Goal: Information Seeking & Learning: Compare options

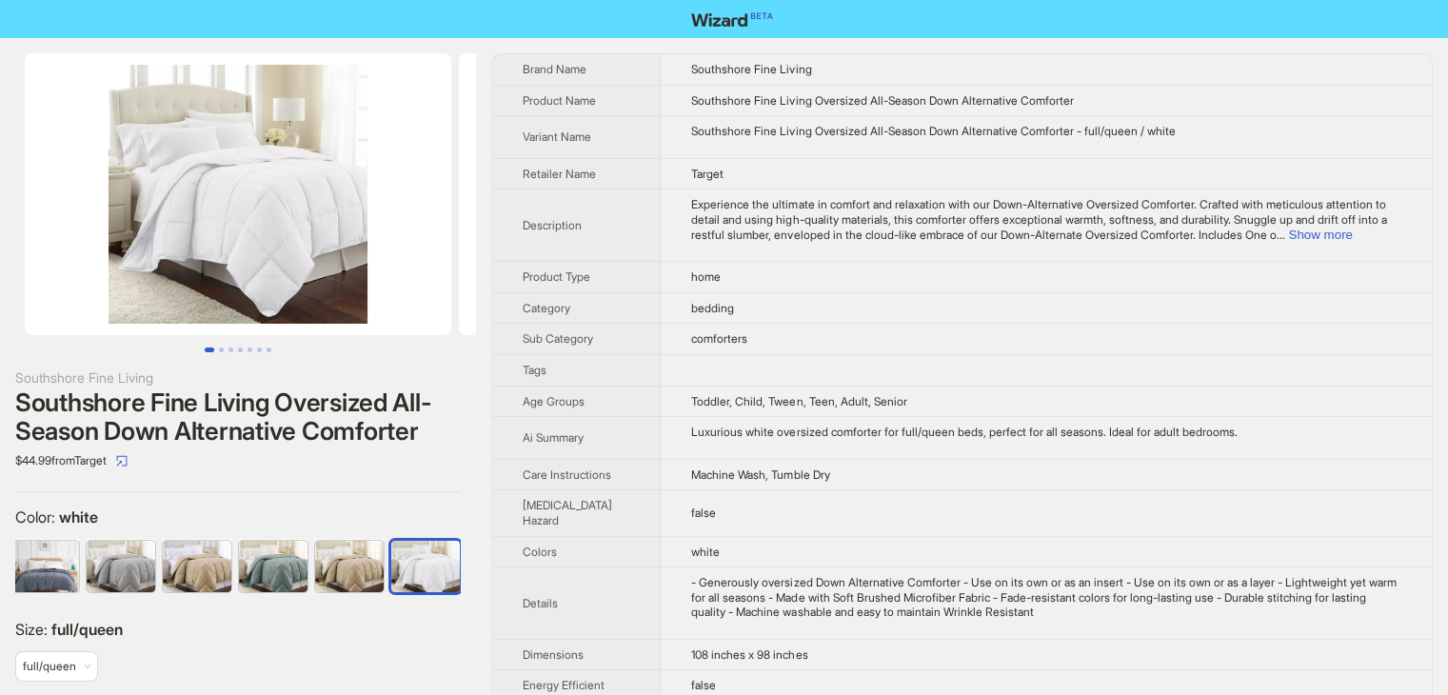
scroll to position [0, 1383]
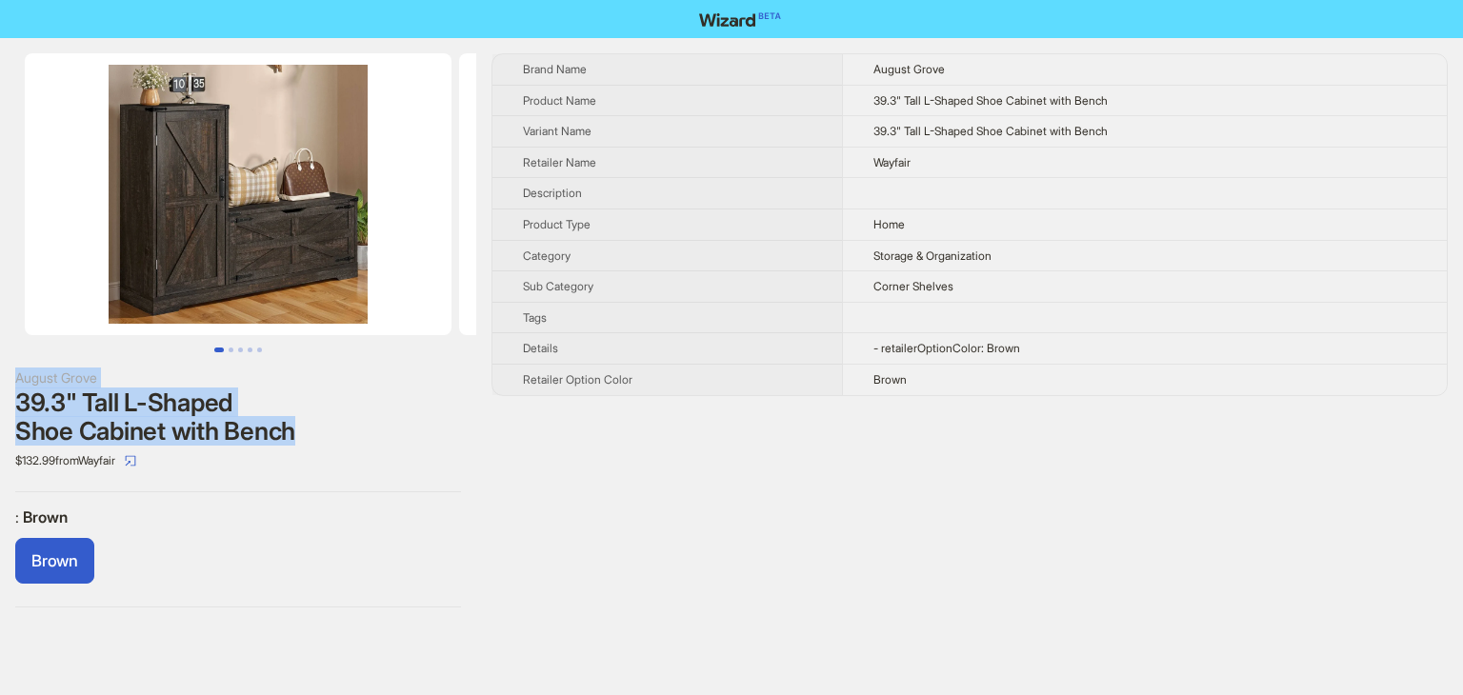
drag, startPoint x: 262, startPoint y: 431, endPoint x: 23, endPoint y: 348, distance: 253.3
click at [23, 348] on div "August Grove 39.3" Tall L-Shaped Shoe Cabinet with Bench $132.99 from Wayfair :…" at bounding box center [238, 330] width 476 height 585
copy div "August Grove 39.3" Tall L-Shaped Shoe Cabinet with Bench"
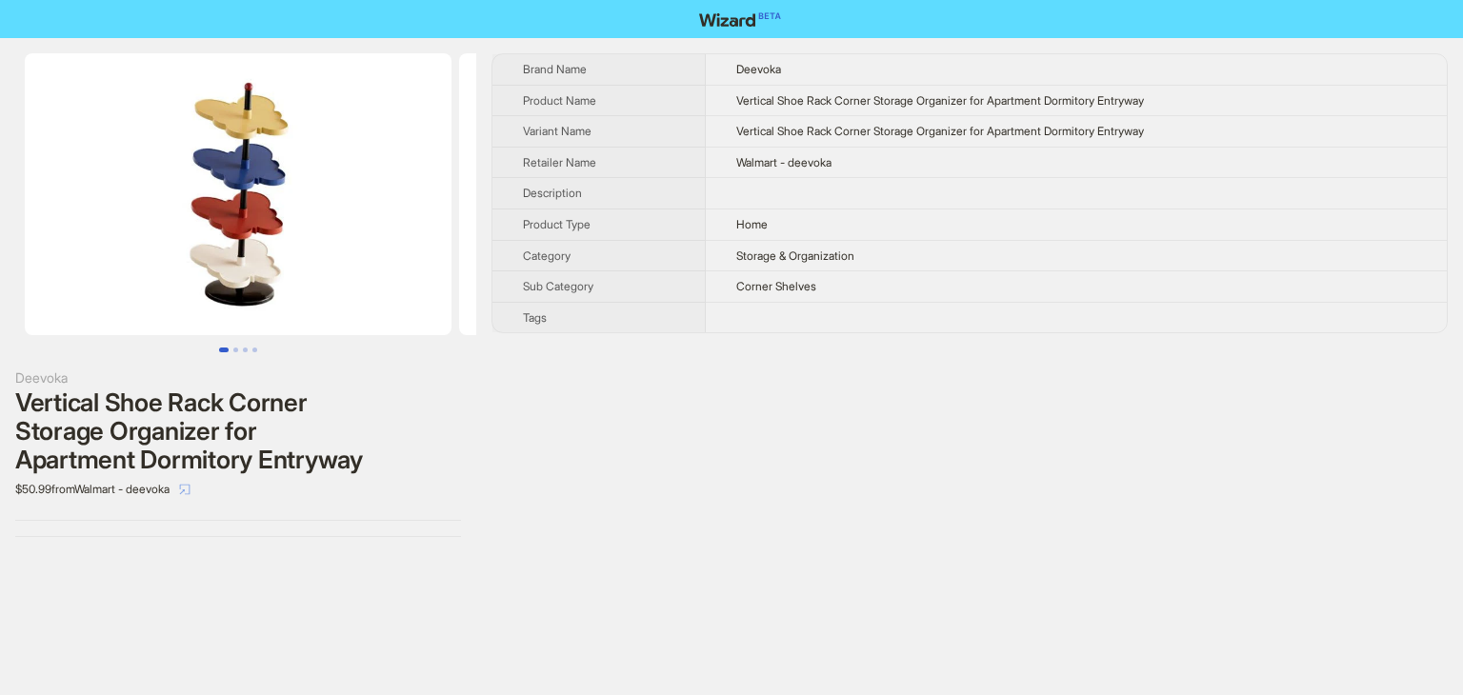
click at [190, 484] on icon "select" at bounding box center [184, 489] width 11 height 11
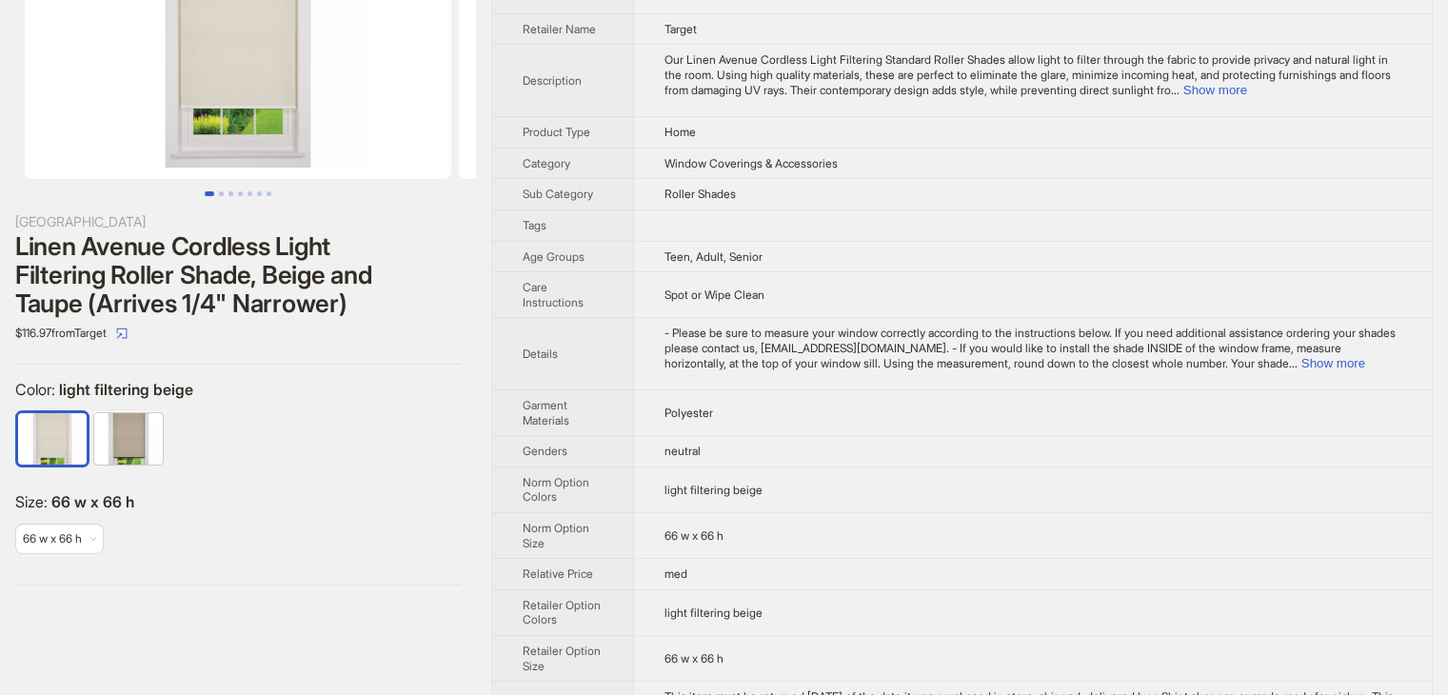
scroll to position [53, 0]
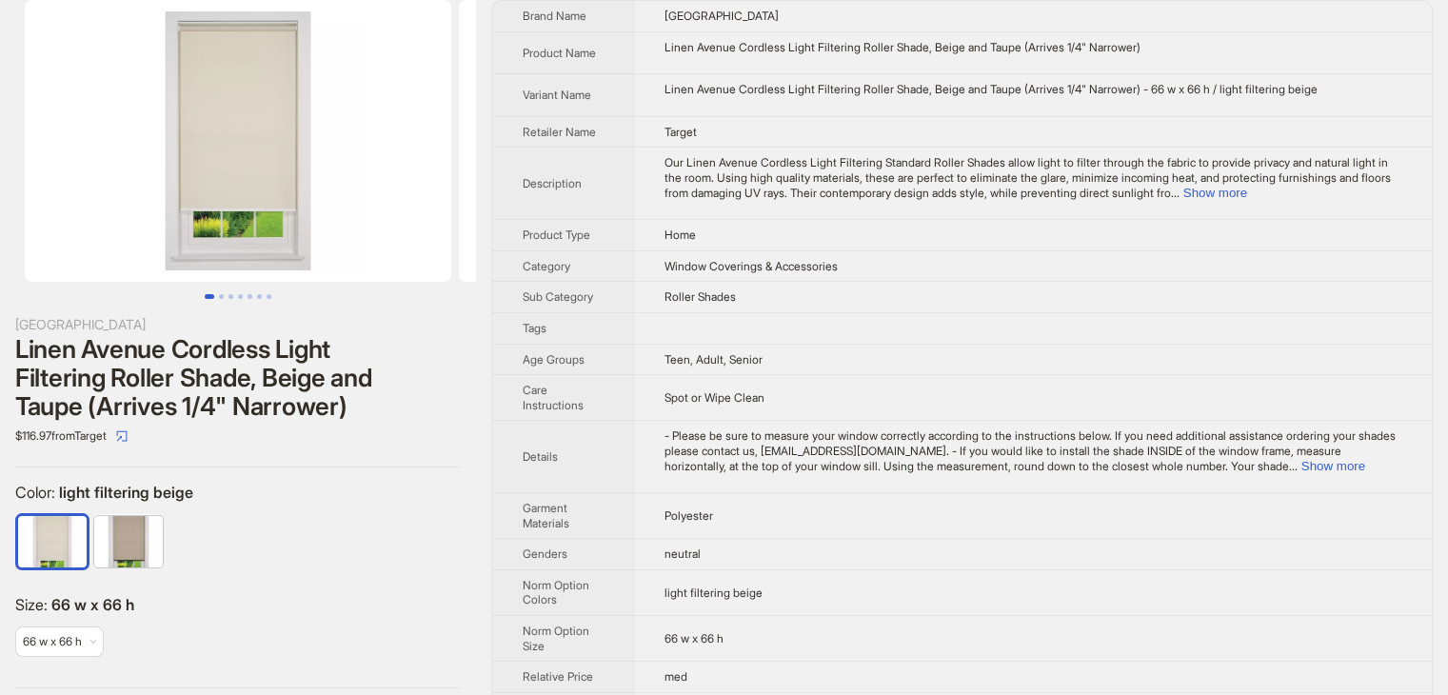
click at [214, 294] on button "Go to slide 1" at bounding box center [210, 296] width 10 height 5
click at [221, 296] on button "Go to slide 2" at bounding box center [221, 296] width 5 height 5
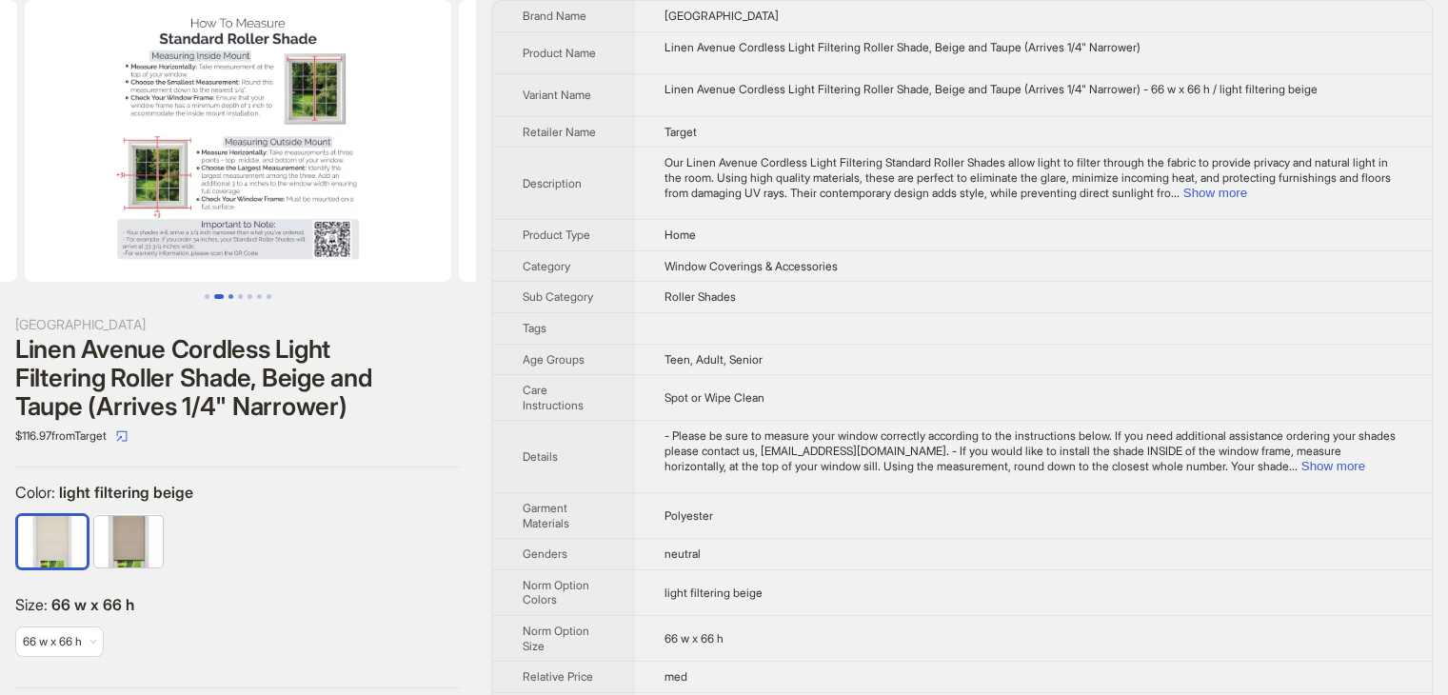
click at [229, 296] on button "Go to slide 3" at bounding box center [231, 296] width 5 height 5
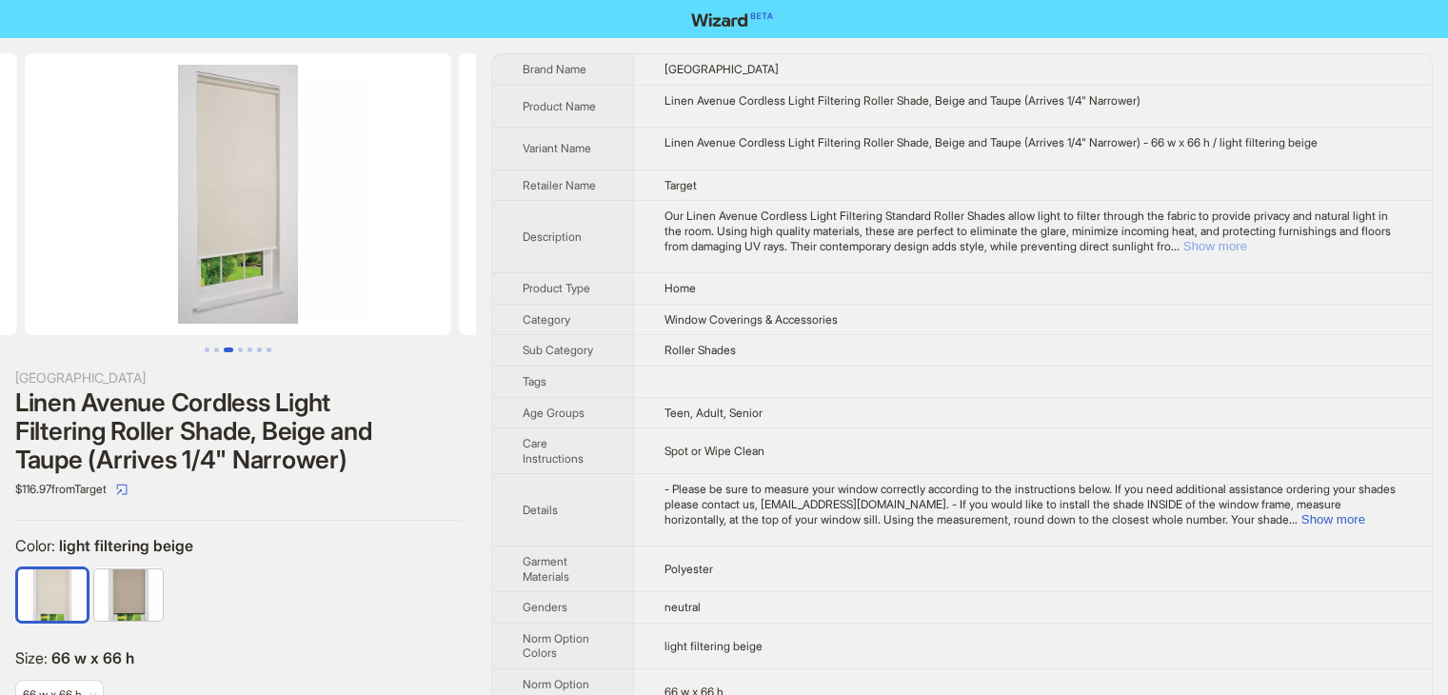
click at [1247, 242] on button "Show more" at bounding box center [1216, 246] width 64 height 14
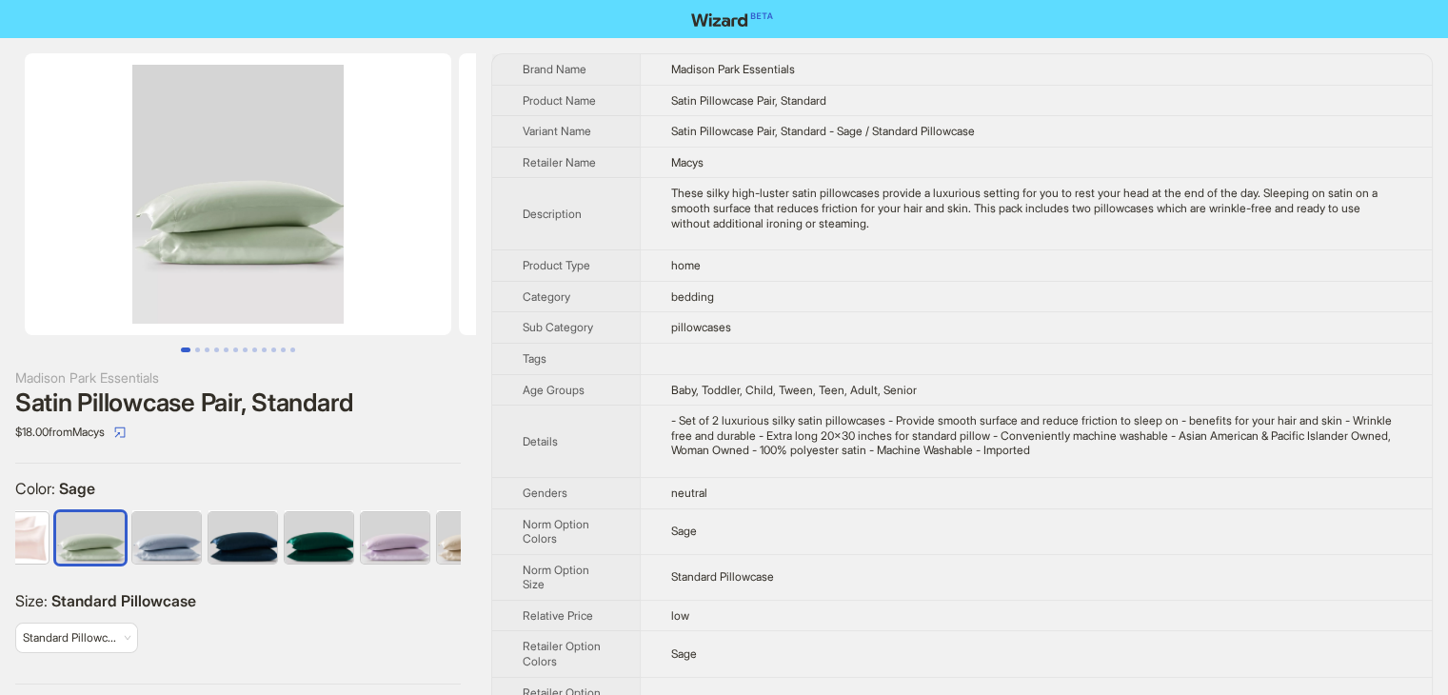
scroll to position [0, 353]
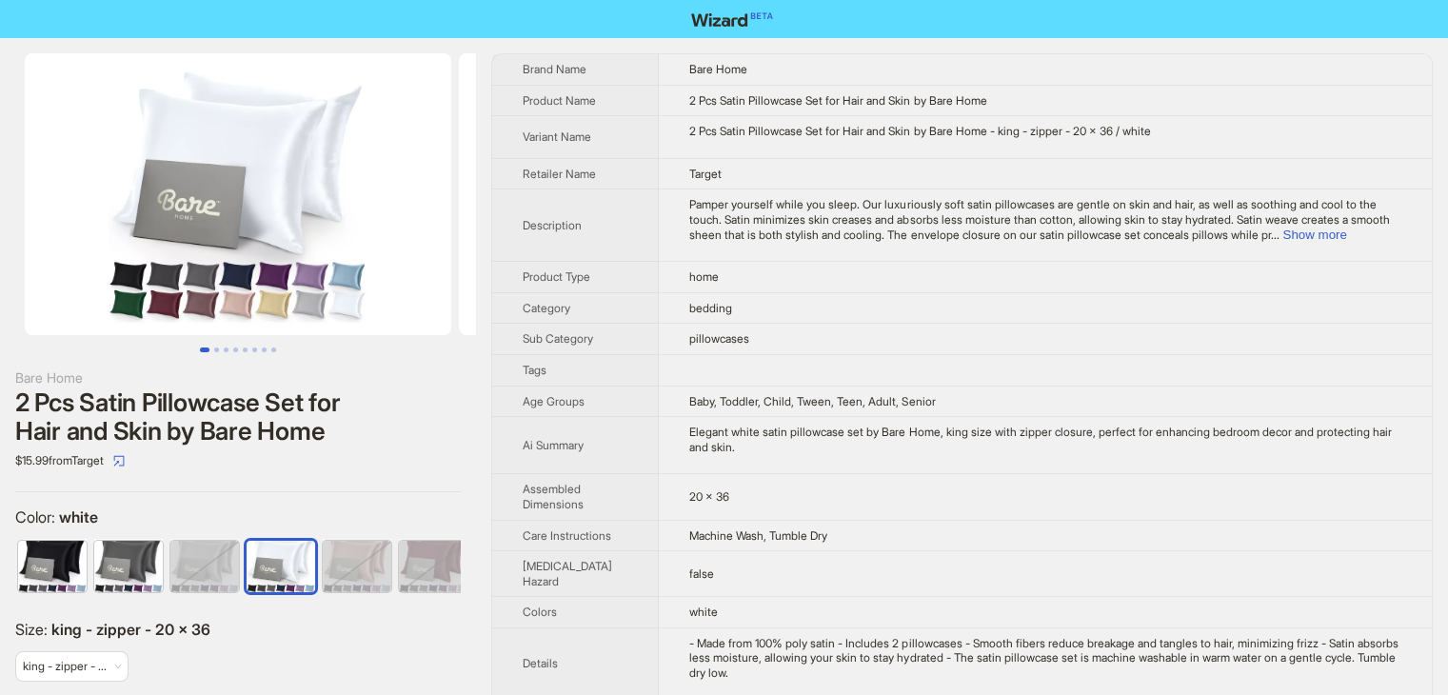
scroll to position [0, 201]
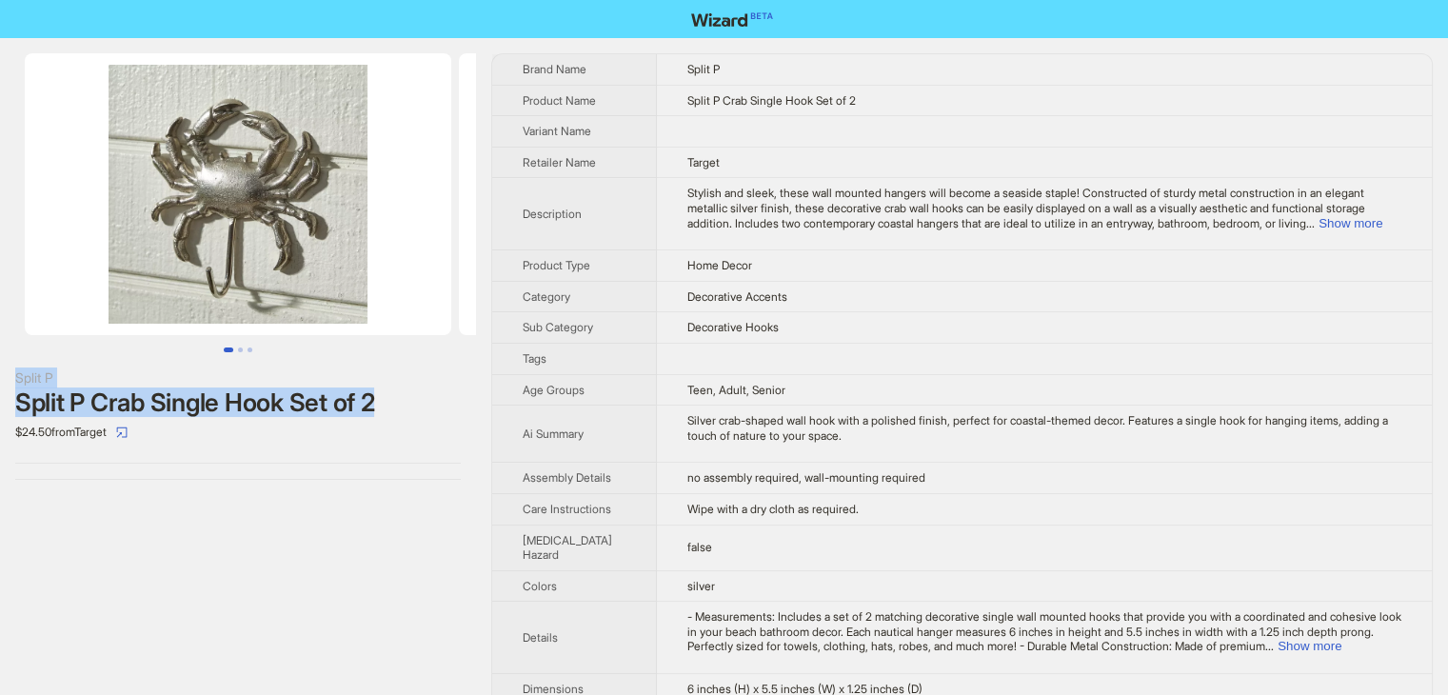
drag, startPoint x: 413, startPoint y: 406, endPoint x: 1, endPoint y: 375, distance: 413.4
click at [1, 375] on div "Split P Split P Crab Single Hook Set of 2 $24.50 from Target" at bounding box center [238, 266] width 476 height 457
copy div "Split P Split P Crab Single Hook Set of 2"
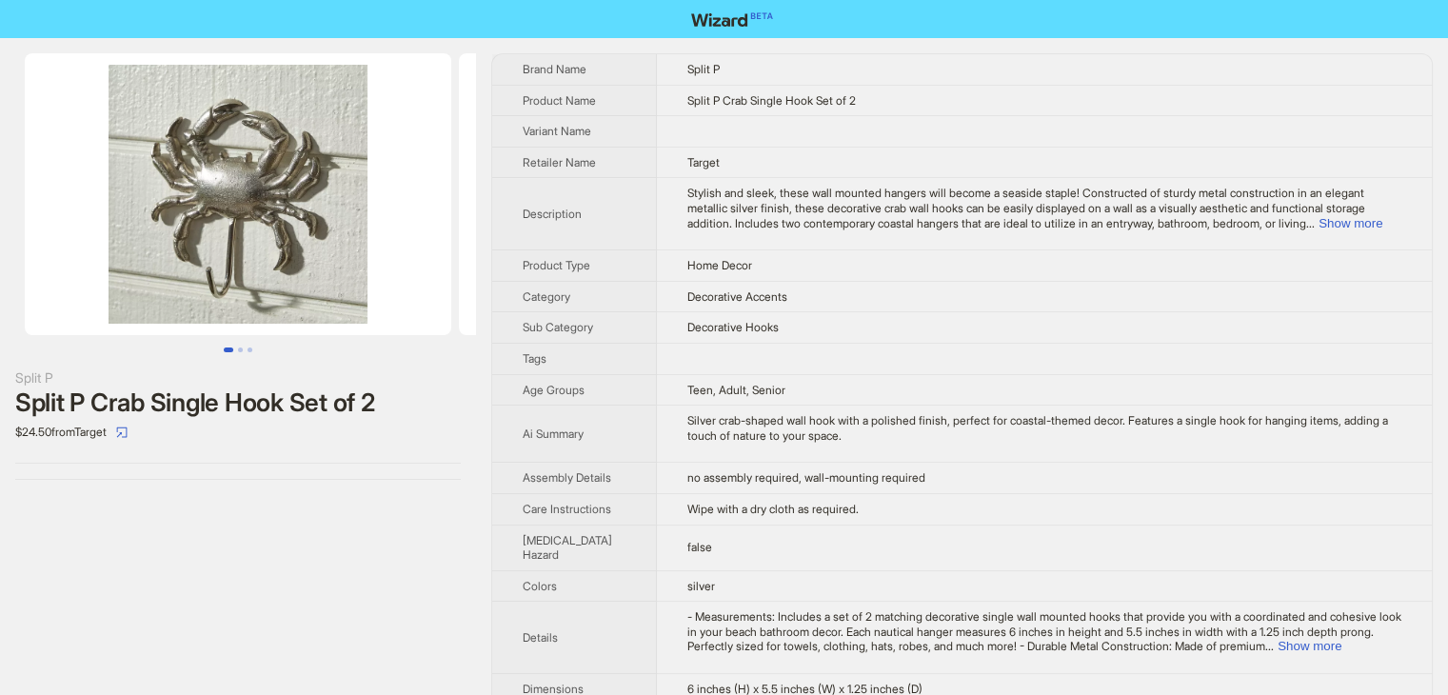
click at [377, 468] on div "Split P Split P Crab Single Hook Set of 2 $24.50 from Target" at bounding box center [238, 266] width 476 height 457
click at [1360, 222] on button "Show more" at bounding box center [1351, 223] width 64 height 14
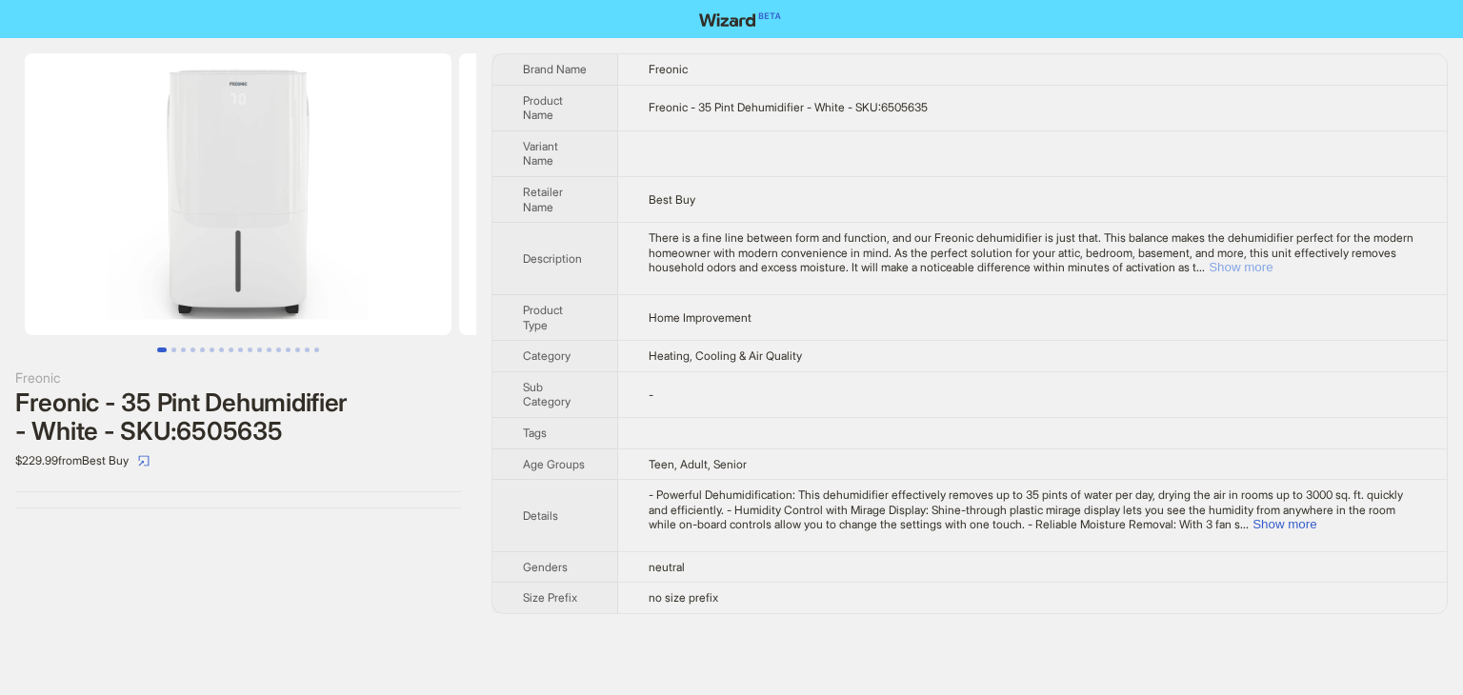
click at [1272, 265] on button "Show more" at bounding box center [1240, 267] width 64 height 14
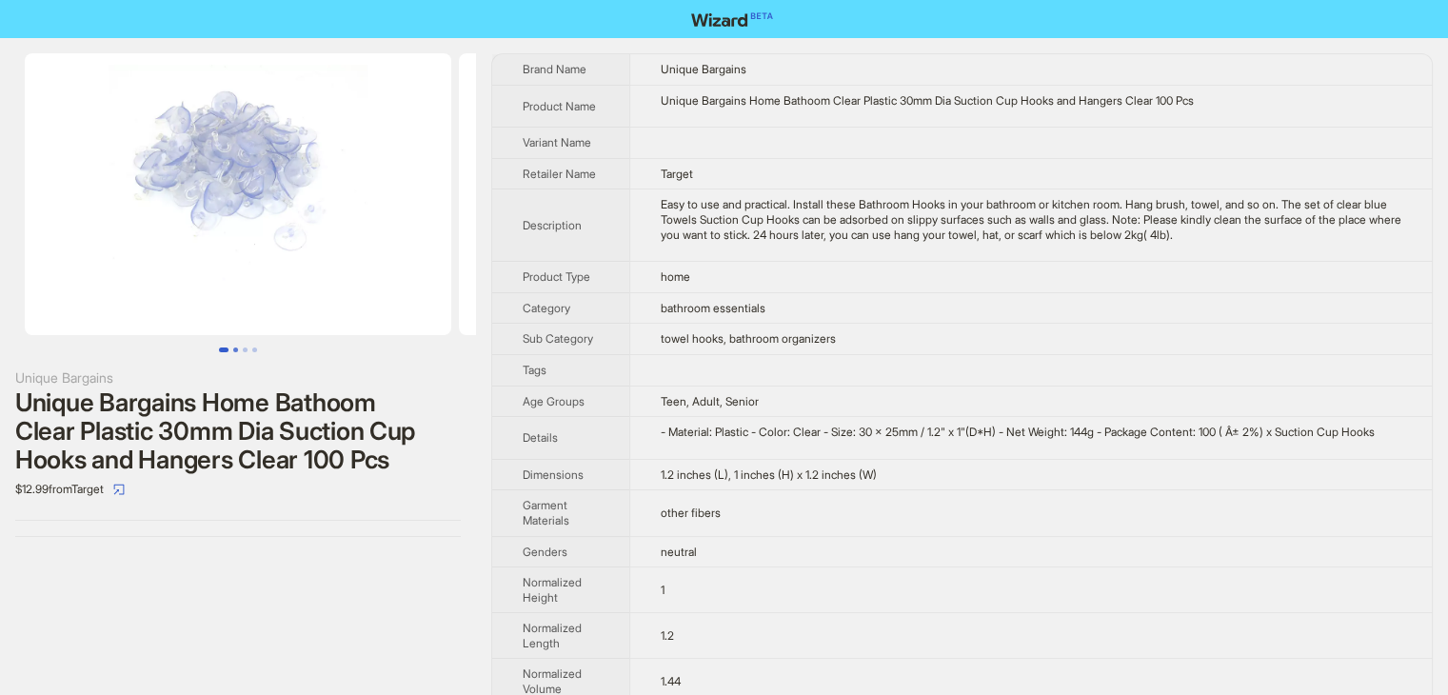
click at [236, 350] on button "Go to slide 2" at bounding box center [235, 350] width 5 height 5
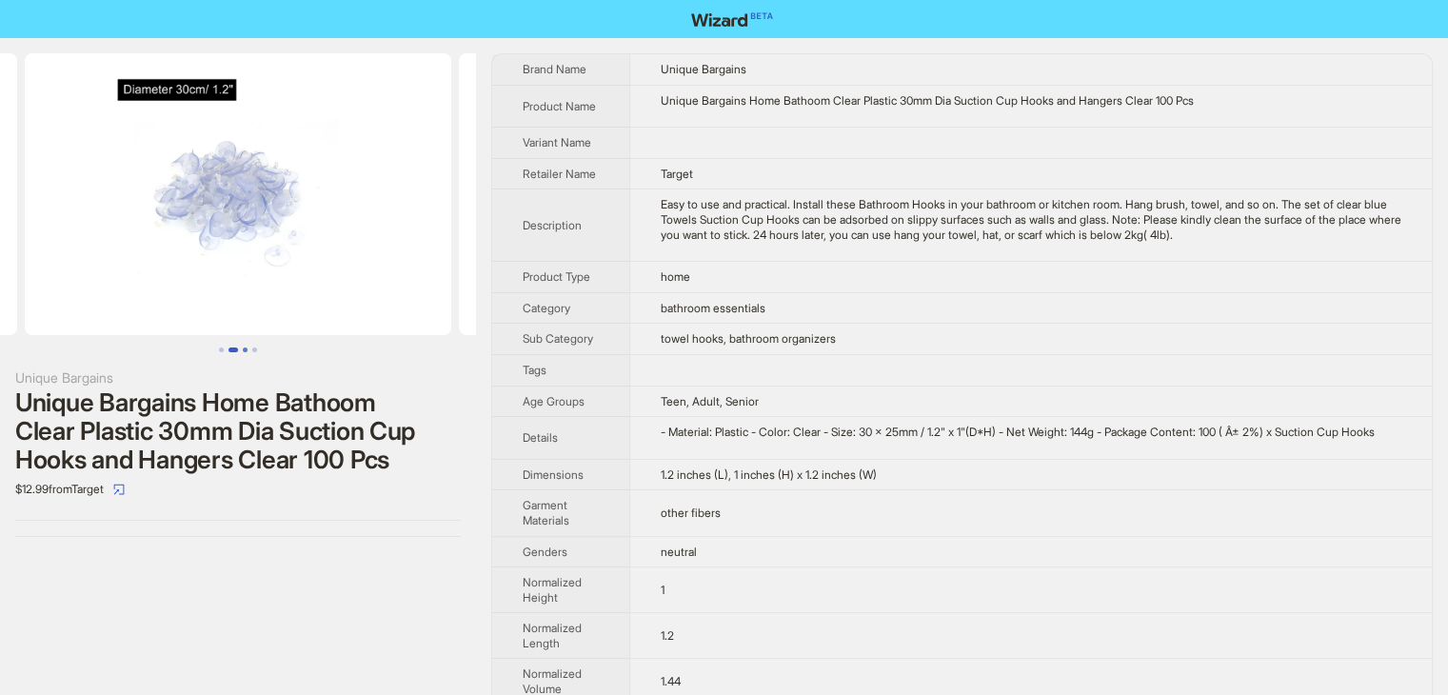
click at [243, 348] on button "Go to slide 3" at bounding box center [245, 350] width 5 height 5
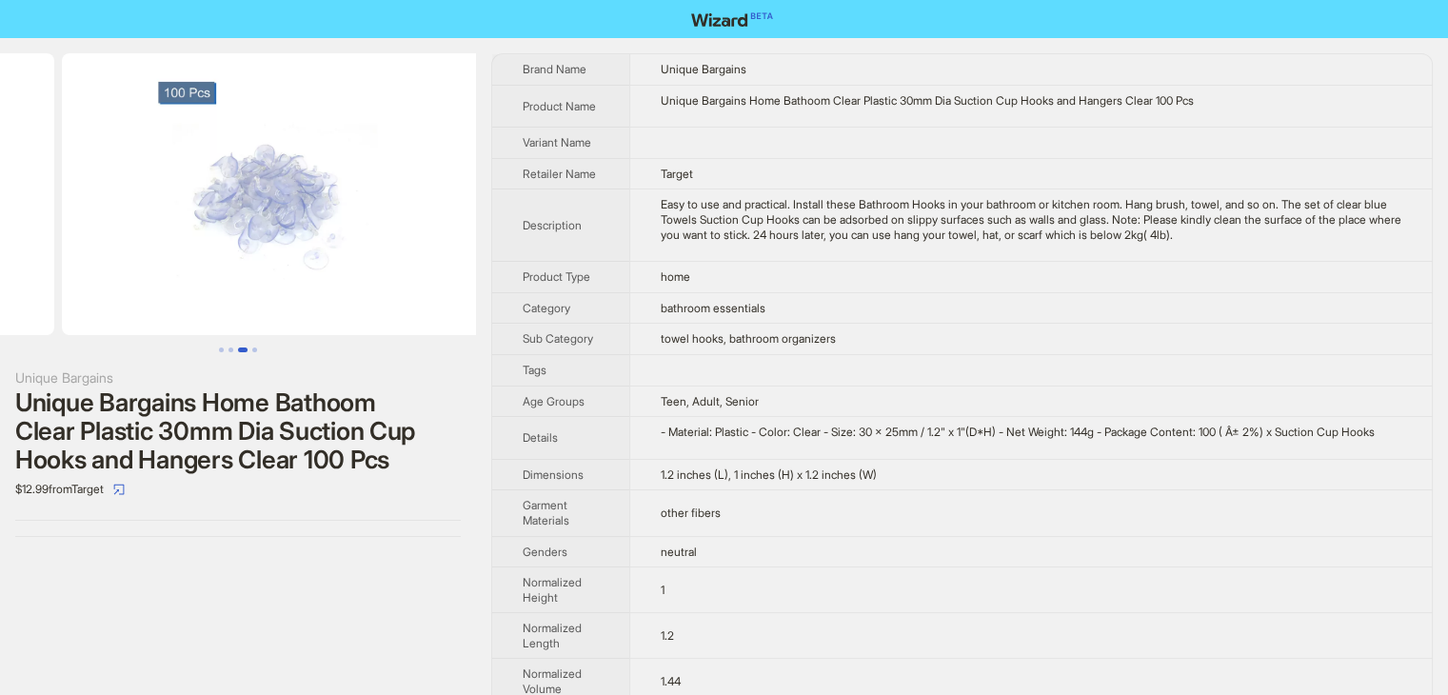
scroll to position [0, 868]
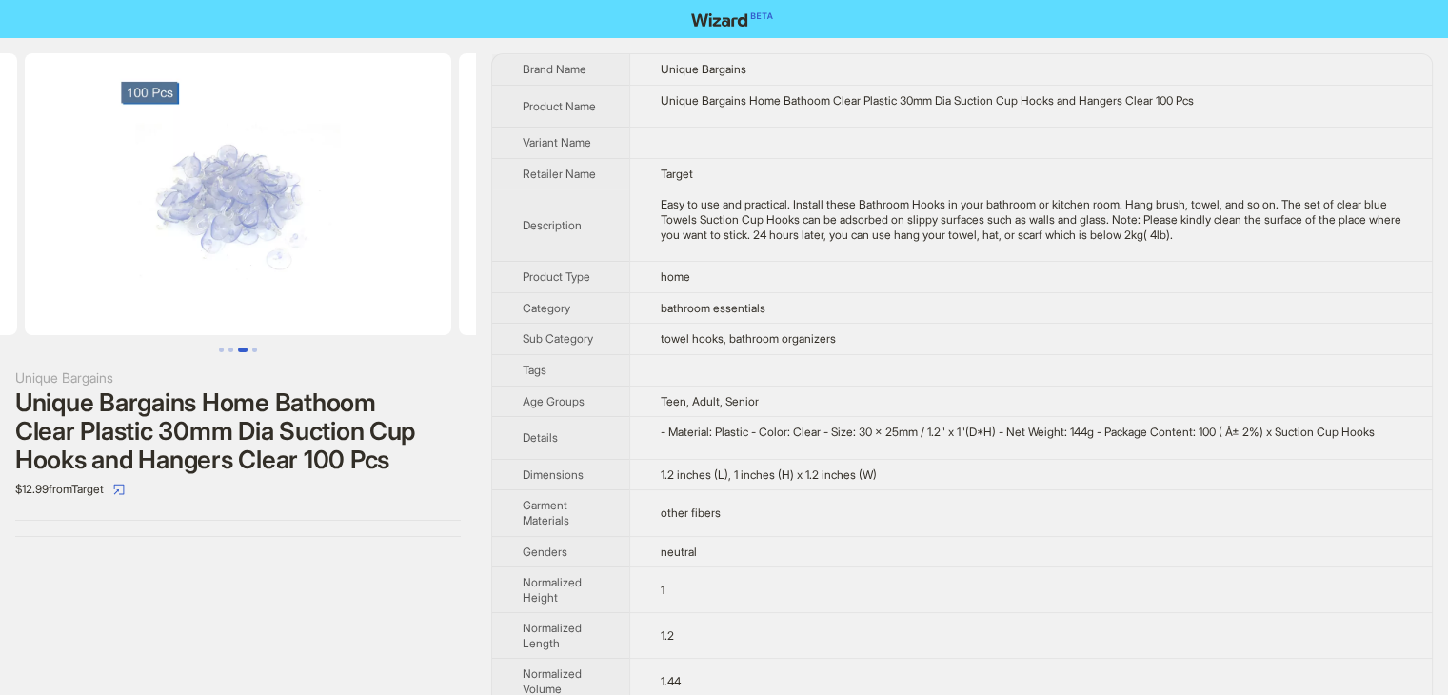
click at [246, 348] on button "Go to slide 3" at bounding box center [243, 350] width 10 height 5
click at [253, 349] on button "Go to slide 4" at bounding box center [254, 350] width 5 height 5
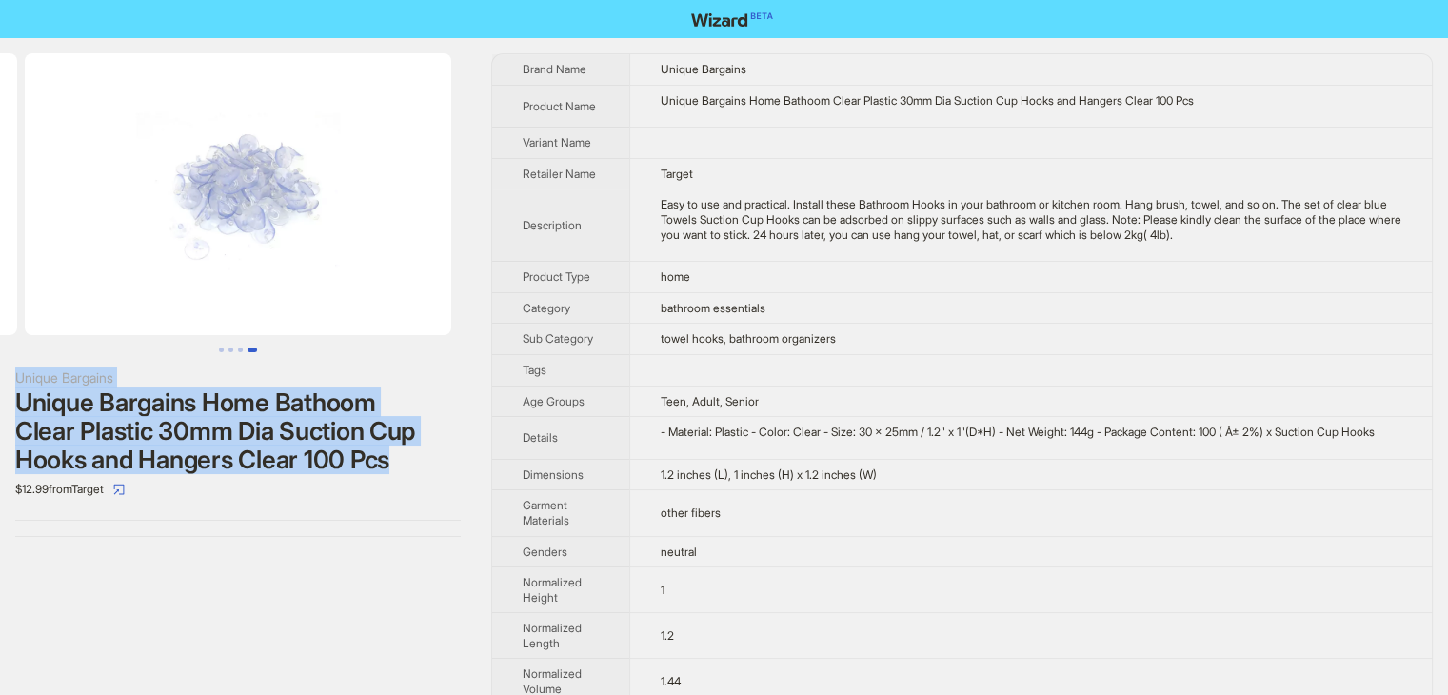
drag, startPoint x: 423, startPoint y: 466, endPoint x: 7, endPoint y: 380, distance: 424.9
click at [7, 380] on div "Unique Bargains Unique Bargains Home Bathoom Clear Plastic 30mm Dia Suction Cup…" at bounding box center [238, 295] width 476 height 514
copy div "Unique Bargains Unique Bargains Home Bathoom Clear Plastic 30mm Dia Suction Cup…"
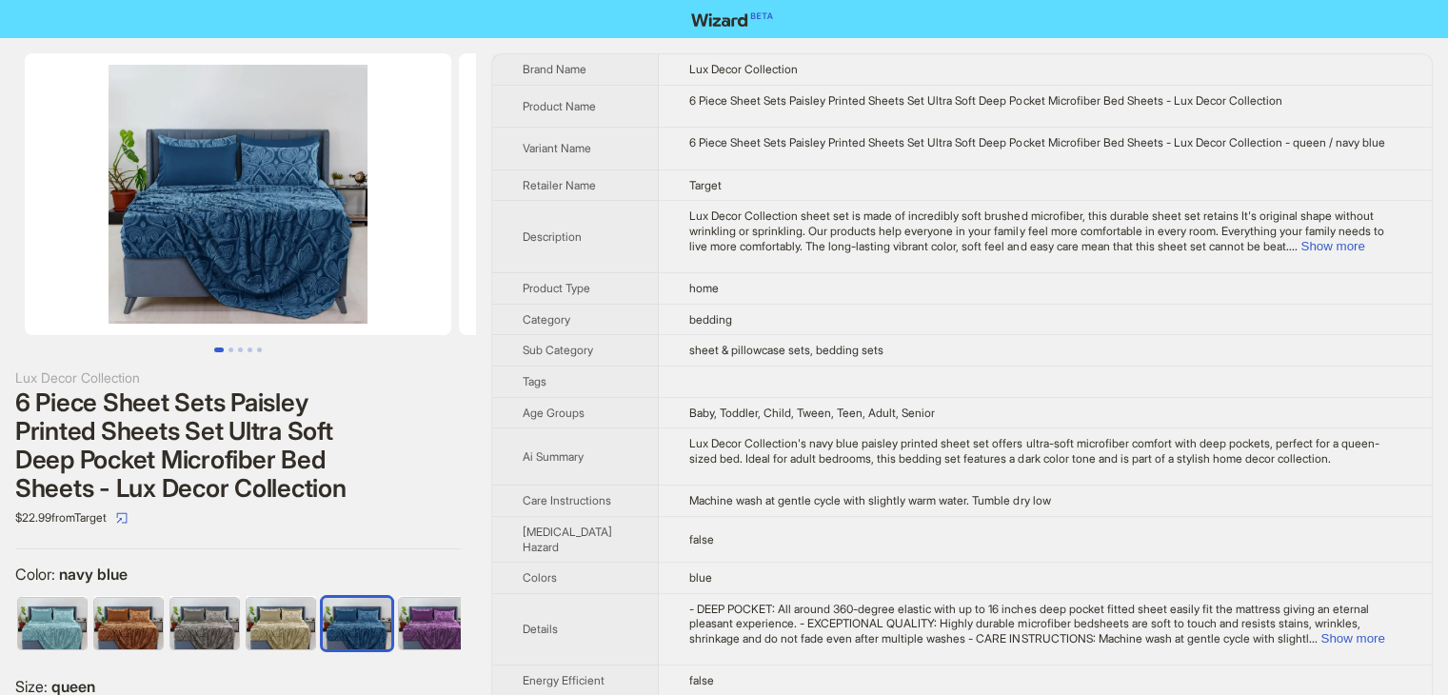
scroll to position [0, 277]
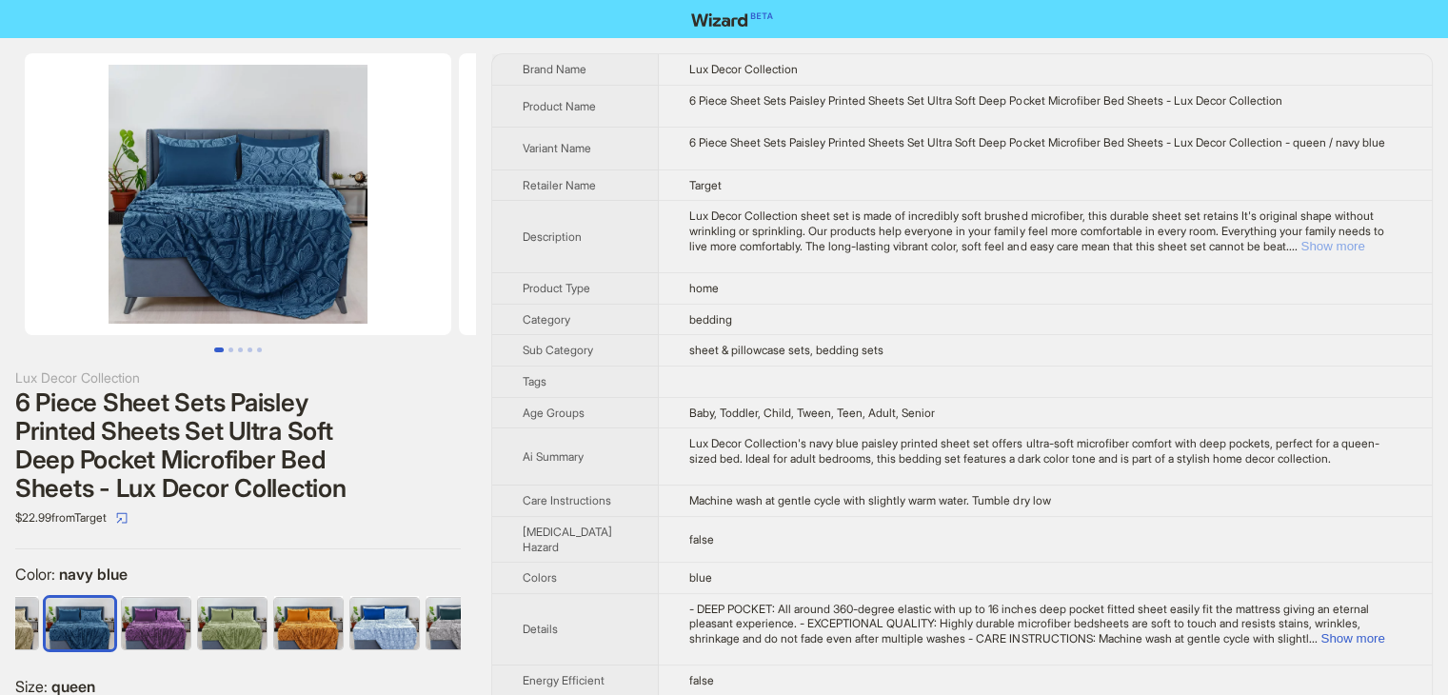
click at [1350, 245] on button "Show more" at bounding box center [1333, 246] width 64 height 14
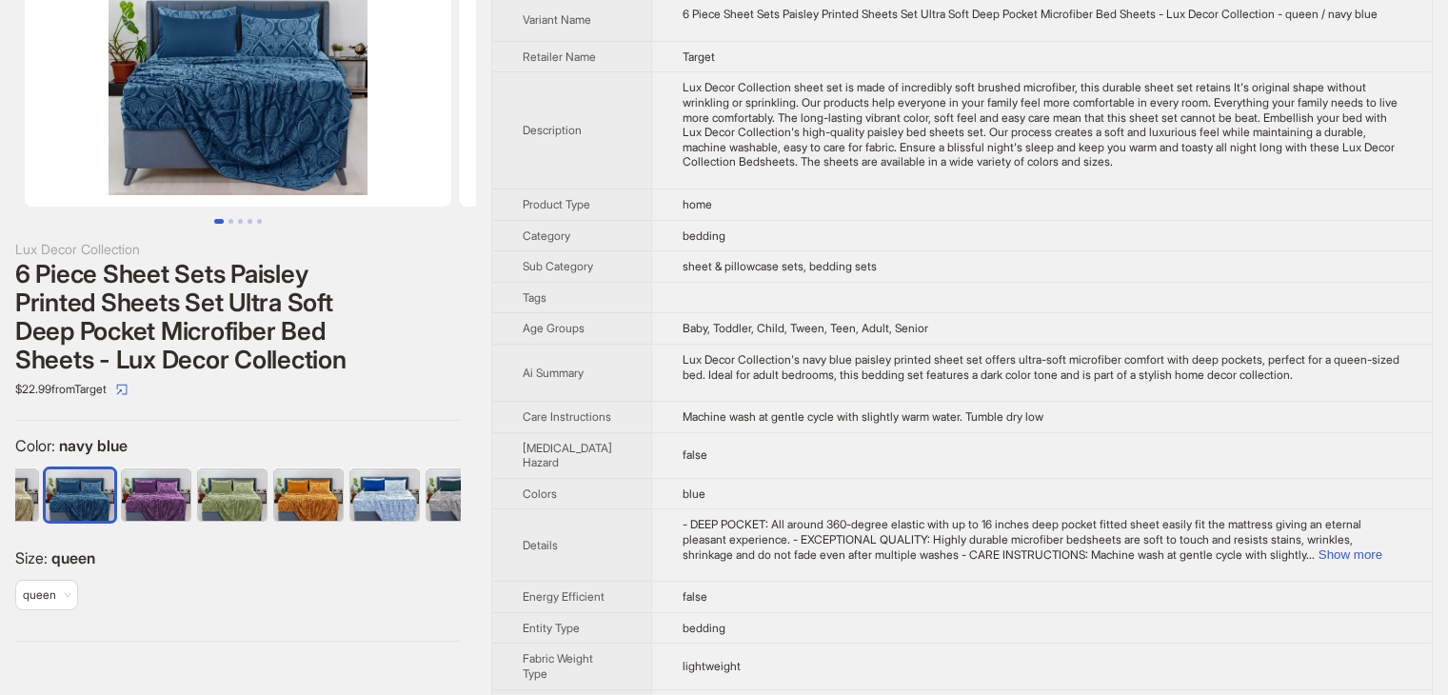
scroll to position [95, 0]
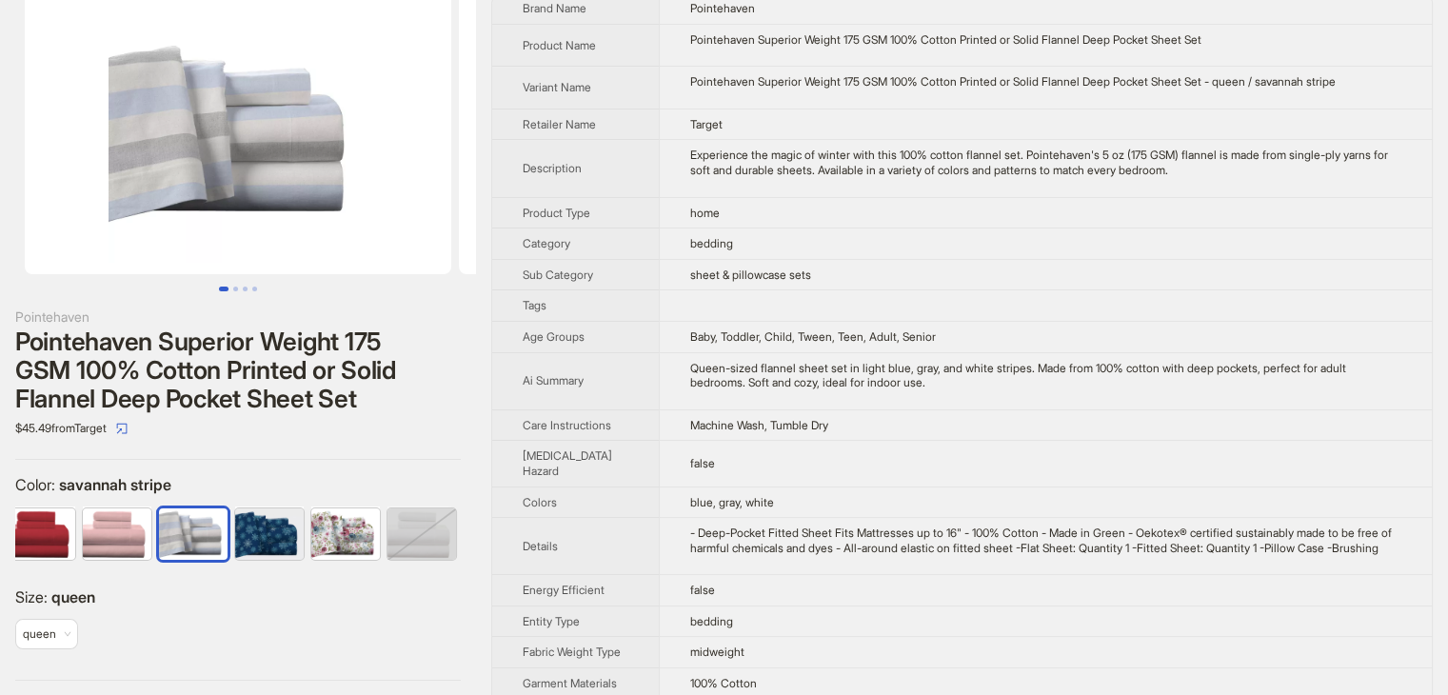
scroll to position [95, 0]
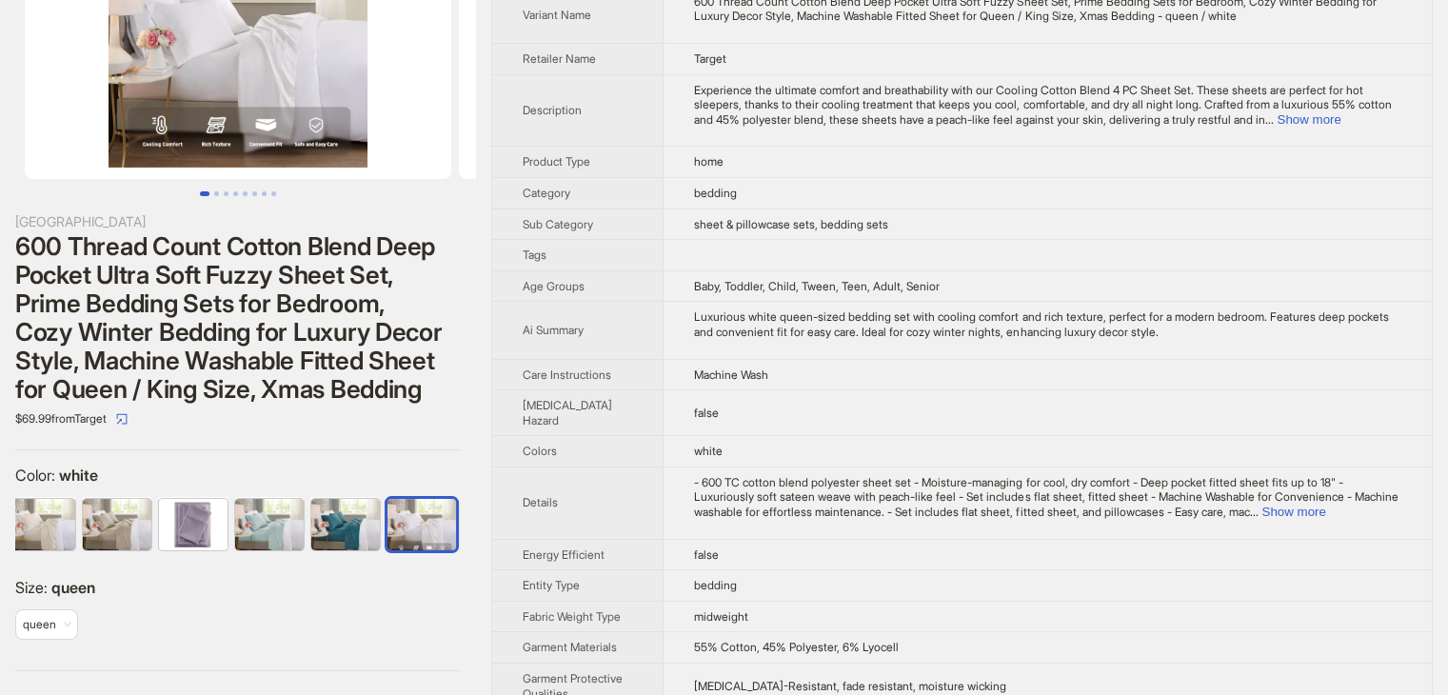
scroll to position [190, 0]
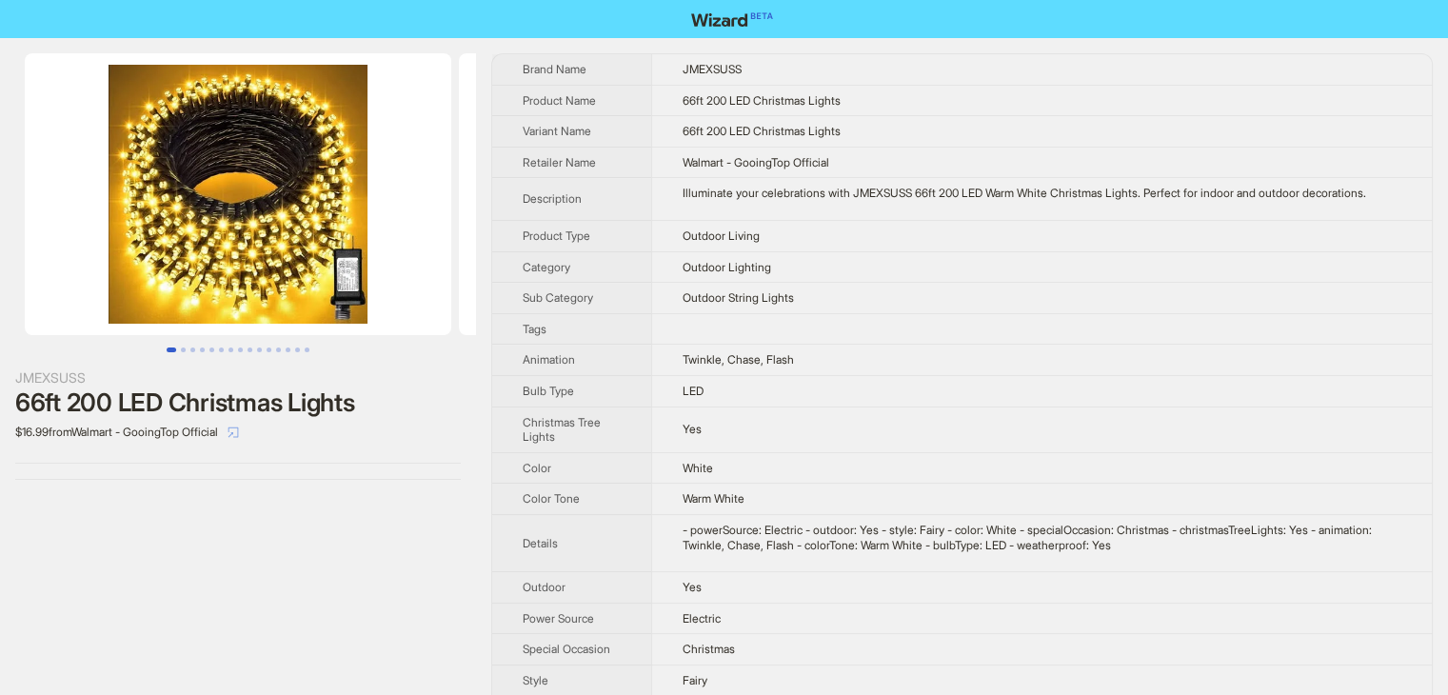
click at [249, 424] on button "button" at bounding box center [233, 432] width 30 height 30
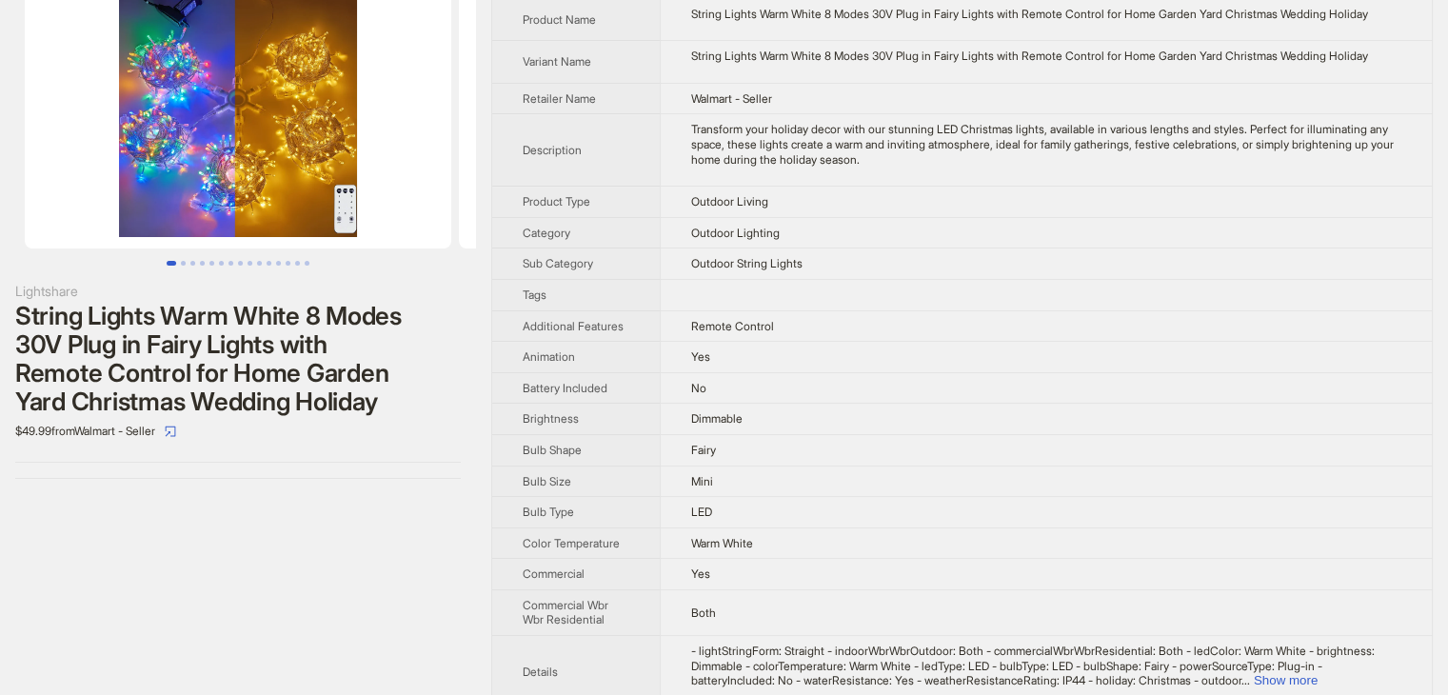
scroll to position [190, 0]
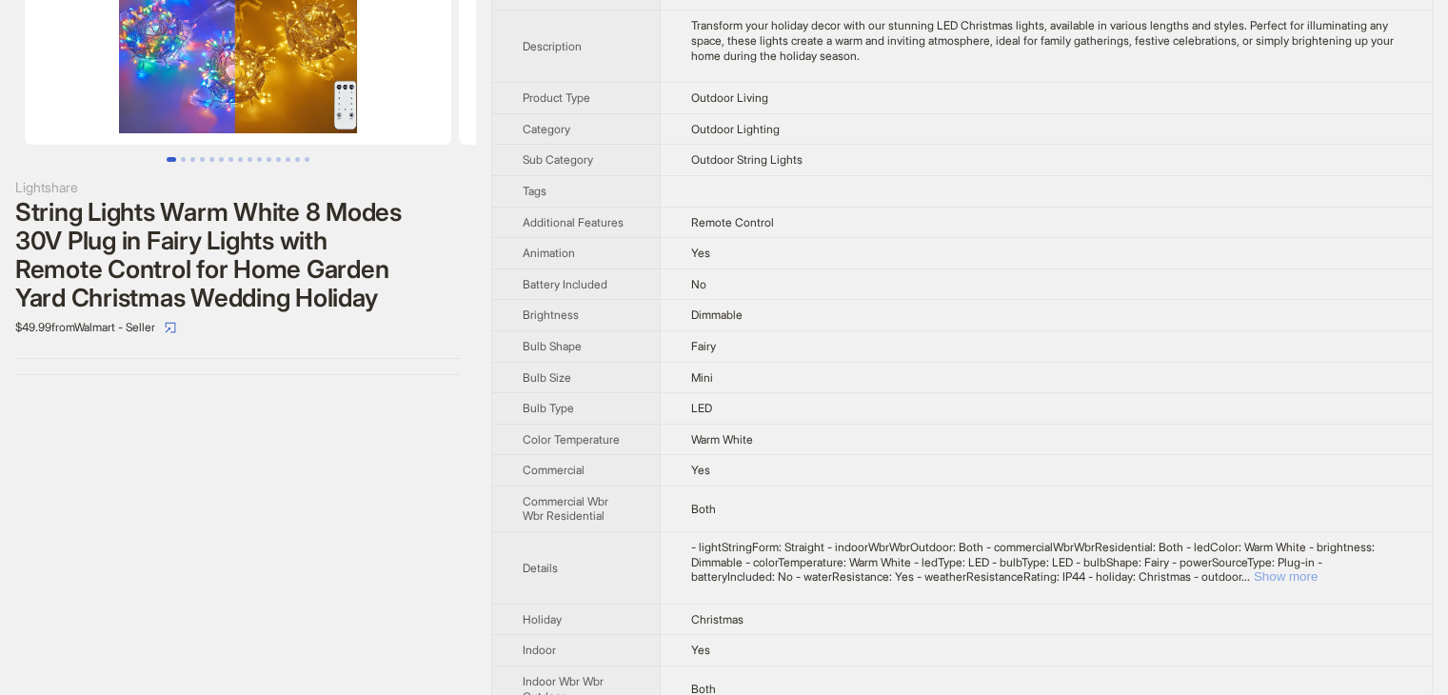
click at [1318, 578] on button "Show more" at bounding box center [1286, 576] width 64 height 14
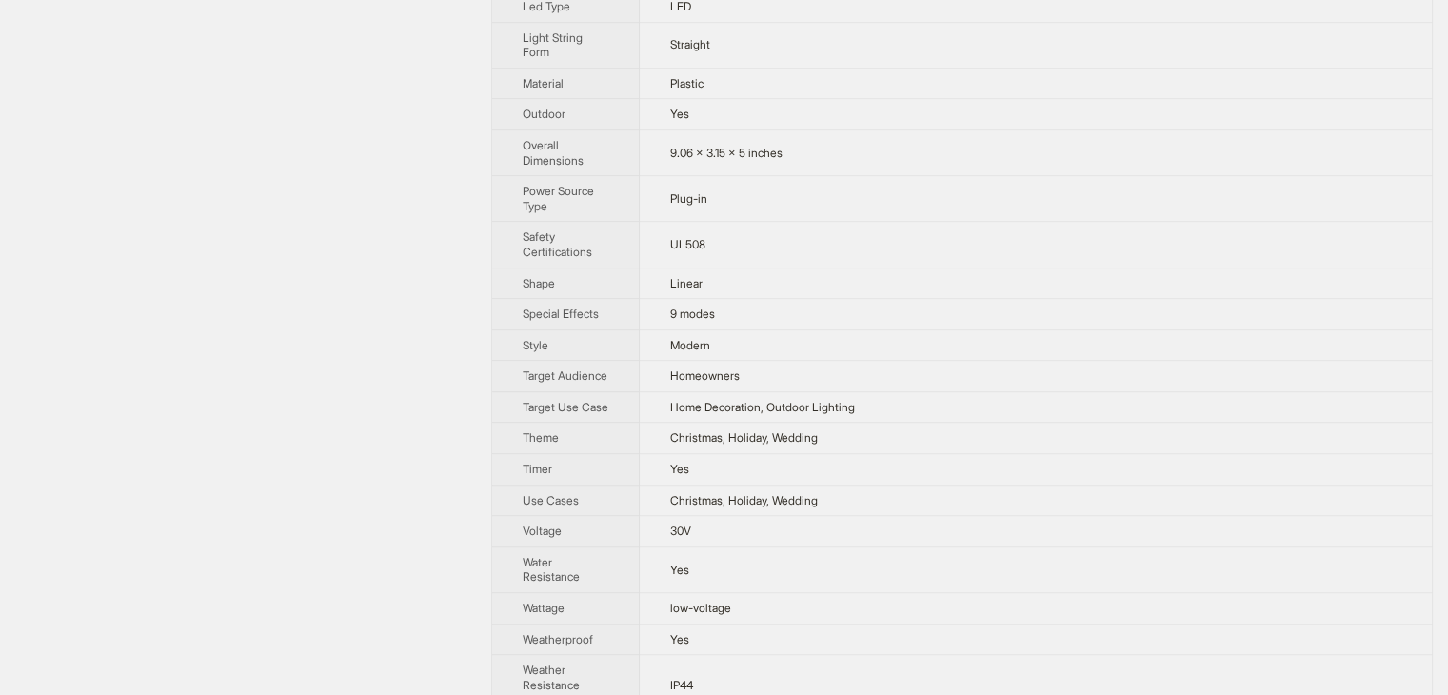
scroll to position [1136, 0]
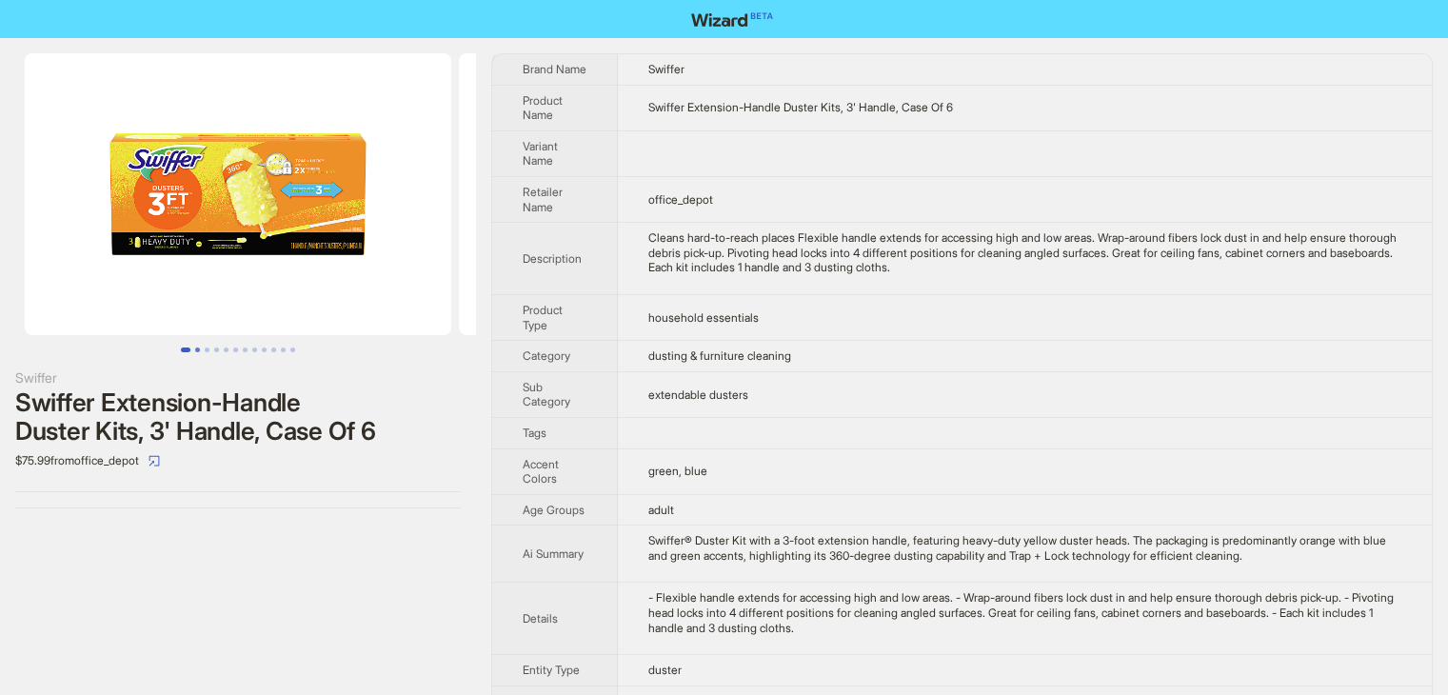
click at [199, 351] on button "Go to slide 2" at bounding box center [197, 350] width 5 height 5
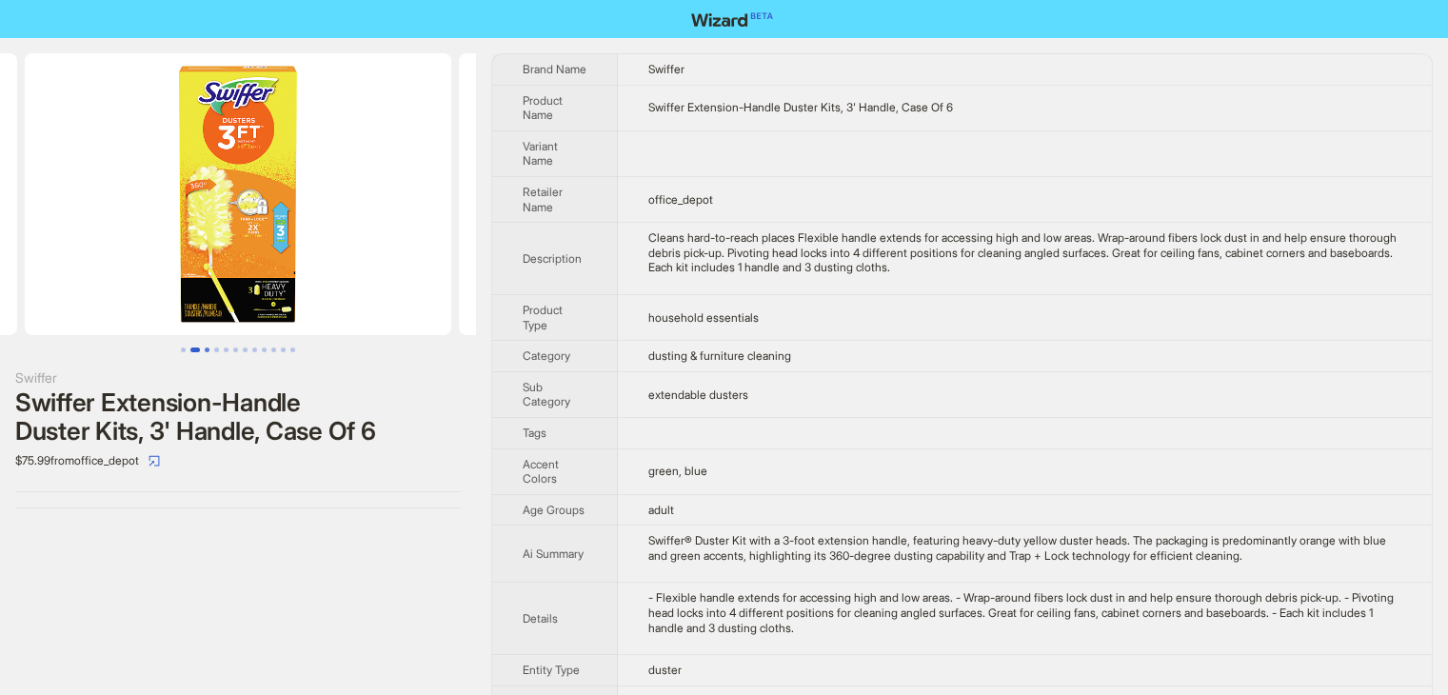
click at [209, 349] on button "Go to slide 3" at bounding box center [207, 350] width 5 height 5
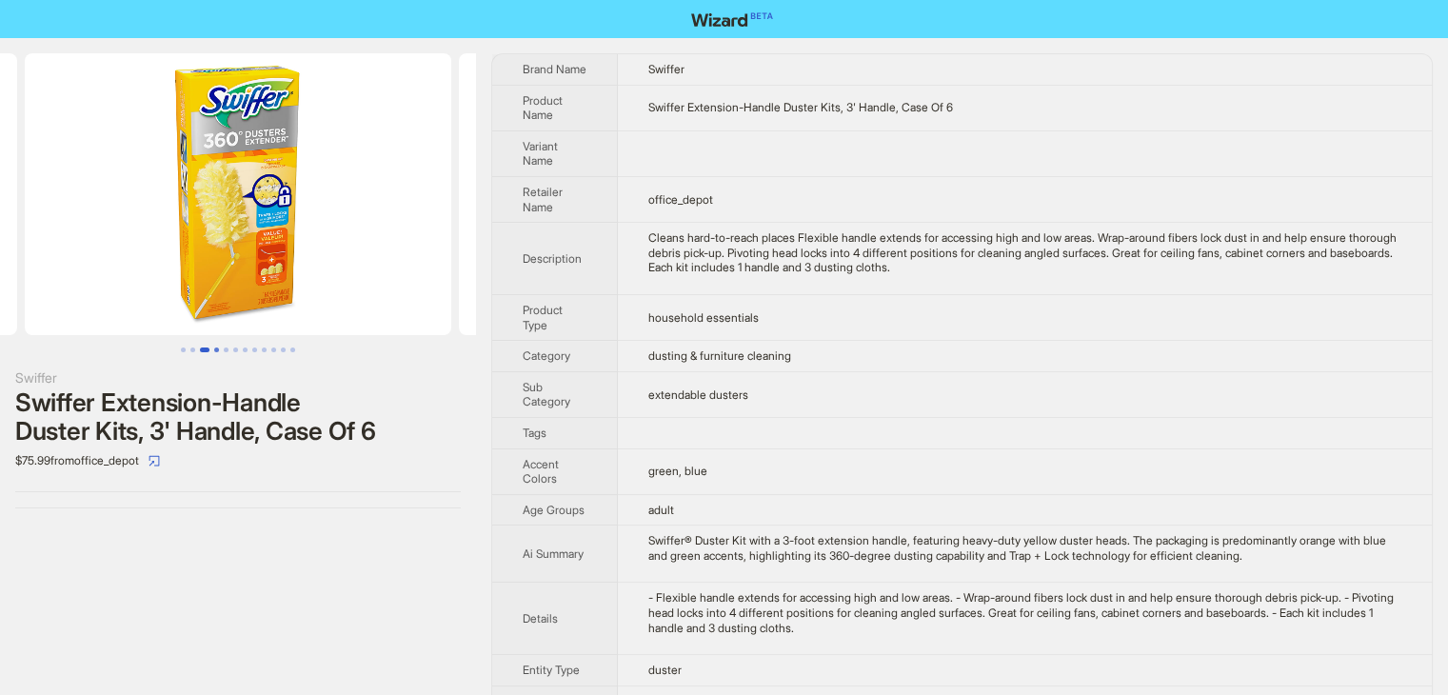
click at [219, 348] on button "Go to slide 4" at bounding box center [216, 350] width 5 height 5
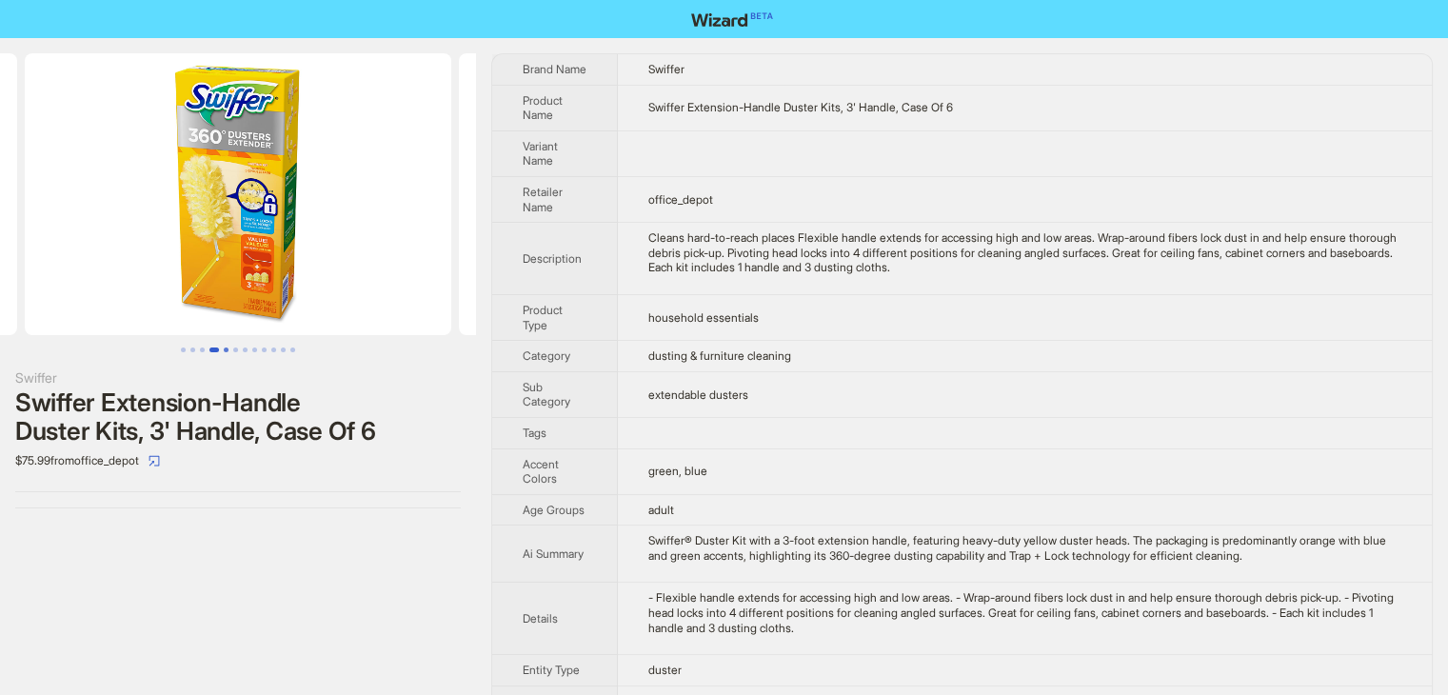
click at [229, 348] on button "Go to slide 5" at bounding box center [226, 350] width 5 height 5
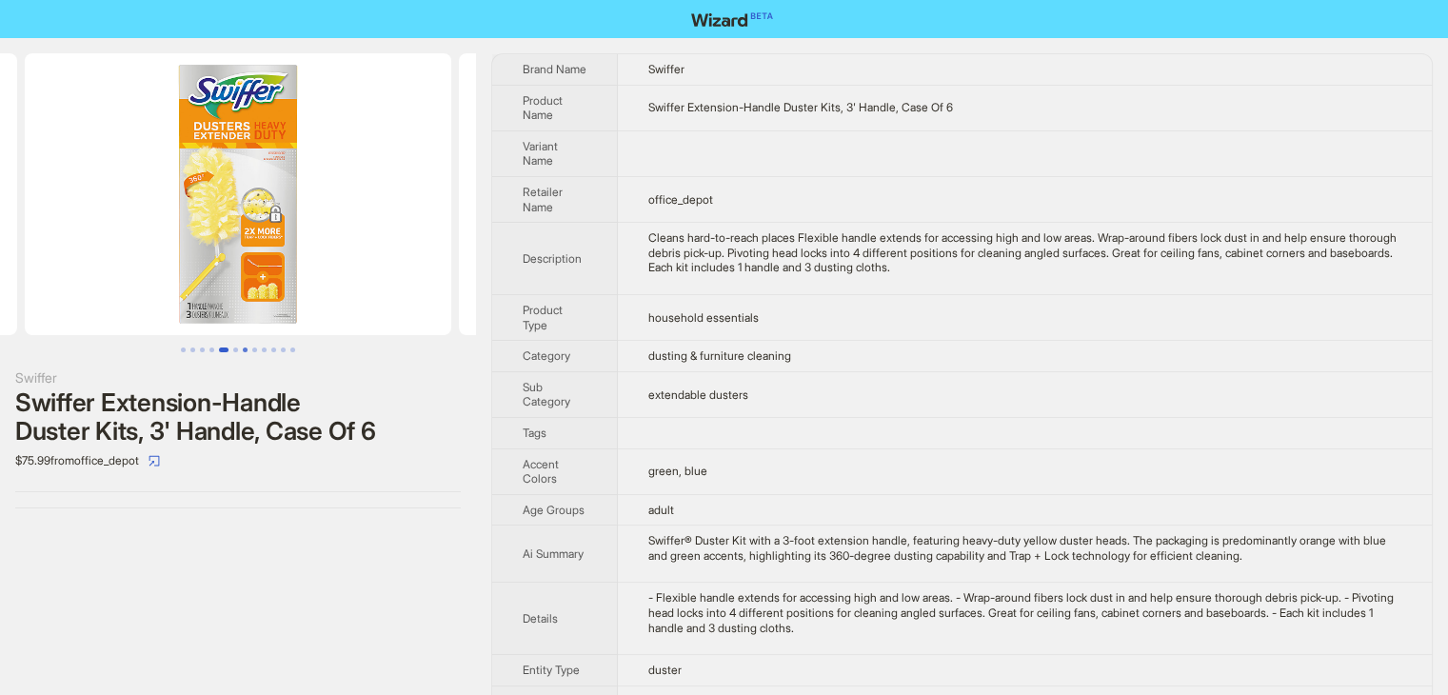
click at [243, 348] on button "Go to slide 7" at bounding box center [245, 350] width 5 height 5
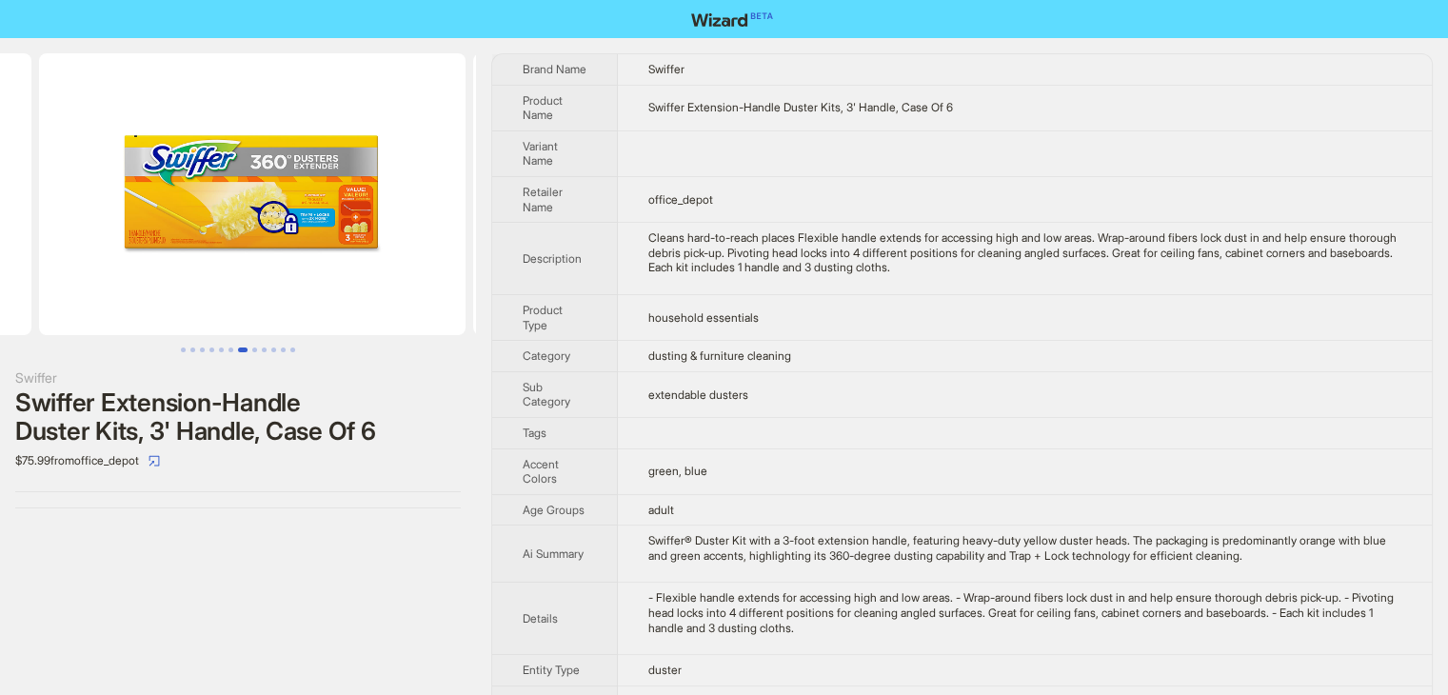
scroll to position [0, 2605]
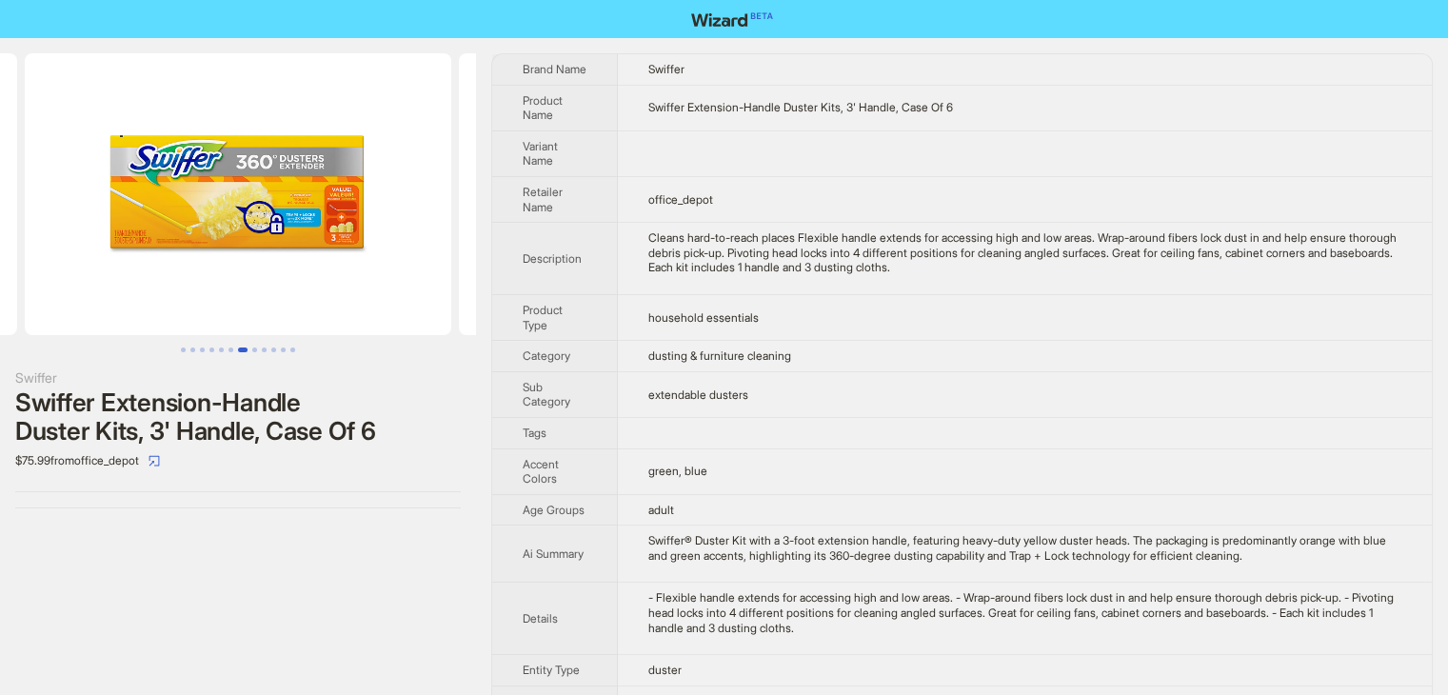
click at [245, 348] on button "Go to slide 7" at bounding box center [243, 350] width 10 height 5
click at [252, 349] on button "Go to slide 8" at bounding box center [254, 350] width 5 height 5
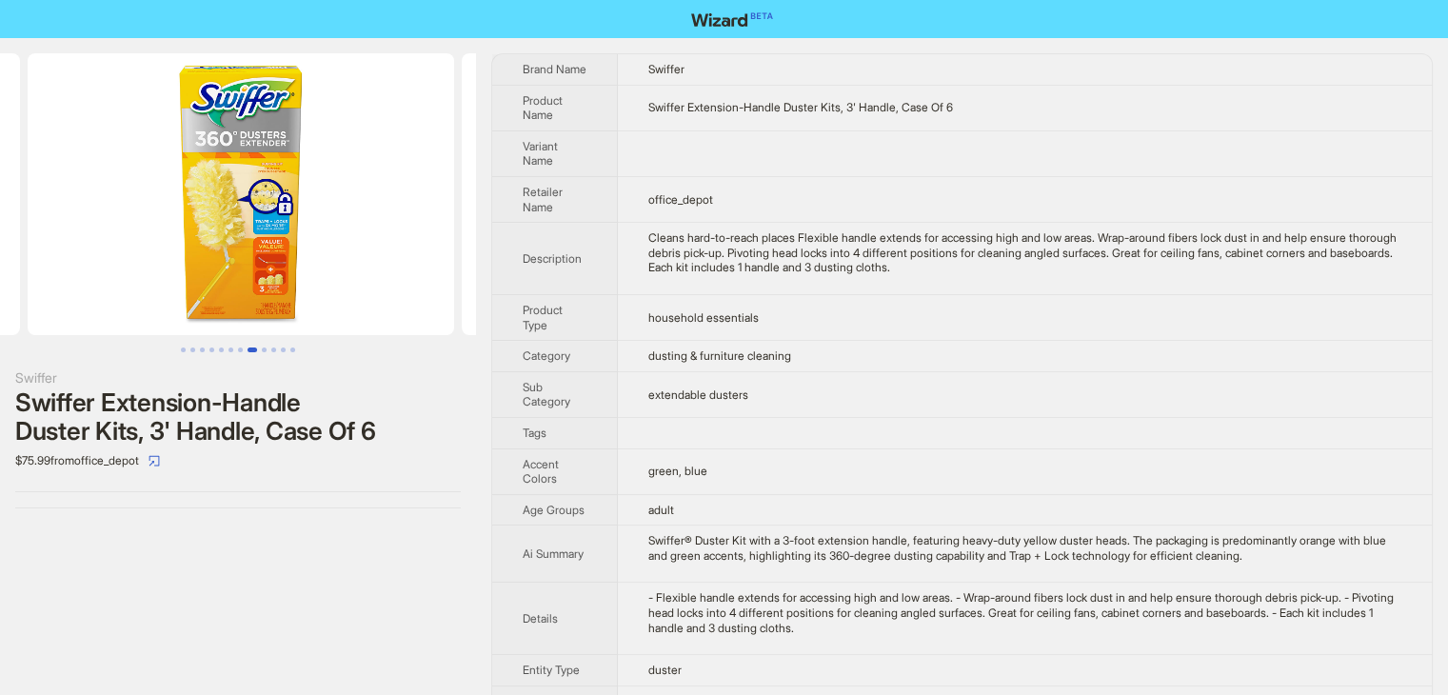
scroll to position [0, 3040]
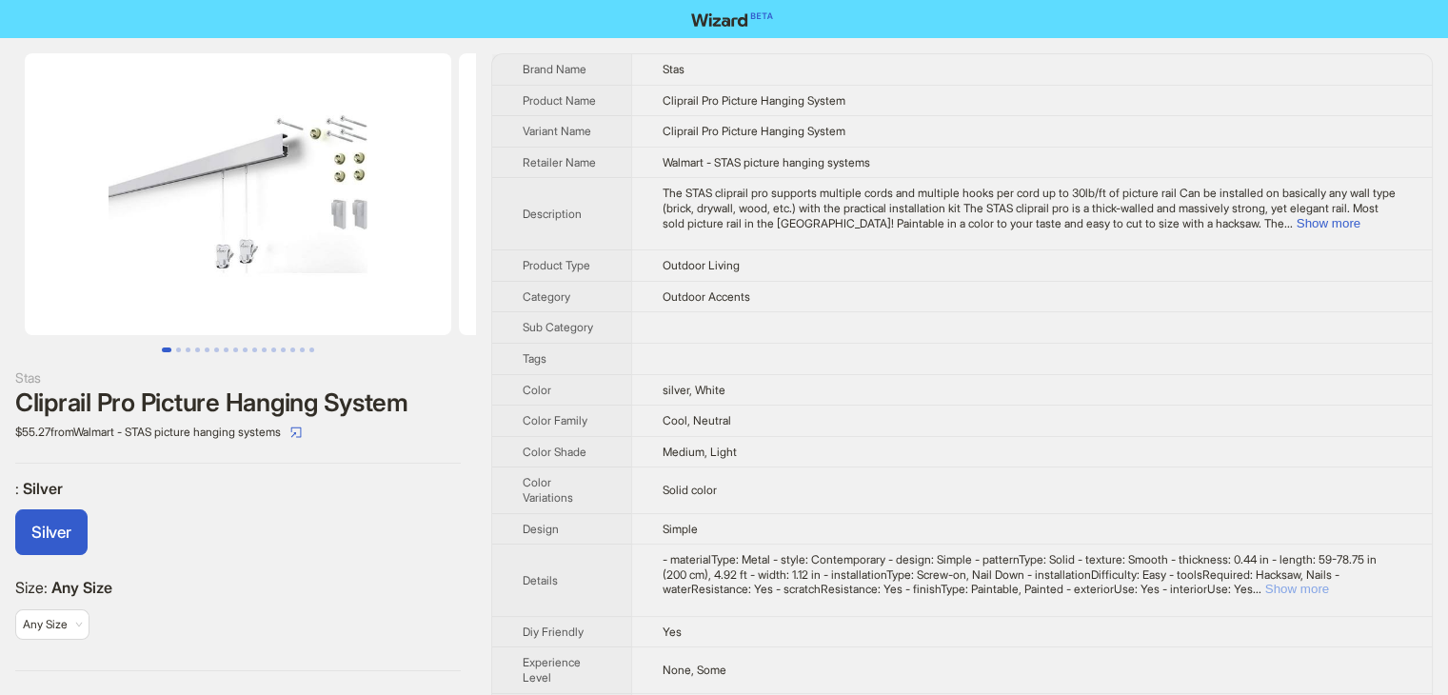
click at [1329, 582] on button "Show more" at bounding box center [1298, 589] width 64 height 14
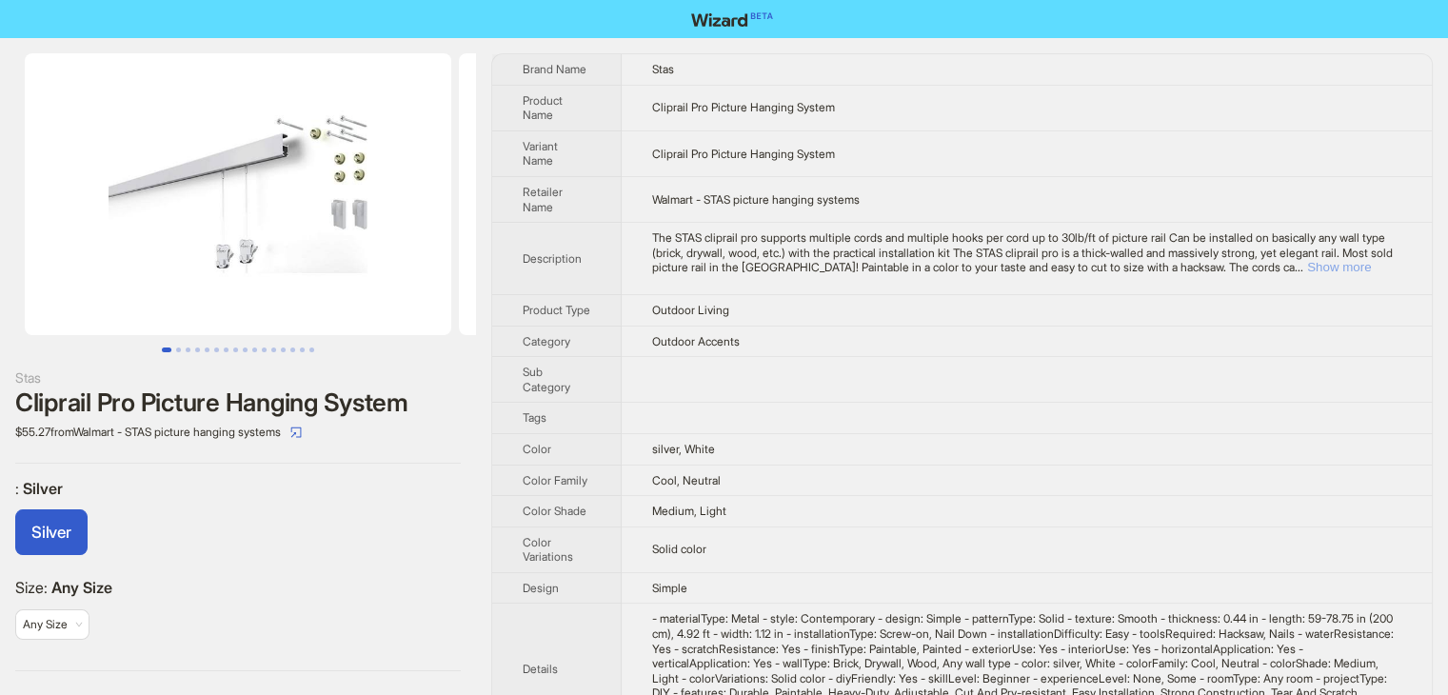
click at [1357, 260] on button "Show more" at bounding box center [1339, 267] width 64 height 14
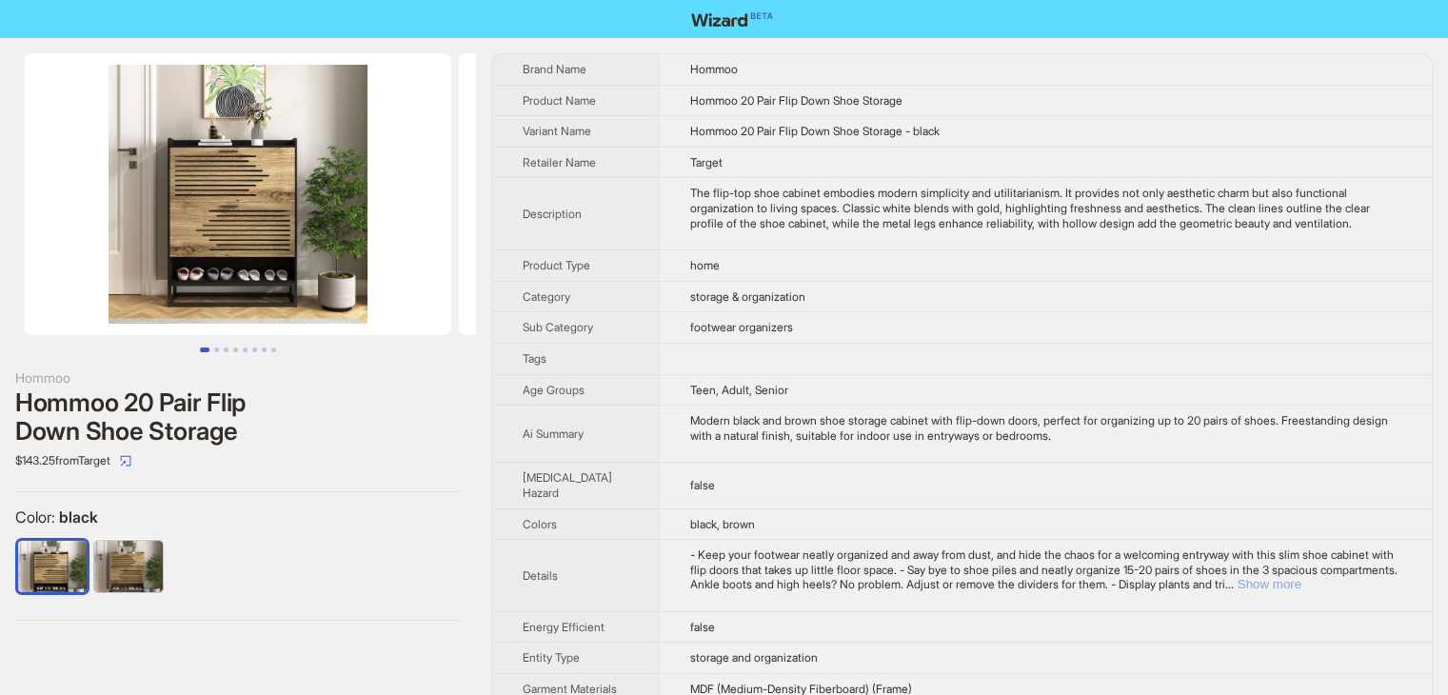
click at [1302, 577] on button "Show more" at bounding box center [1270, 584] width 64 height 14
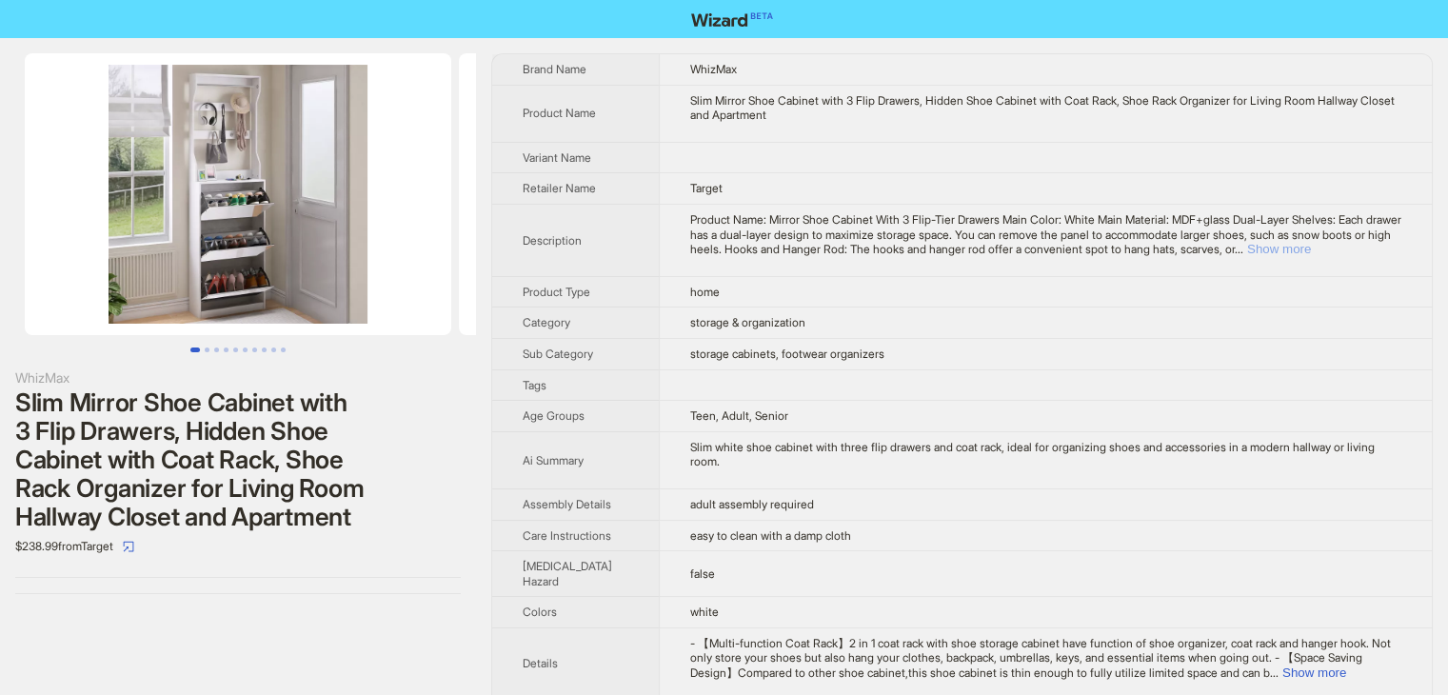
click at [1311, 246] on button "Show more" at bounding box center [1279, 249] width 64 height 14
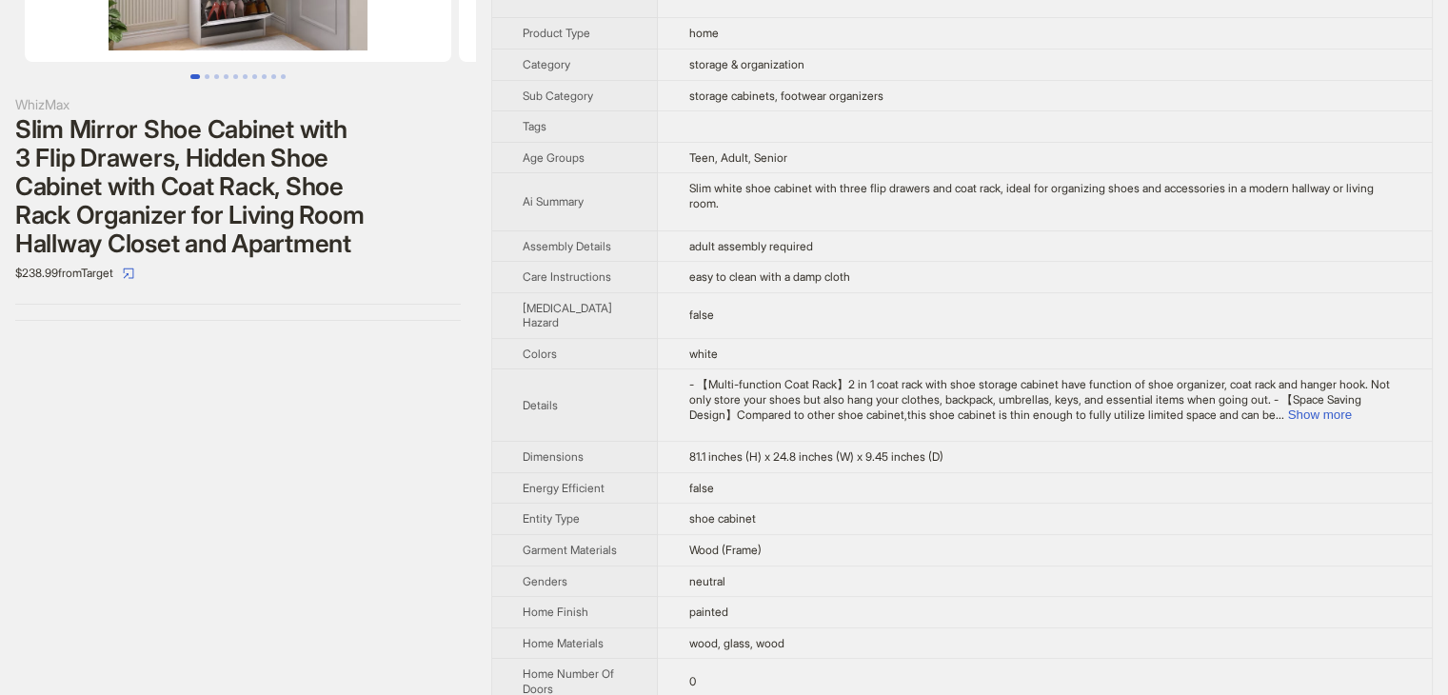
scroll to position [286, 0]
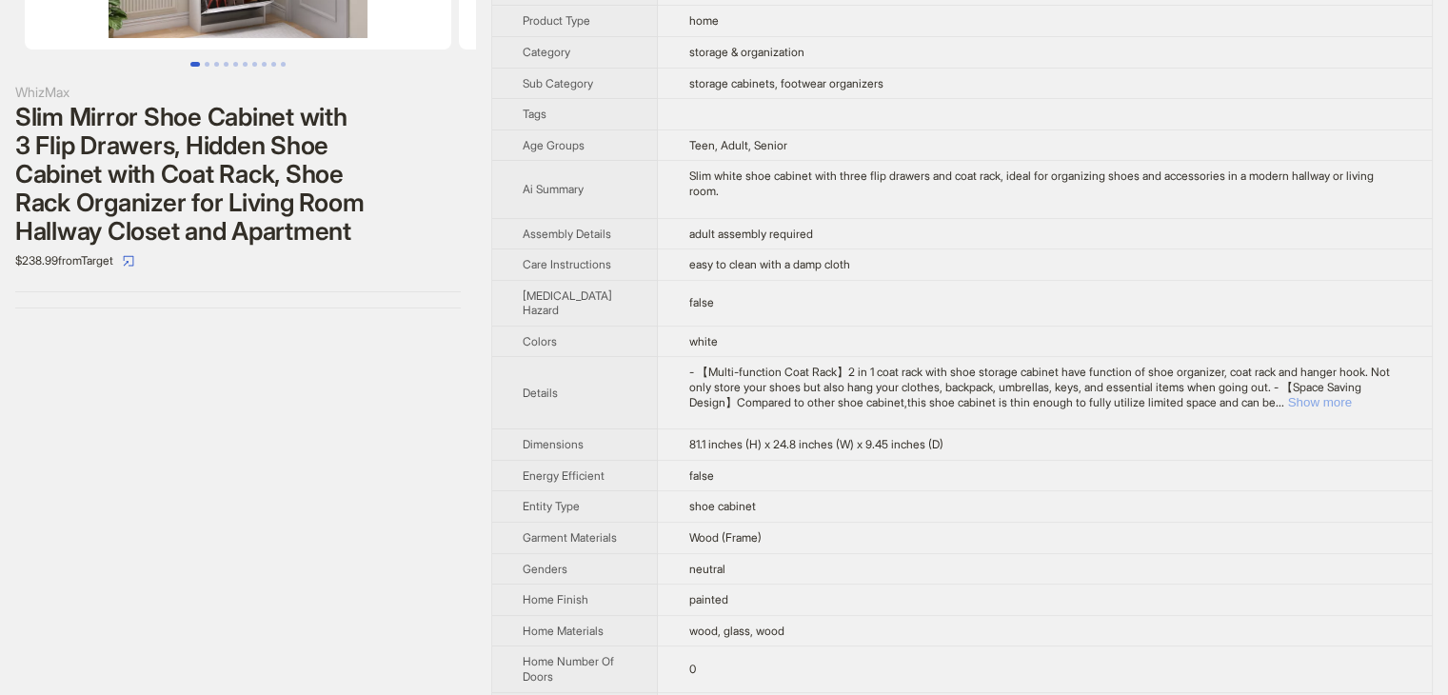
click at [1351, 409] on button "Show more" at bounding box center [1319, 402] width 64 height 14
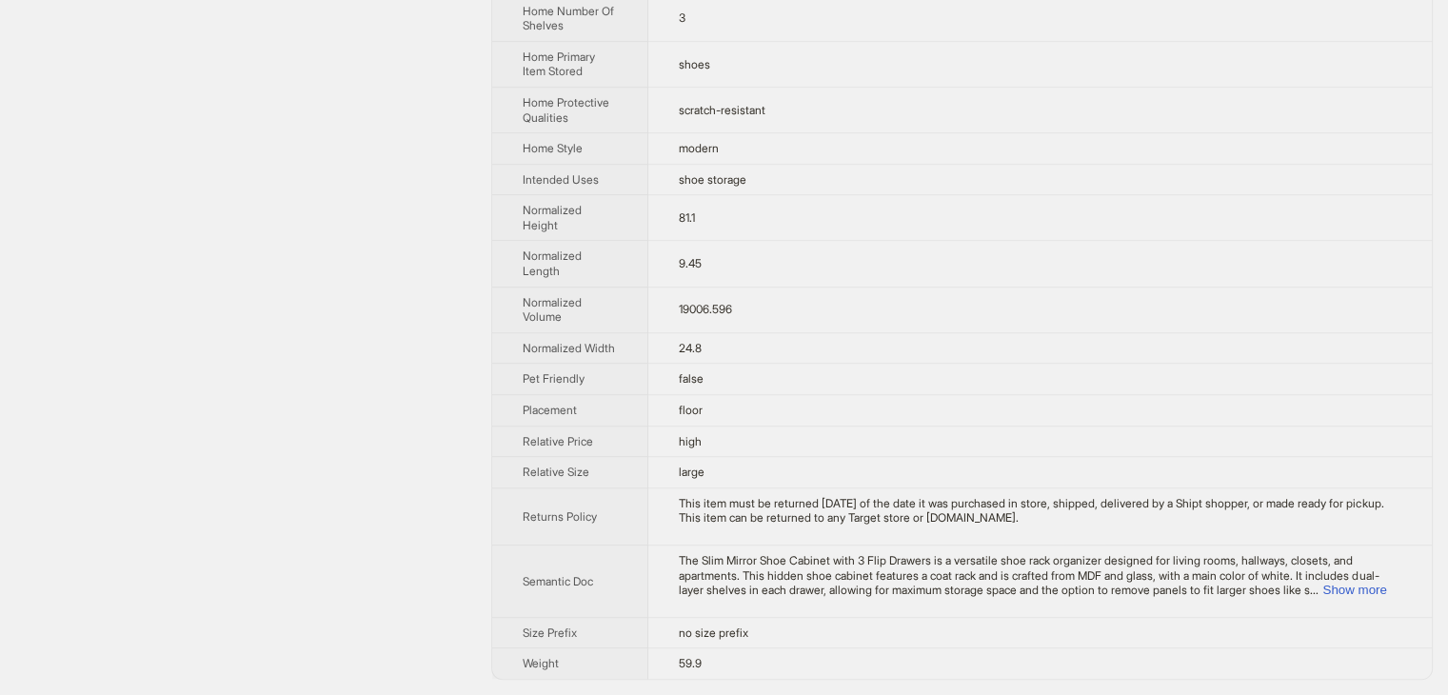
scroll to position [1428, 0]
click at [1375, 596] on button "Show more" at bounding box center [1355, 590] width 64 height 14
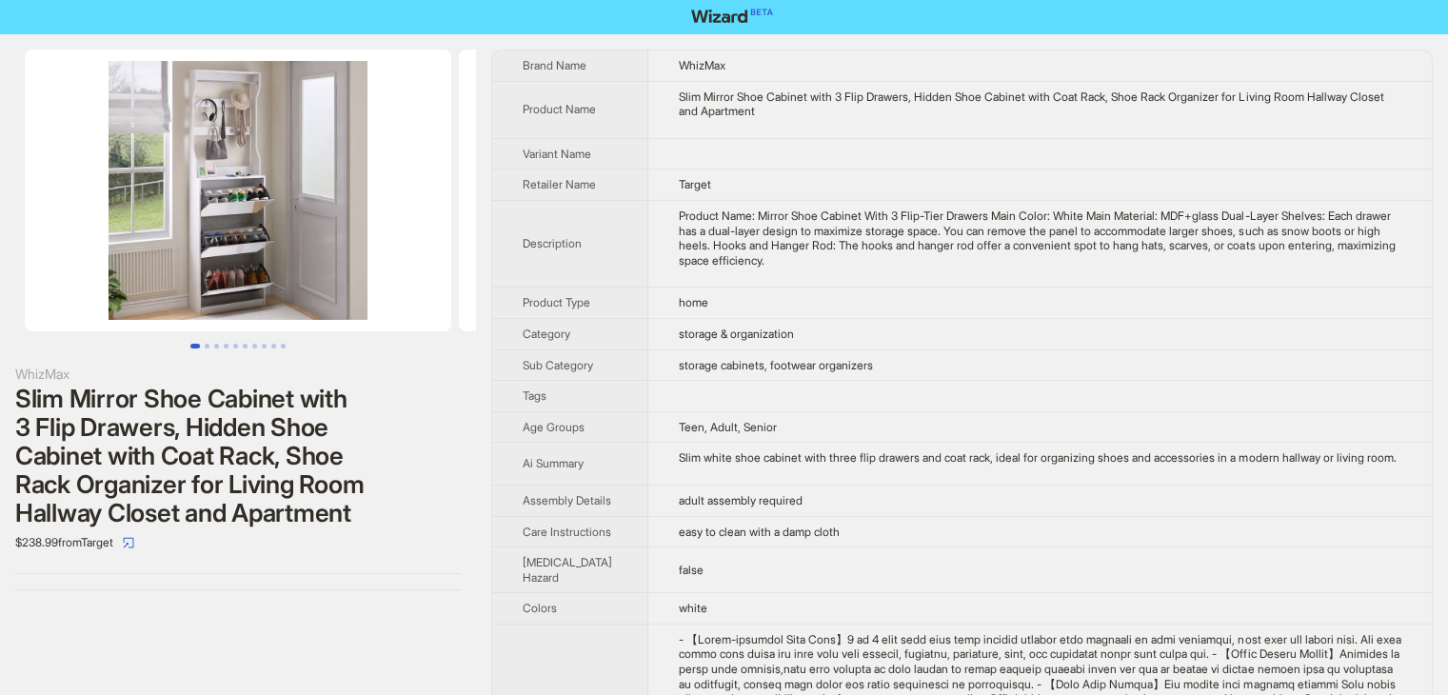
scroll to position [0, 0]
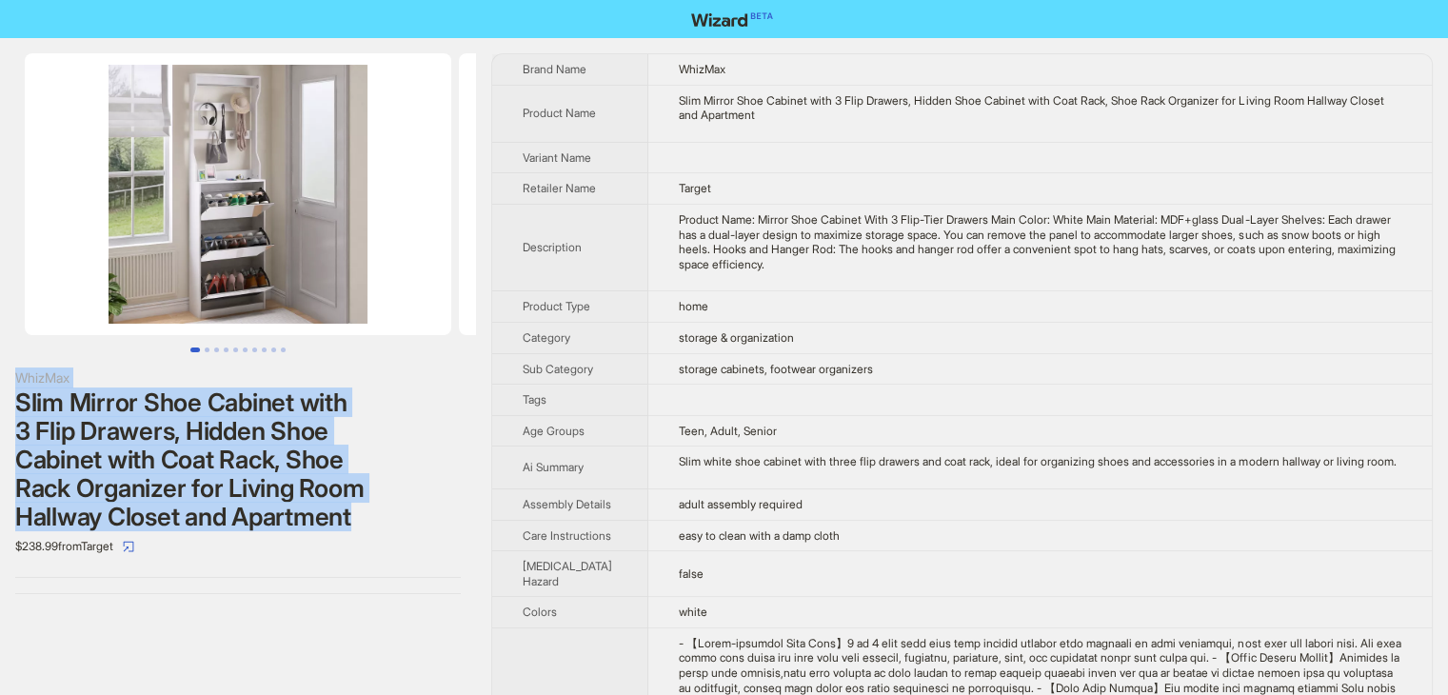
drag, startPoint x: 395, startPoint y: 514, endPoint x: 0, endPoint y: 378, distance: 418.0
click at [0, 378] on div "WhizMax Slim Mirror Shoe Cabinet with 3 Flip Drawers, Hidden Shoe Cabinet with …" at bounding box center [238, 323] width 476 height 571
copy div "WhizMax Slim Mirror Shoe Cabinet with 3 Flip Drawers, Hidden Shoe Cabinet with …"
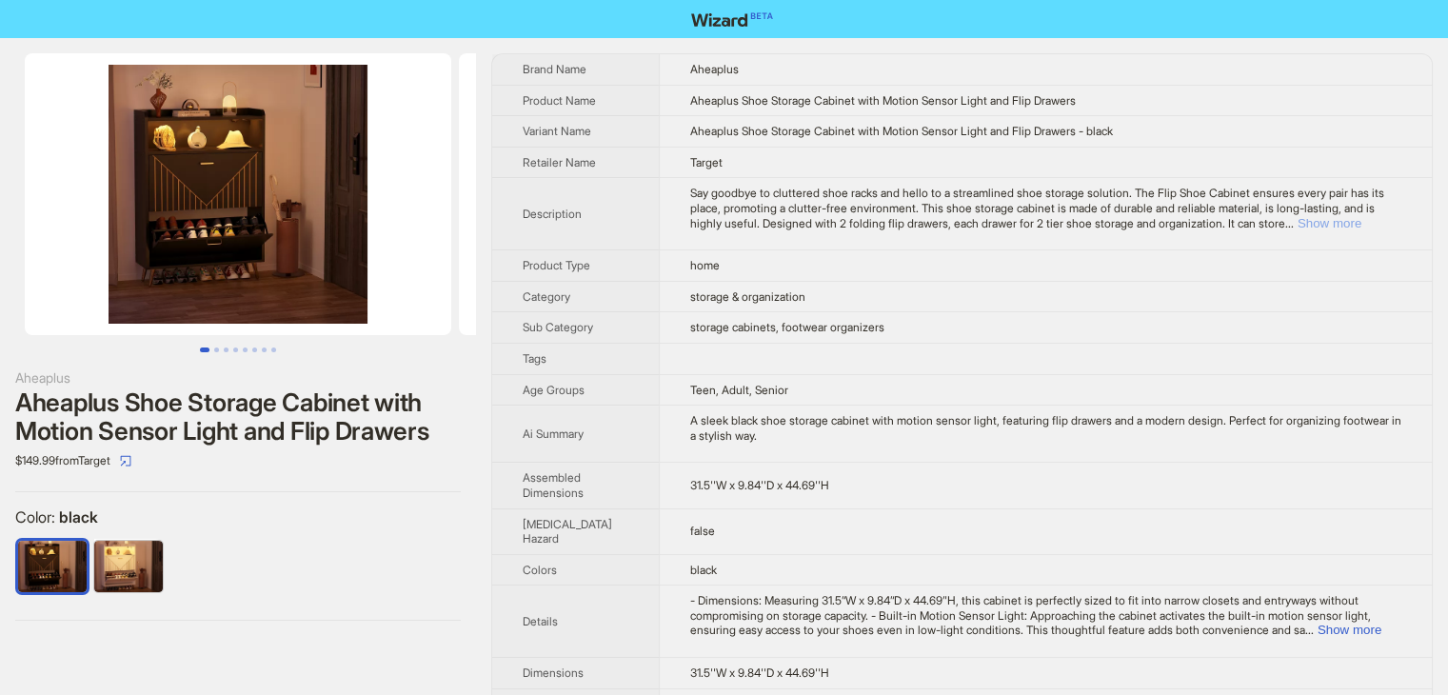
click at [1360, 226] on button "Show more" at bounding box center [1330, 223] width 64 height 14
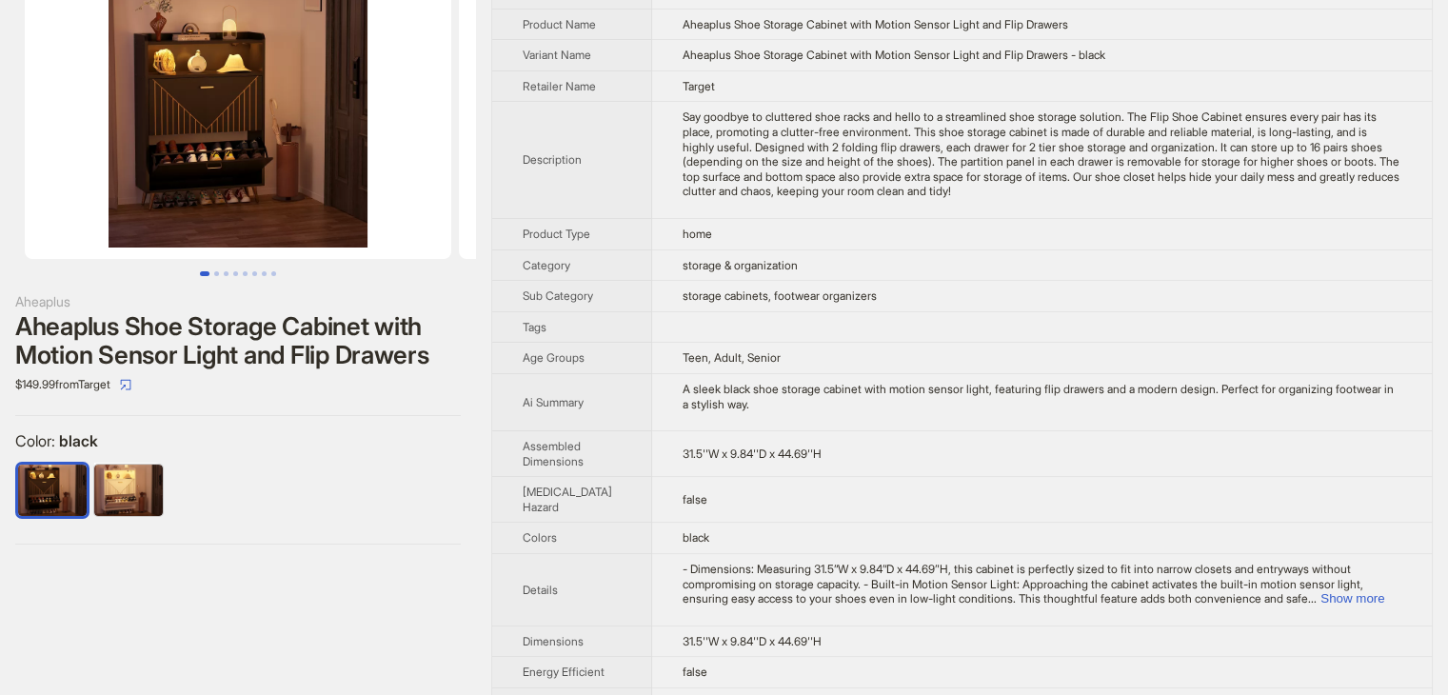
scroll to position [190, 0]
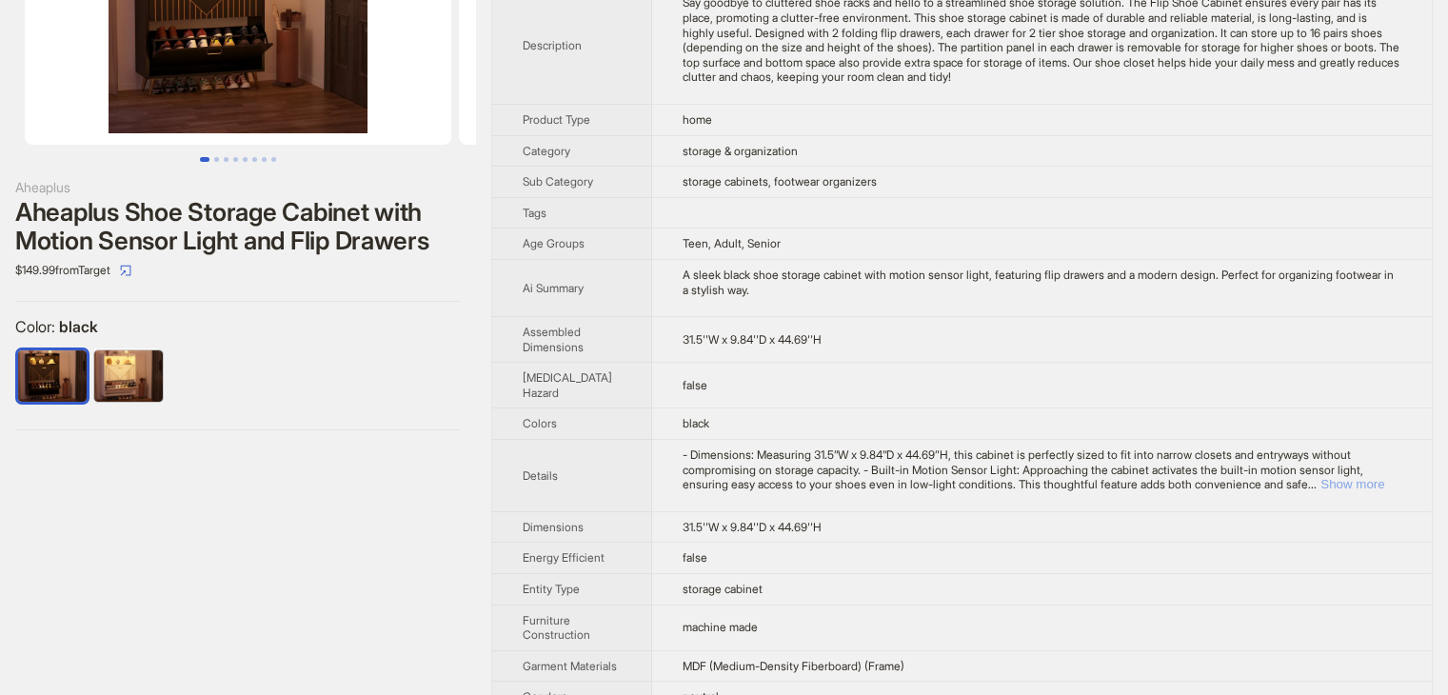
click at [1356, 484] on button "Show more" at bounding box center [1353, 484] width 64 height 14
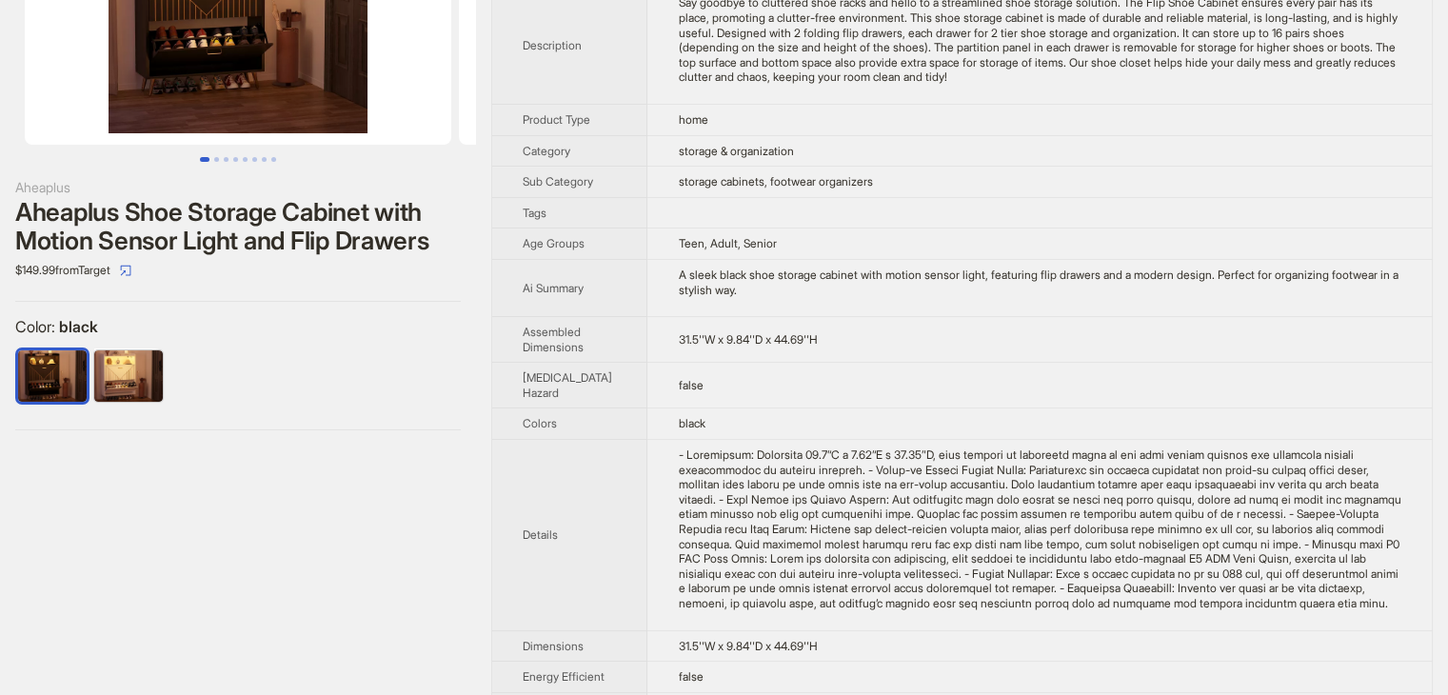
scroll to position [0, 0]
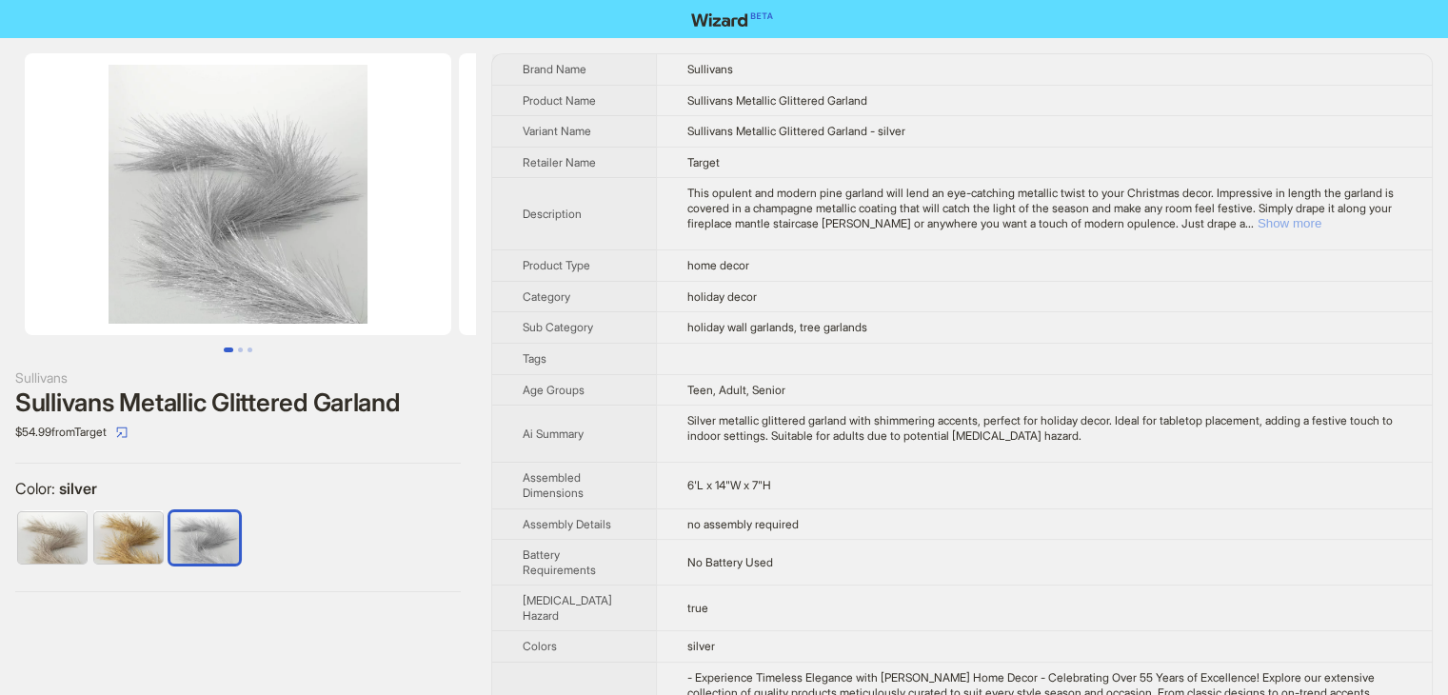
click at [1322, 218] on button "Show more" at bounding box center [1290, 223] width 64 height 14
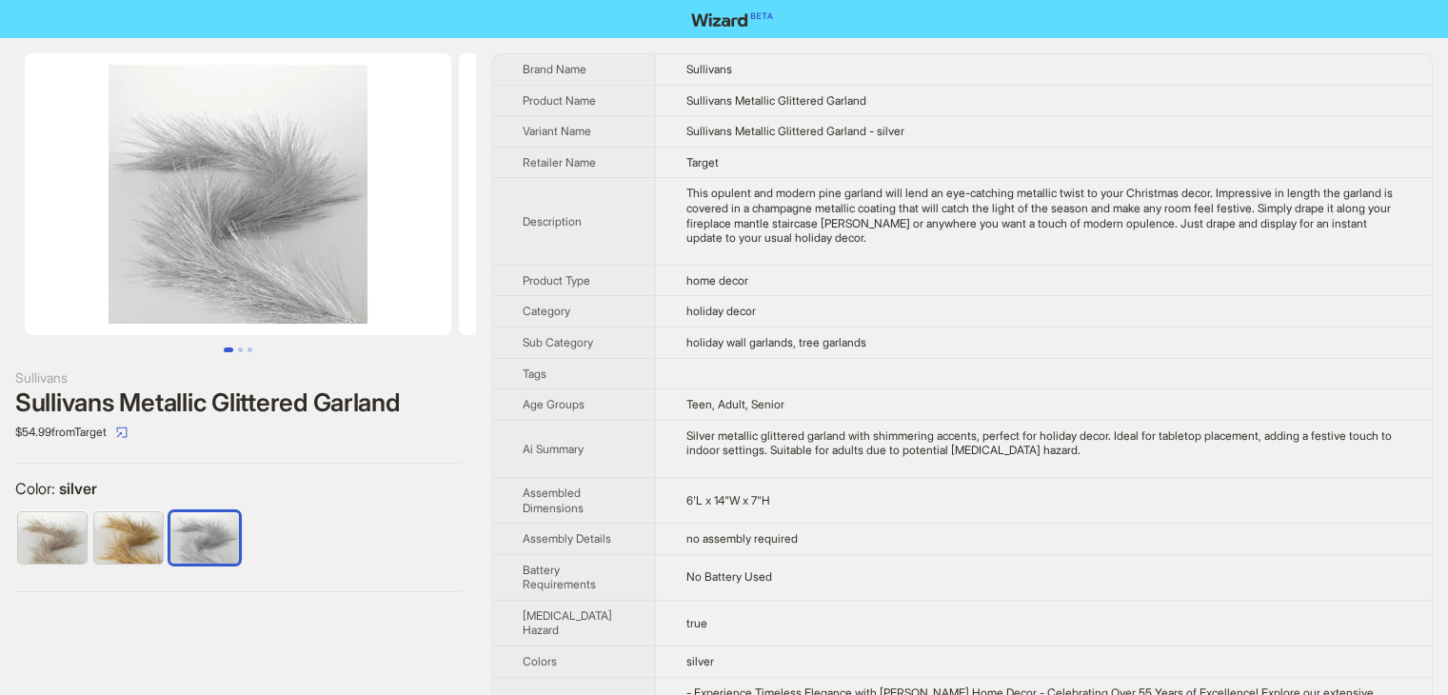
scroll to position [705, 0]
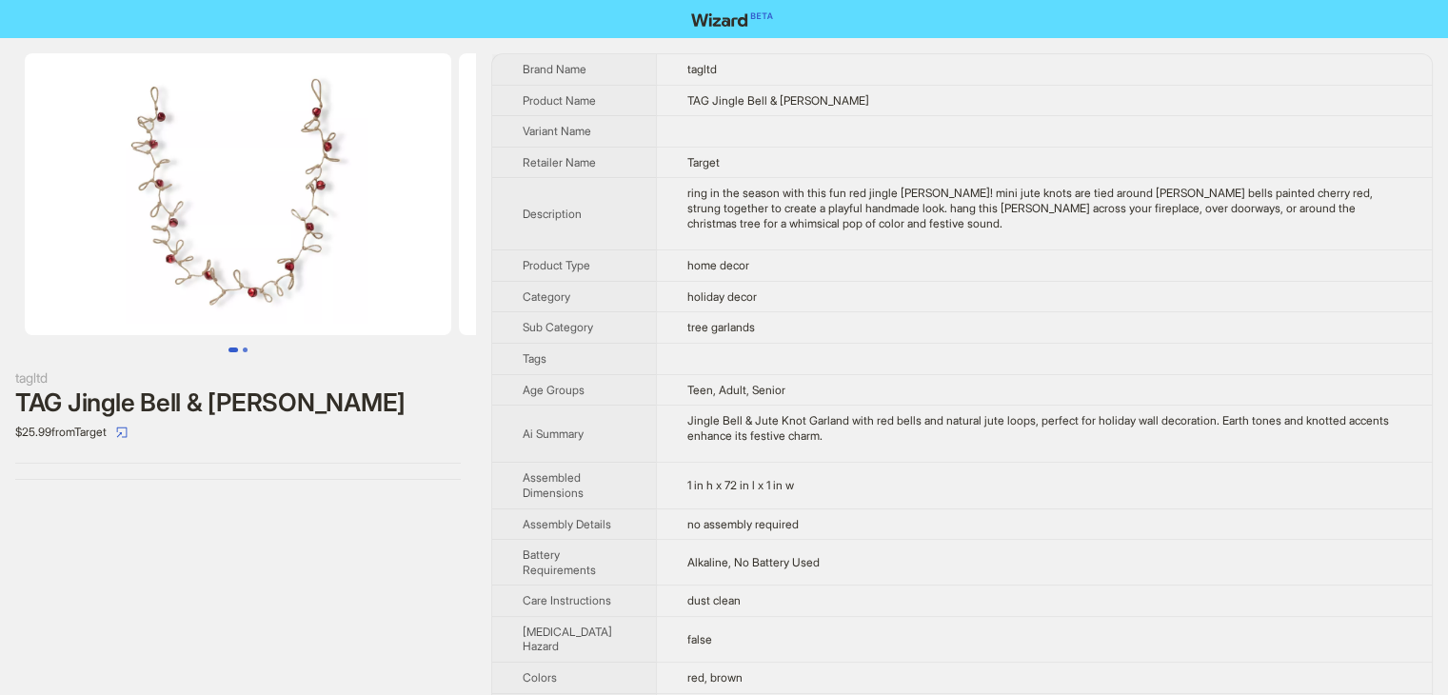
click at [244, 348] on button "Go to slide 2" at bounding box center [245, 350] width 5 height 5
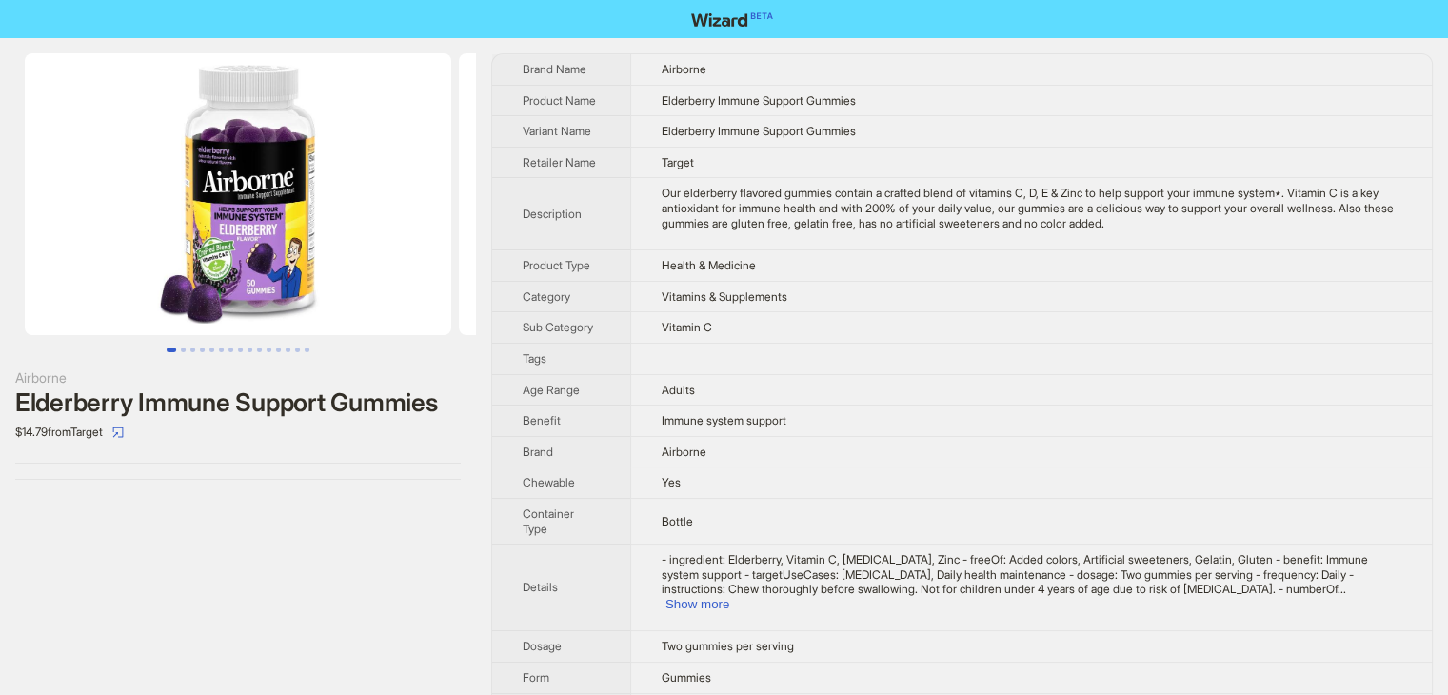
click at [254, 250] on img at bounding box center [238, 194] width 427 height 282
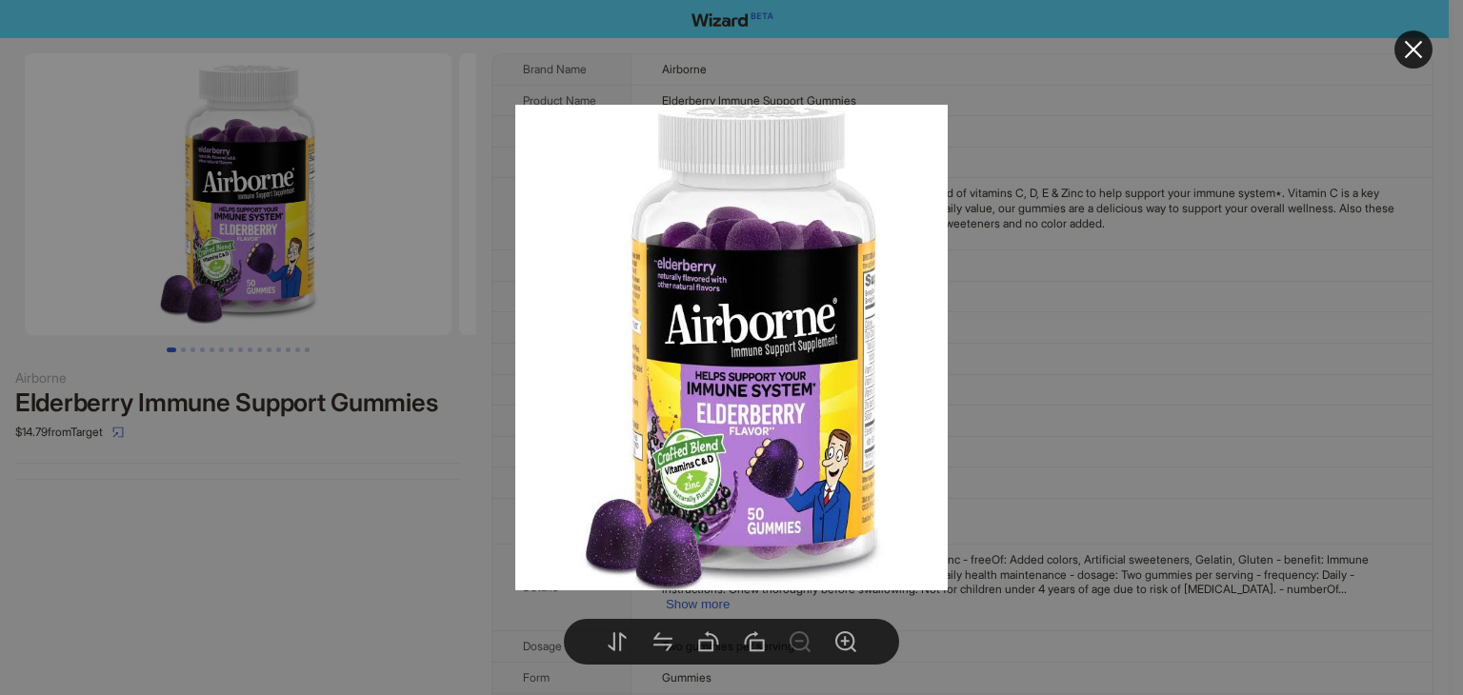
click at [1129, 347] on div at bounding box center [731, 347] width 1463 height 695
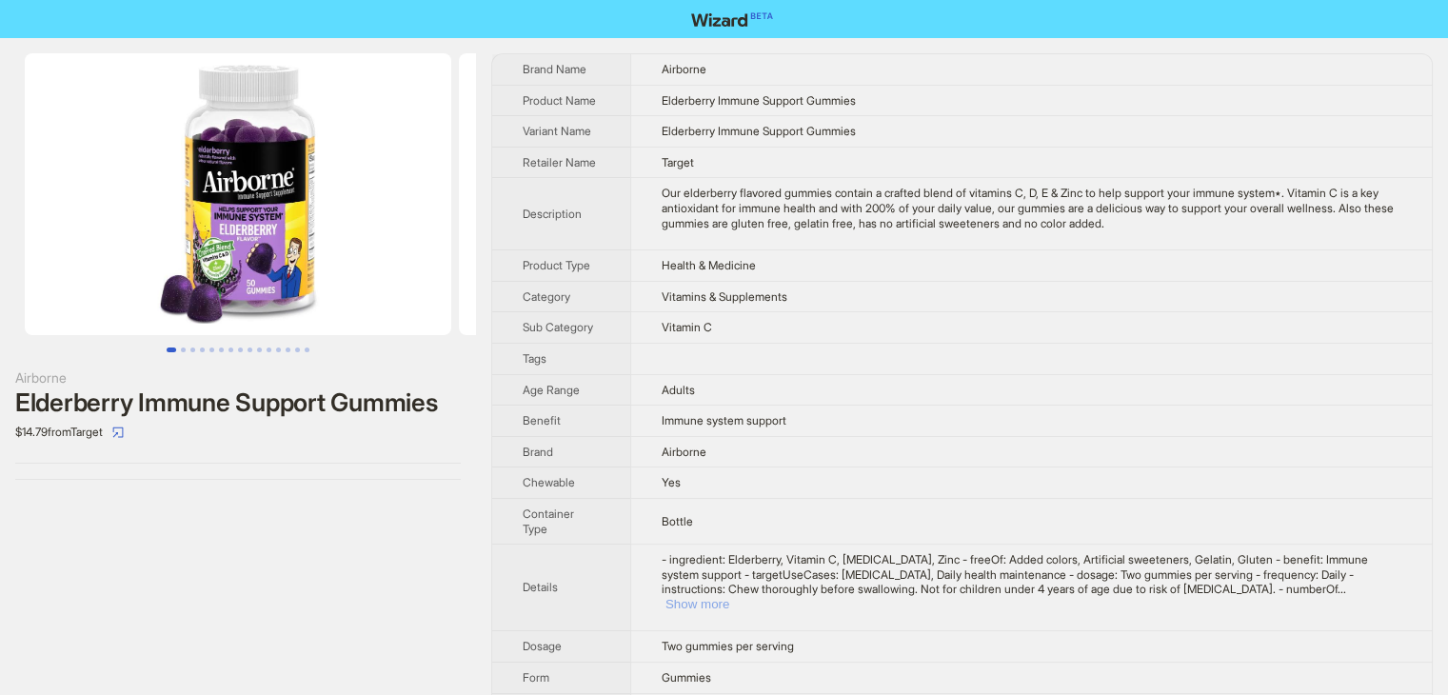
click at [729, 597] on button "Show more" at bounding box center [698, 604] width 64 height 14
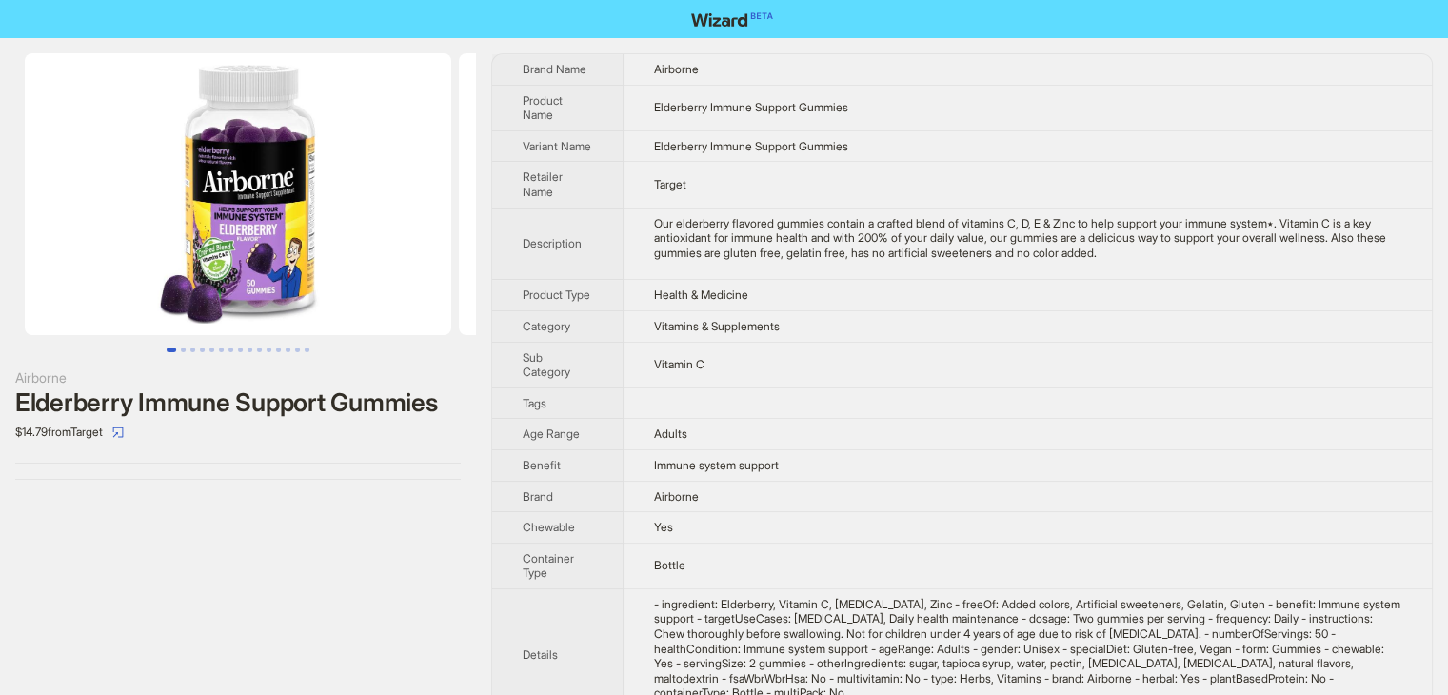
click at [261, 244] on img at bounding box center [238, 194] width 427 height 282
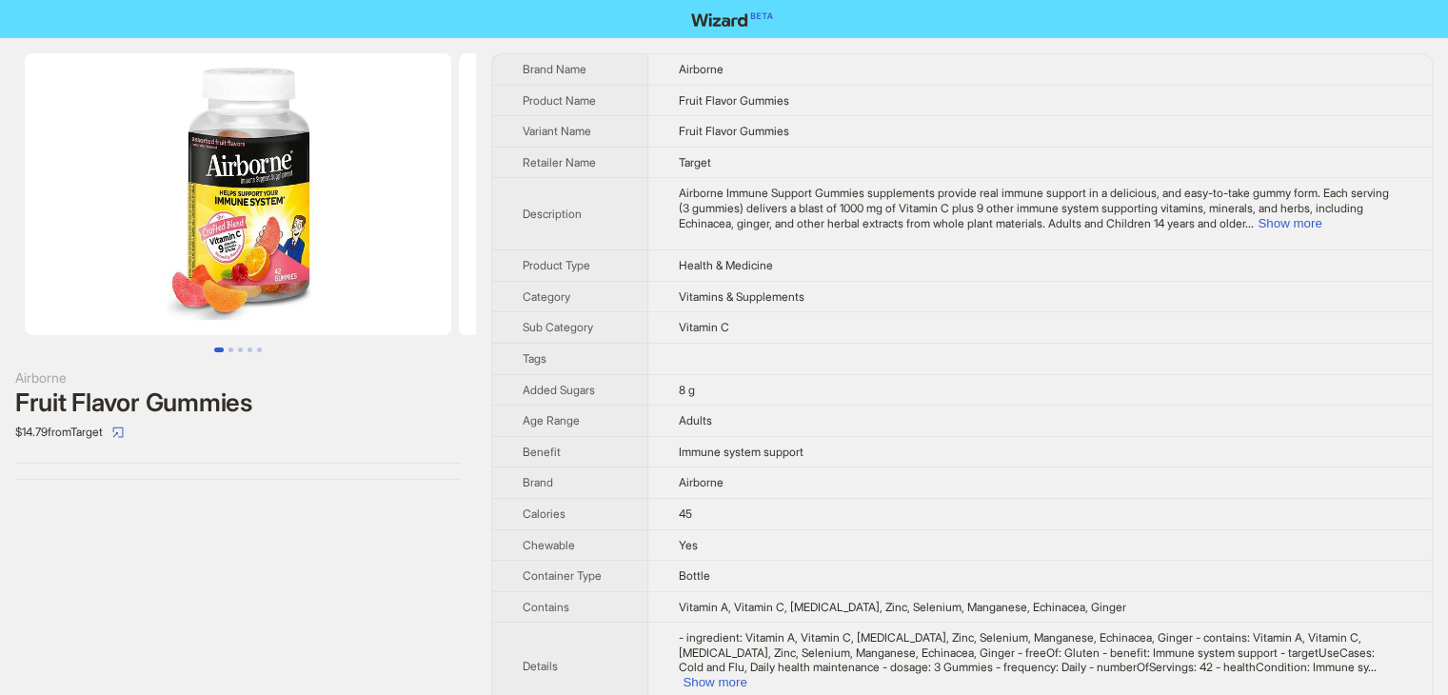
click at [246, 267] on img at bounding box center [238, 194] width 427 height 282
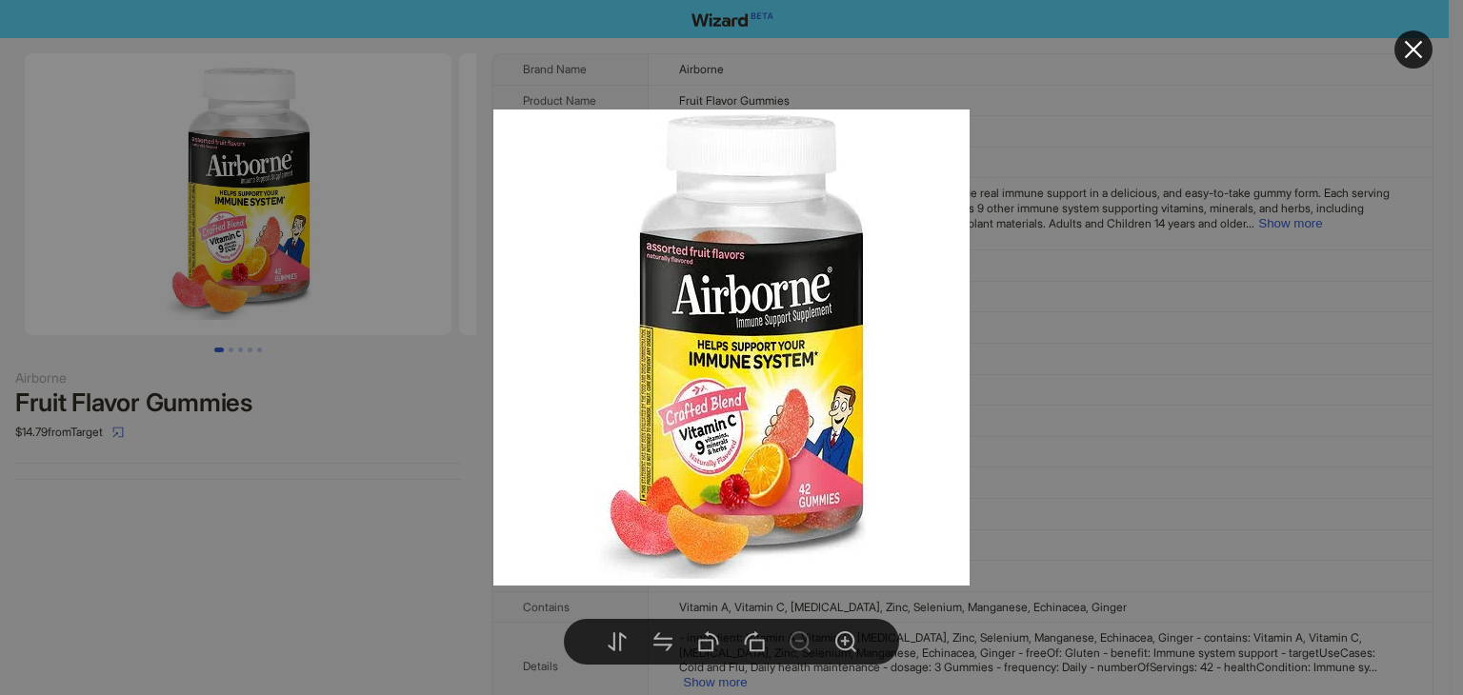
click at [1123, 370] on div at bounding box center [731, 347] width 1463 height 695
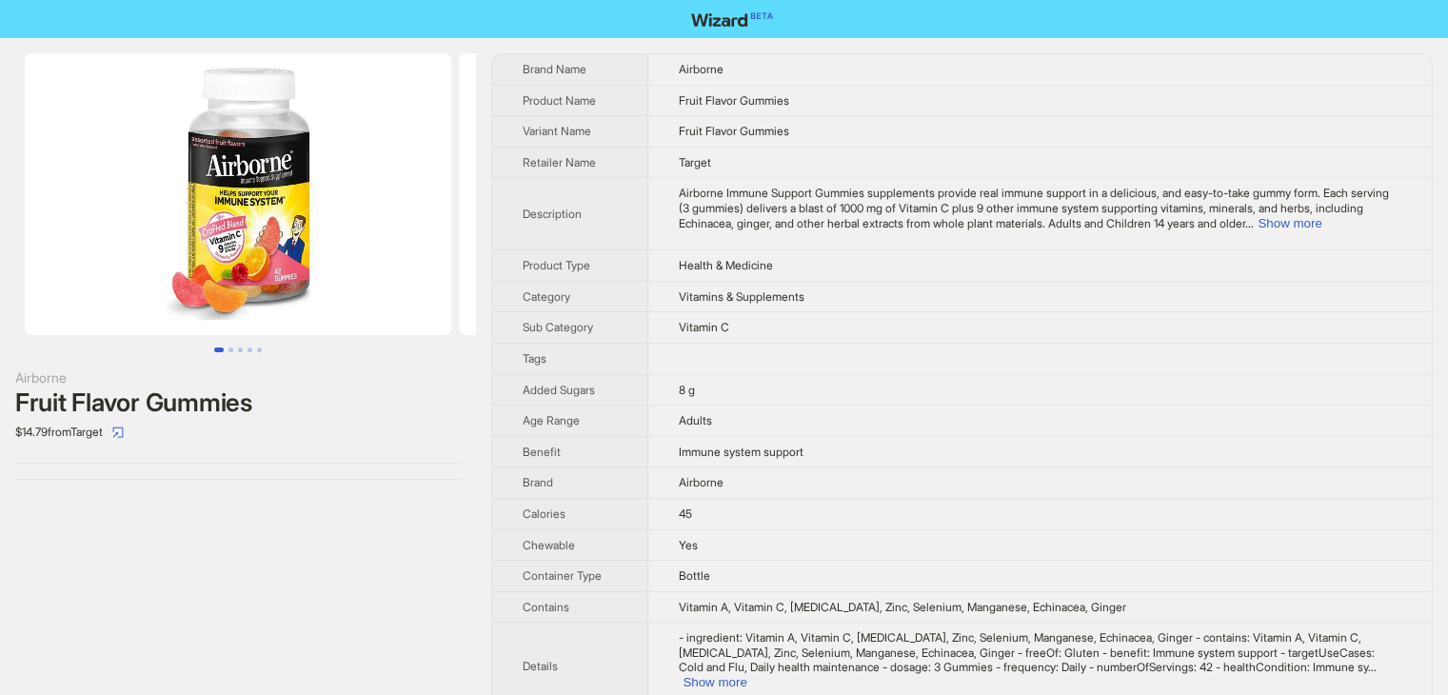
click at [210, 296] on img at bounding box center [238, 194] width 427 height 282
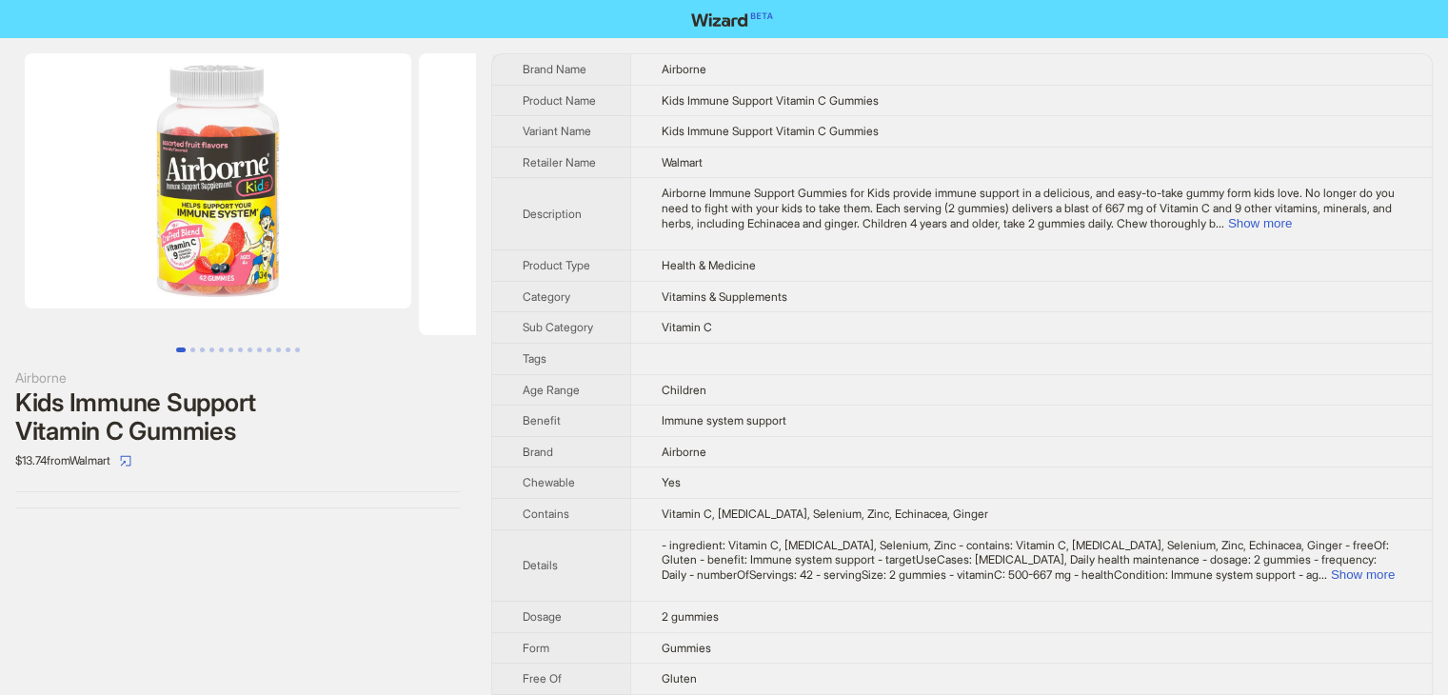
click at [271, 216] on img at bounding box center [218, 180] width 387 height 255
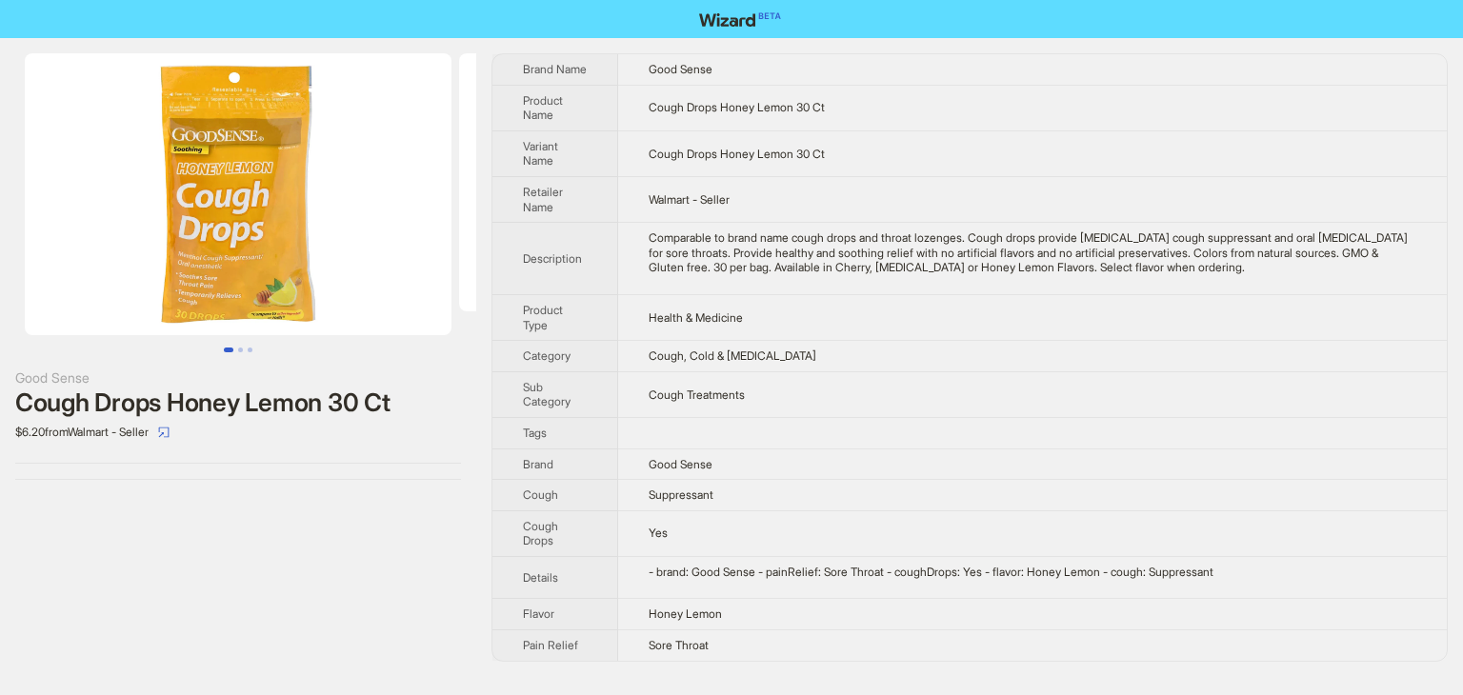
click at [265, 279] on img at bounding box center [238, 194] width 427 height 282
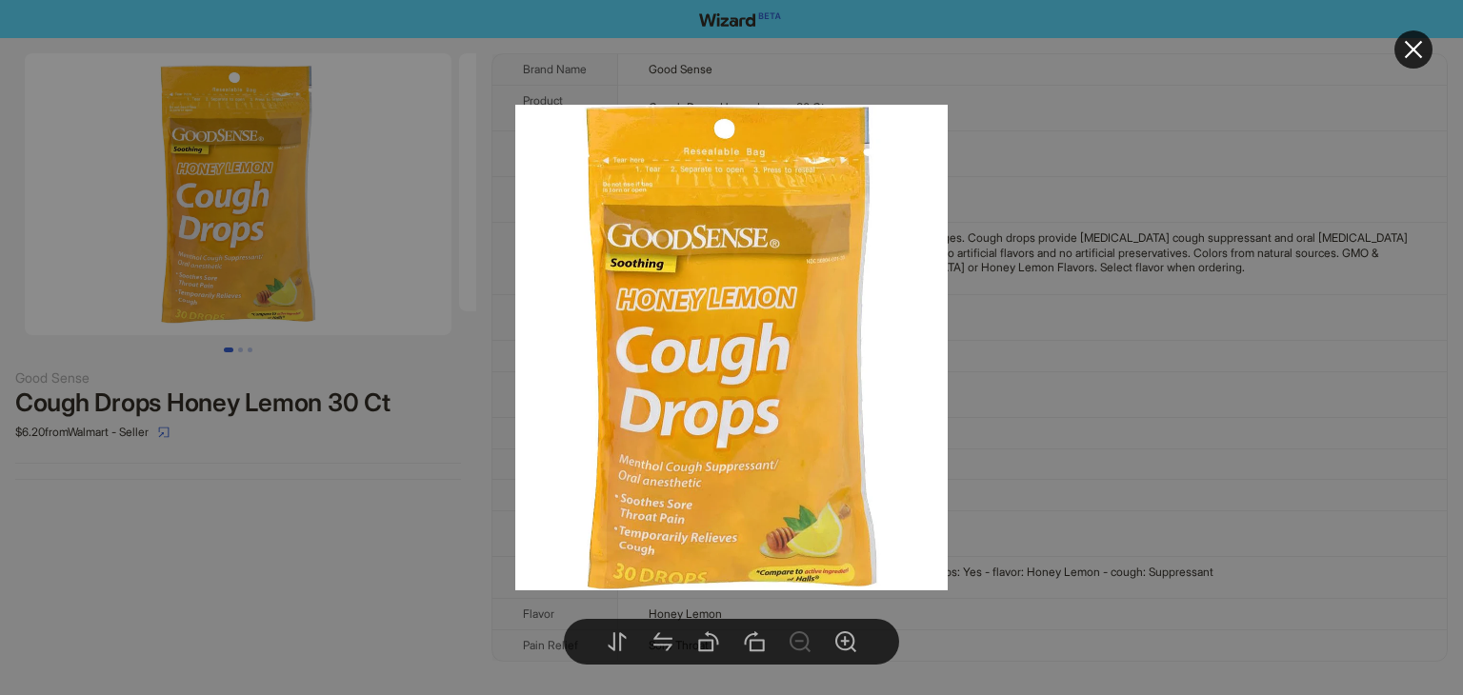
click at [1024, 363] on div at bounding box center [731, 347] width 1463 height 695
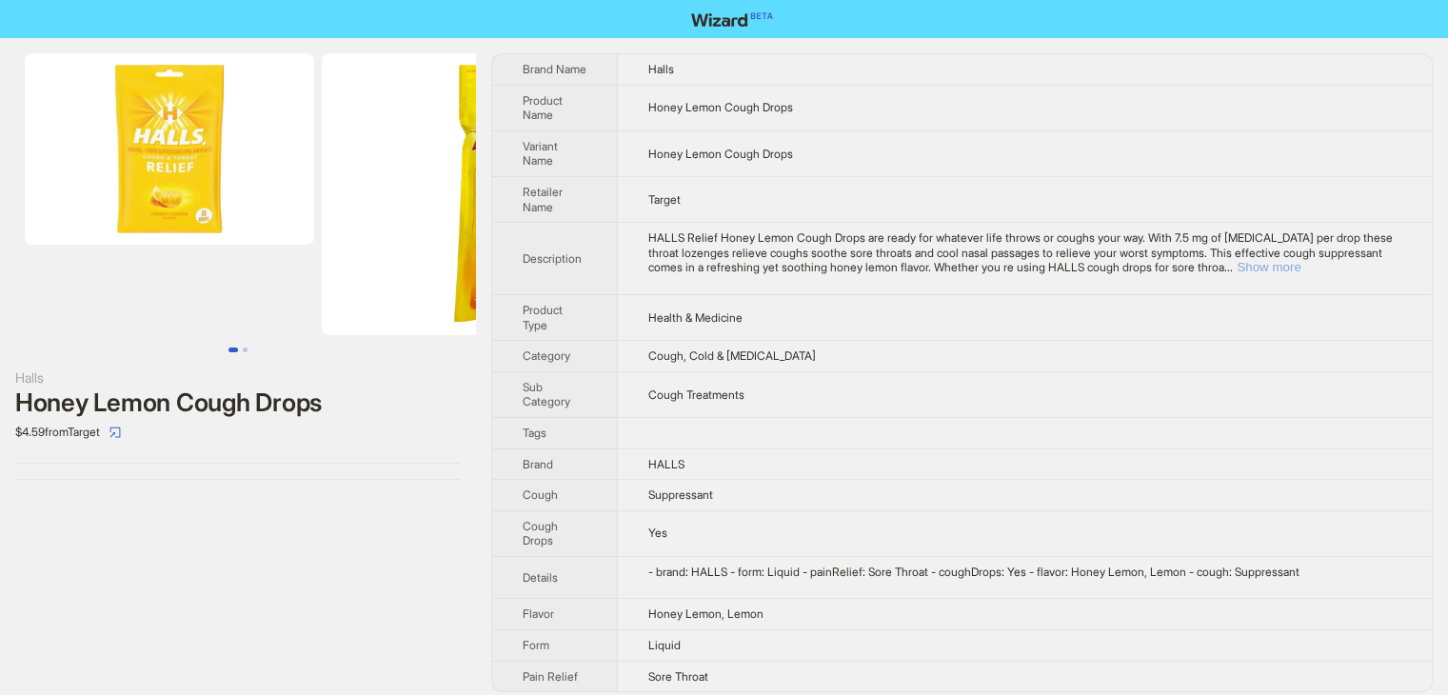
click at [1301, 261] on button "Show more" at bounding box center [1269, 267] width 64 height 14
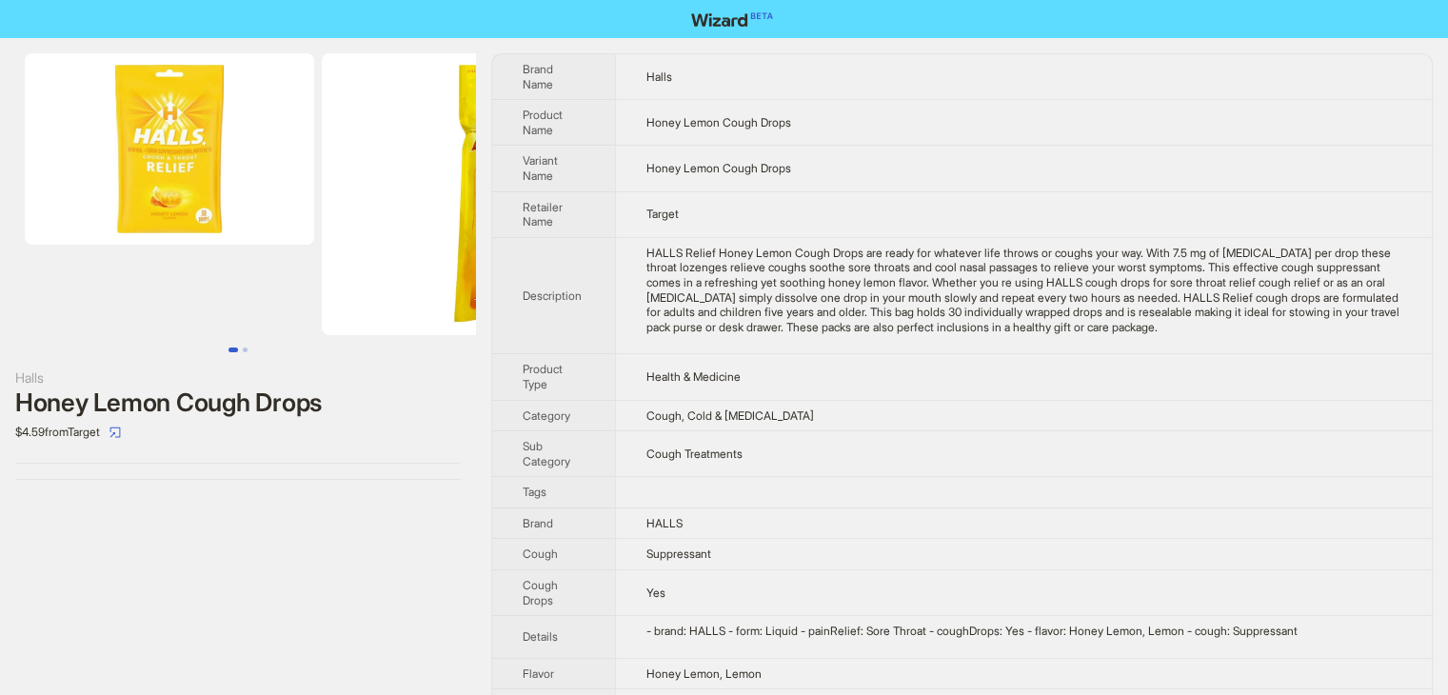
click at [245, 176] on img at bounding box center [169, 148] width 289 height 191
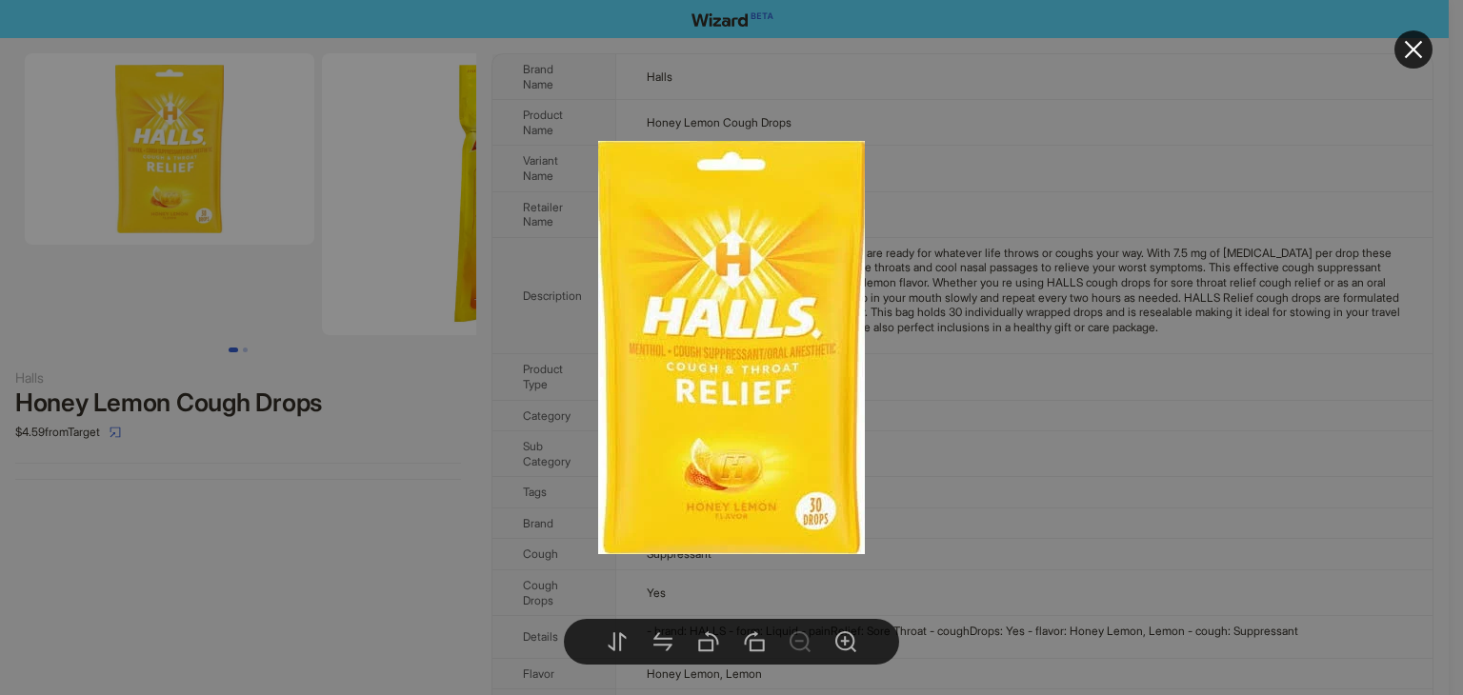
click at [1032, 381] on div at bounding box center [731, 347] width 1463 height 695
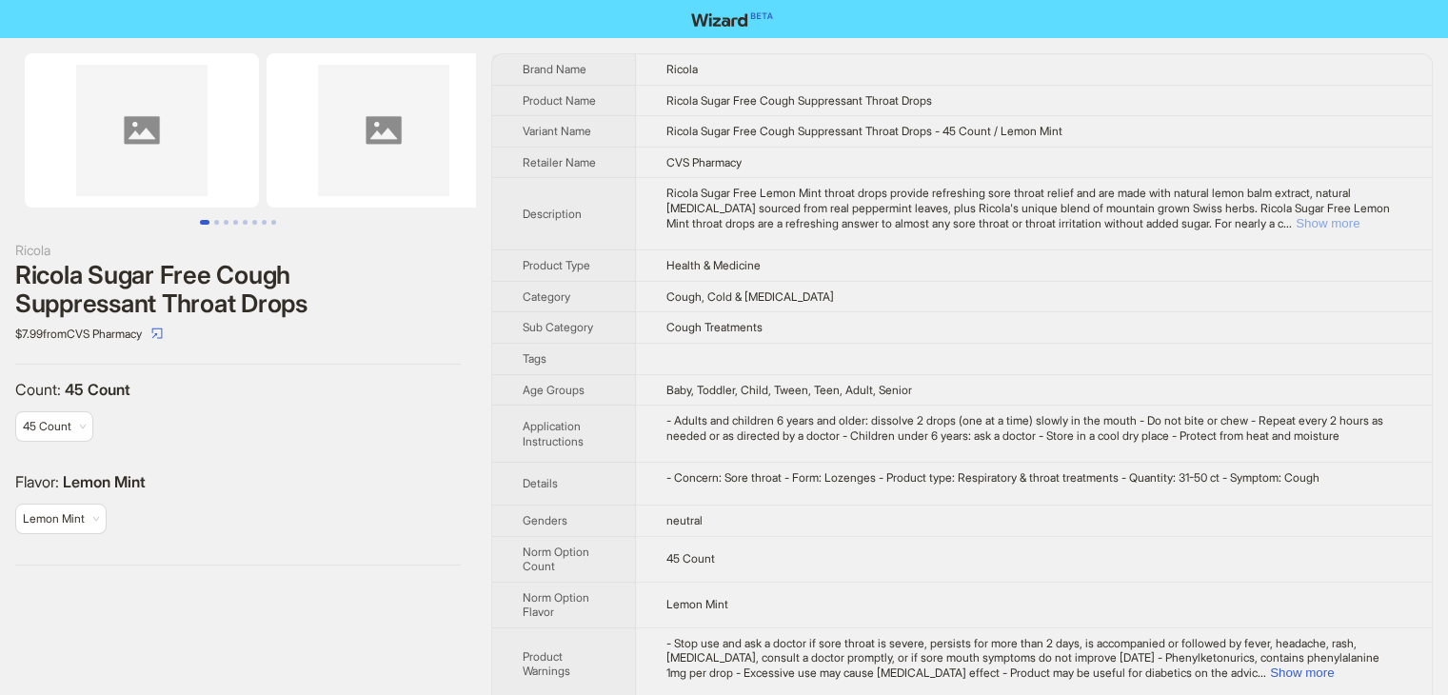
click at [1360, 216] on button "Show more" at bounding box center [1328, 223] width 64 height 14
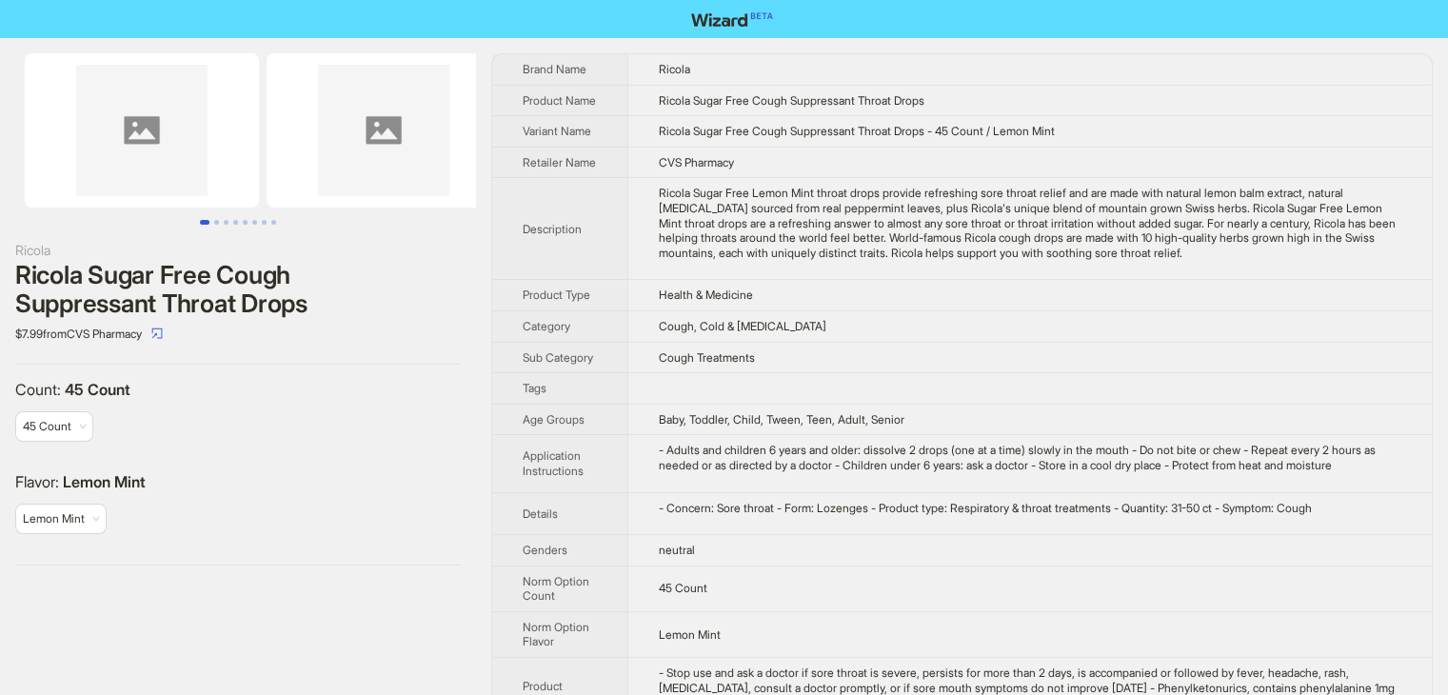
scroll to position [216, 0]
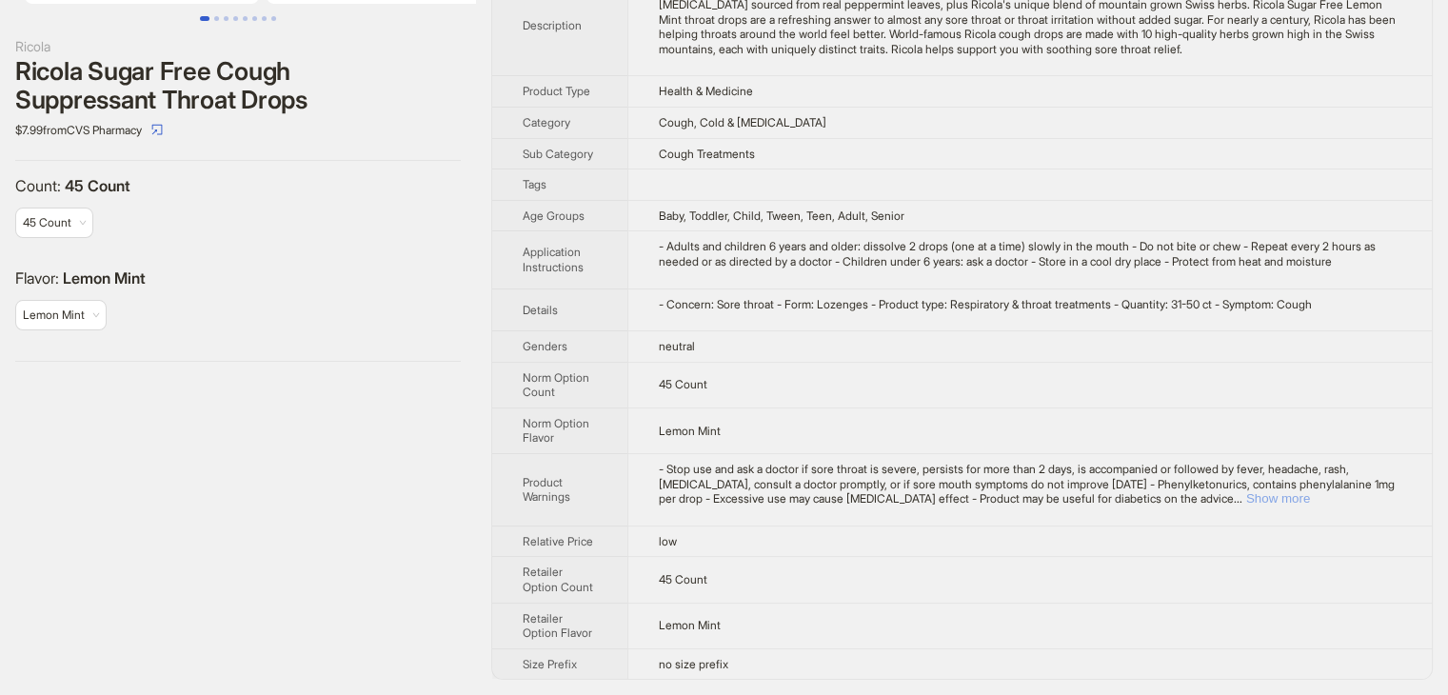
click at [1310, 496] on button "Show more" at bounding box center [1278, 498] width 64 height 14
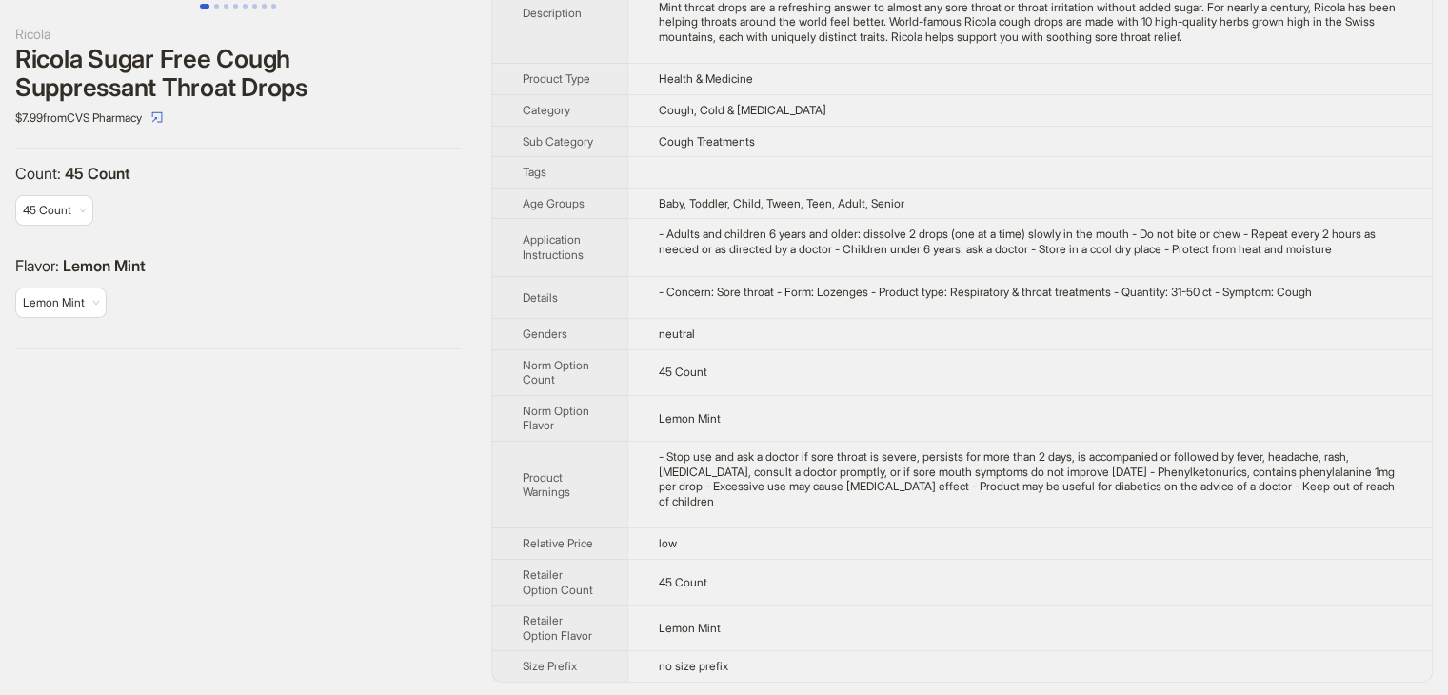
scroll to position [230, 0]
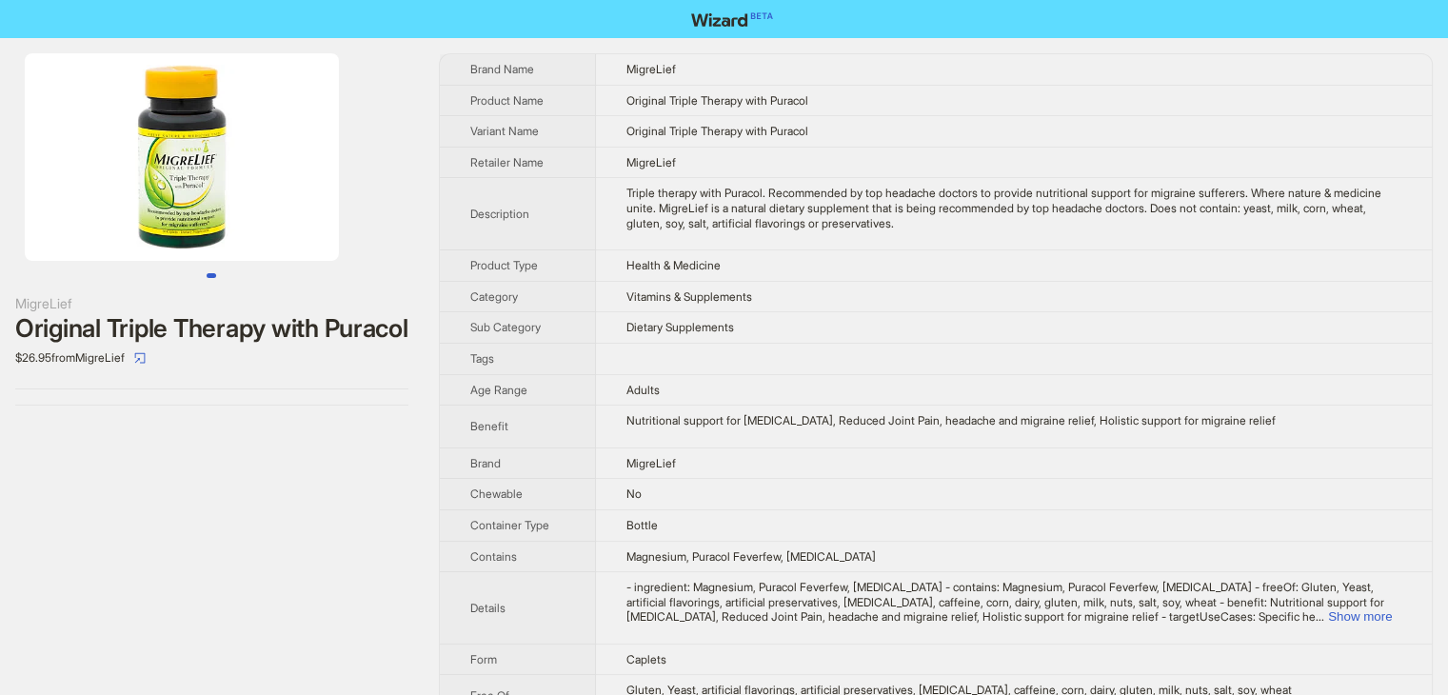
click at [282, 336] on div "Original Triple Therapy with Puracol" at bounding box center [211, 328] width 393 height 29
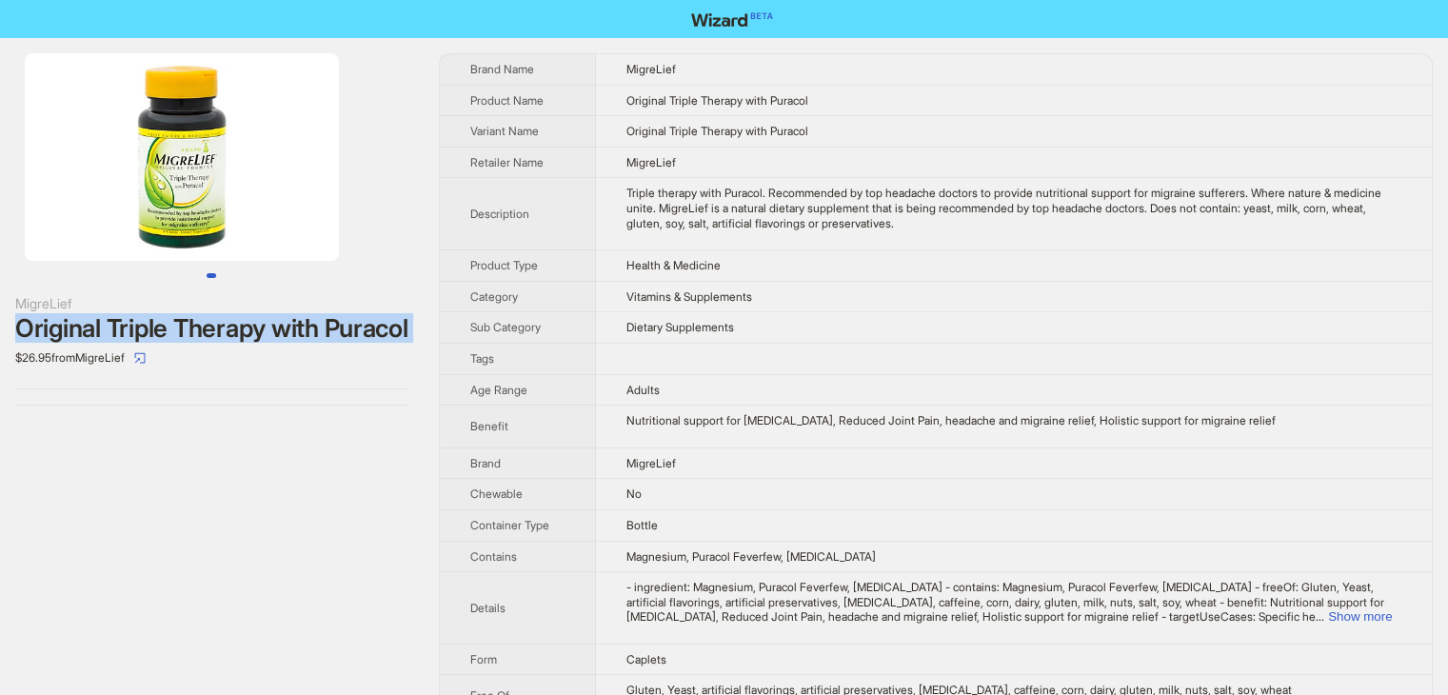
click at [282, 336] on div "Original Triple Therapy with Puracol" at bounding box center [211, 328] width 393 height 29
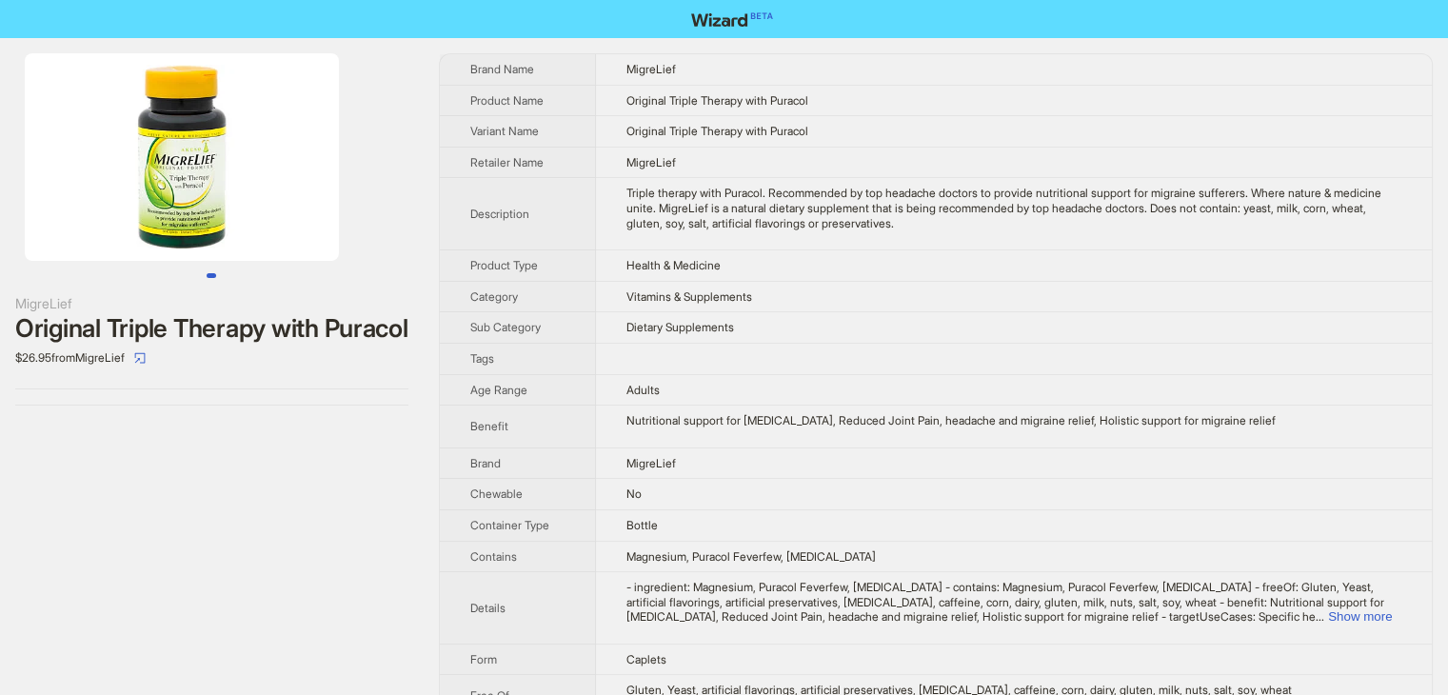
click at [118, 299] on div "MigreLief" at bounding box center [211, 303] width 393 height 21
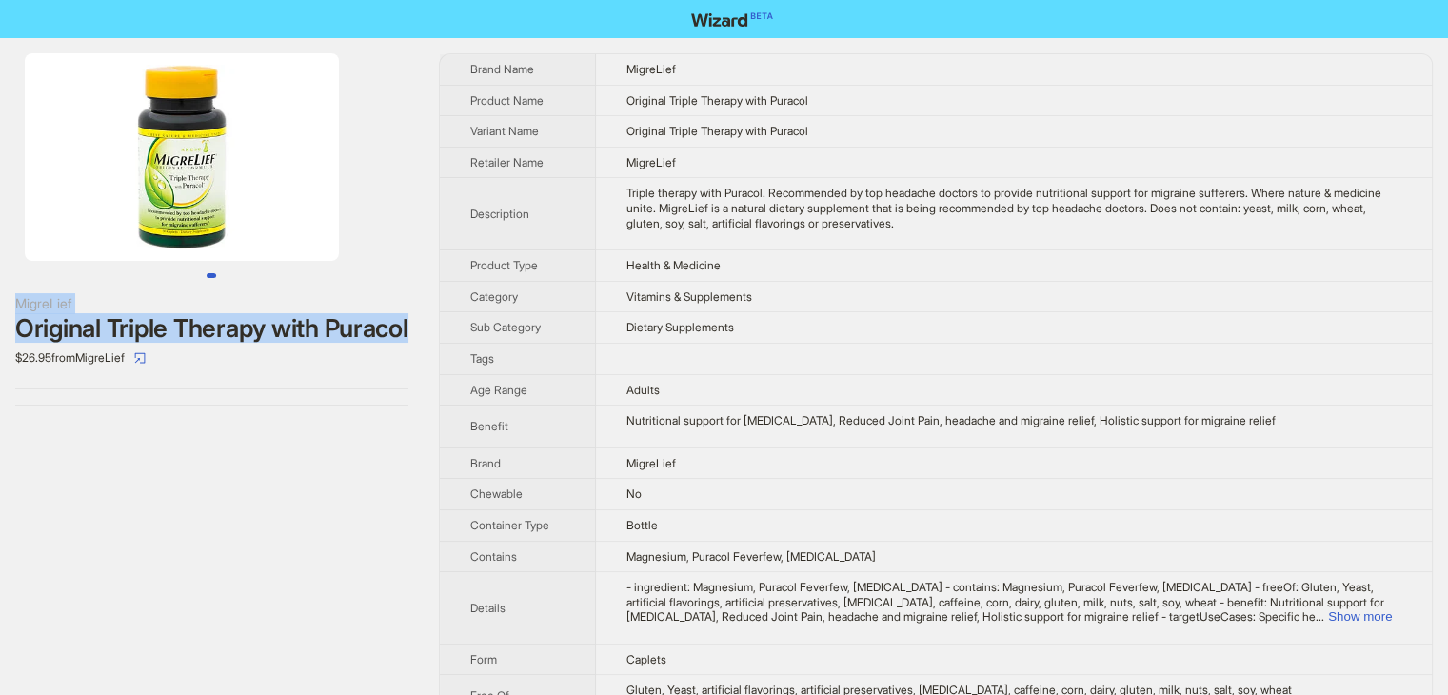
drag, startPoint x: 11, startPoint y: 306, endPoint x: 440, endPoint y: 330, distance: 429.2
click at [424, 330] on div "MigreLief Original Triple Therapy with Puracol $26.95 from MigreLief" at bounding box center [212, 229] width 424 height 383
copy div "MigreLief Original Triple Therapy with Puracol"
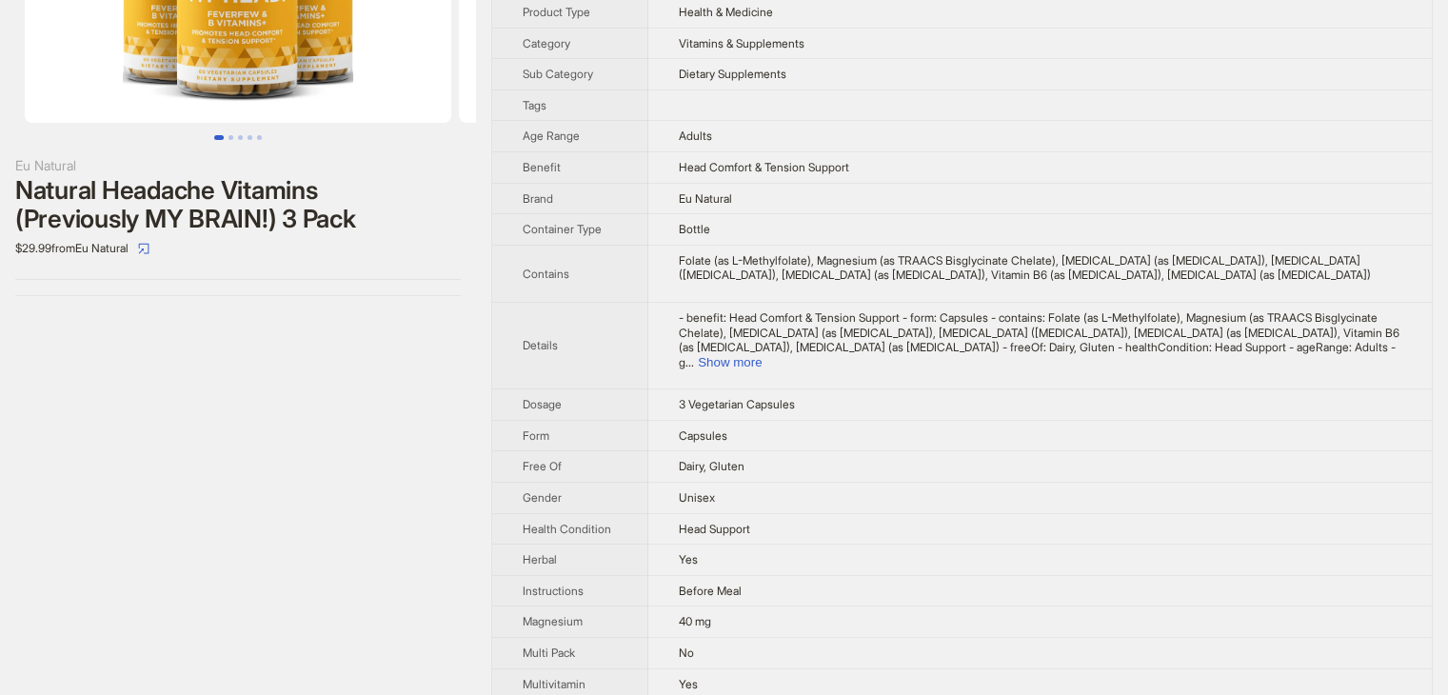
scroll to position [95, 0]
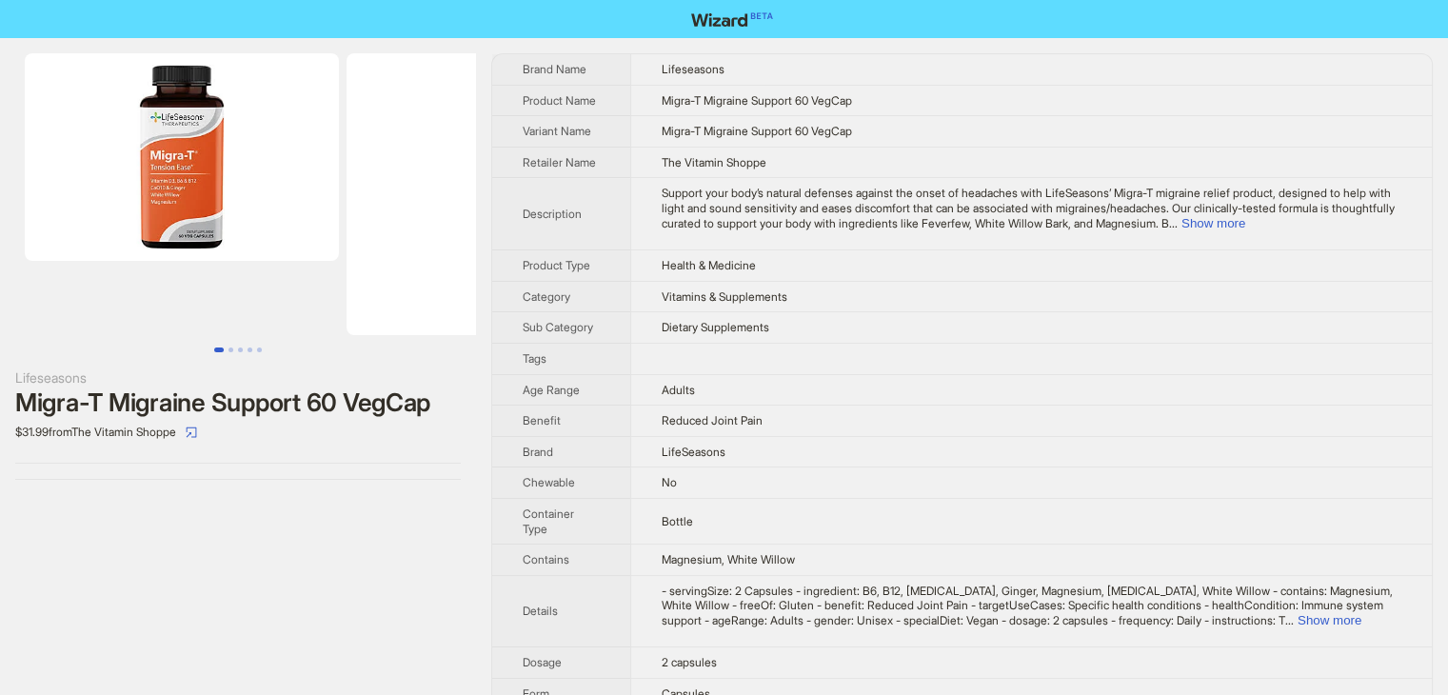
click at [236, 407] on div "Migra-T Migraine Support 60 VegCap" at bounding box center [238, 403] width 446 height 29
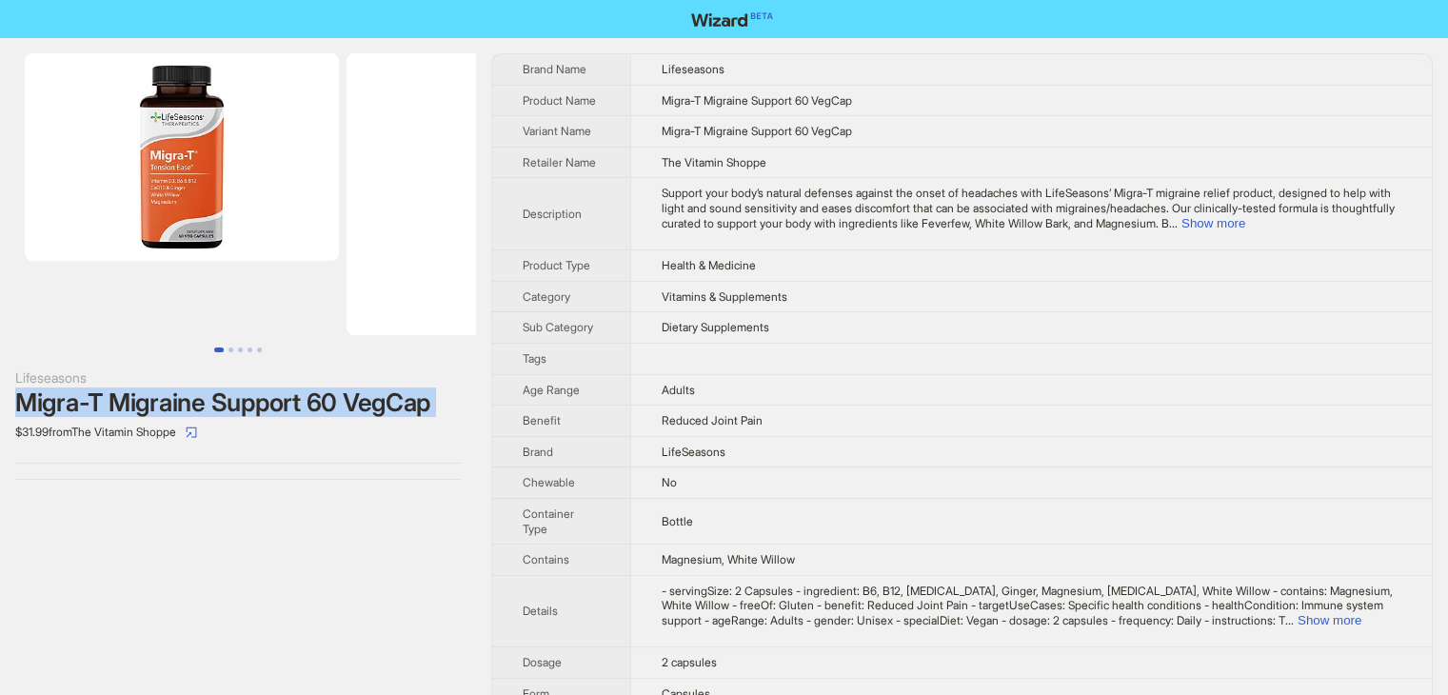
click at [236, 407] on div "Migra-T Migraine Support 60 VegCap" at bounding box center [238, 403] width 446 height 29
copy div "Migra-T Migraine Support 60 VegCap"
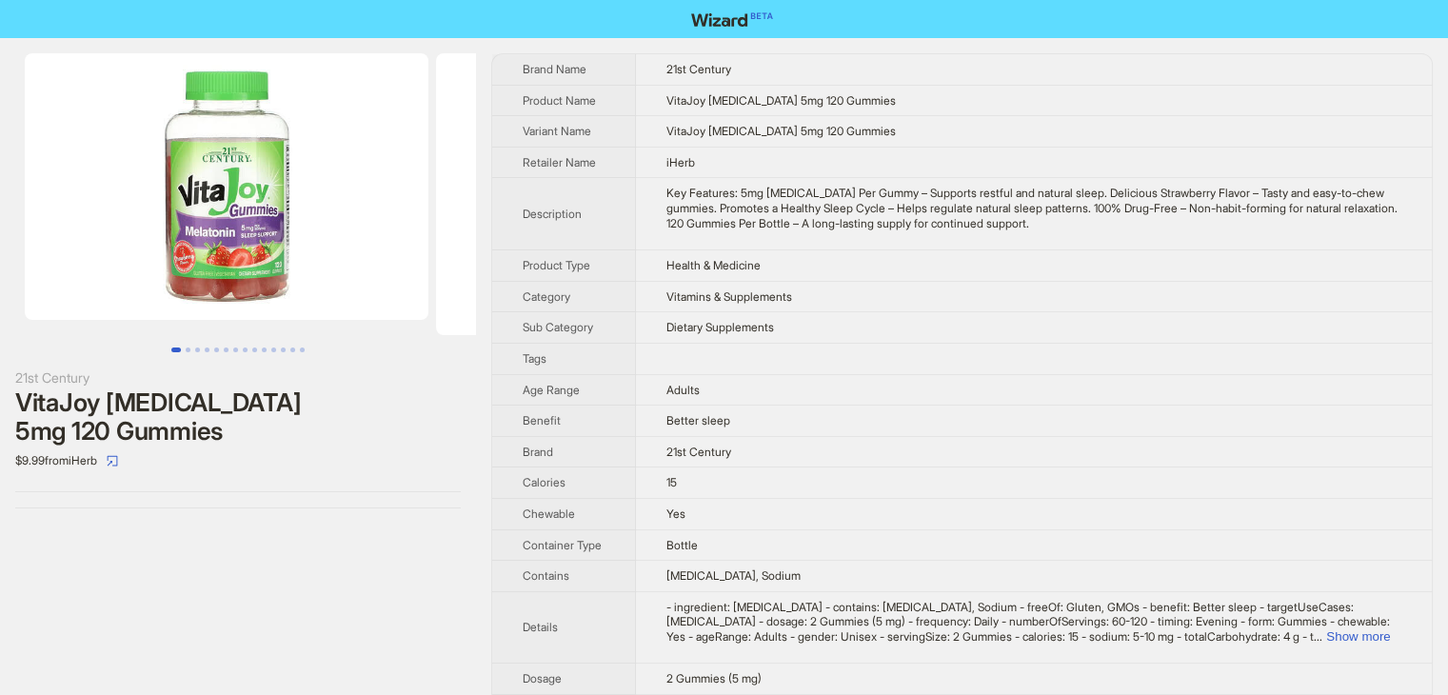
click at [280, 218] on img at bounding box center [227, 186] width 404 height 267
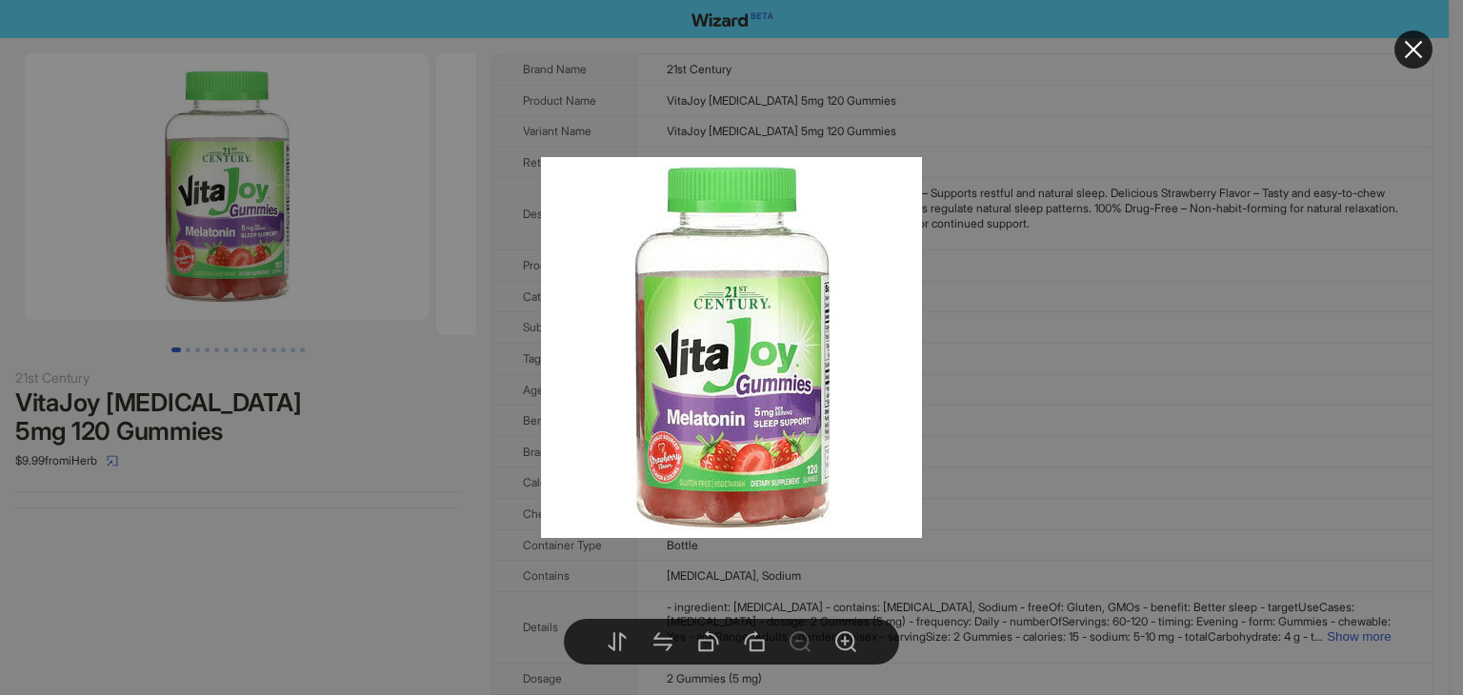
click at [280, 218] on div at bounding box center [731, 347] width 1463 height 695
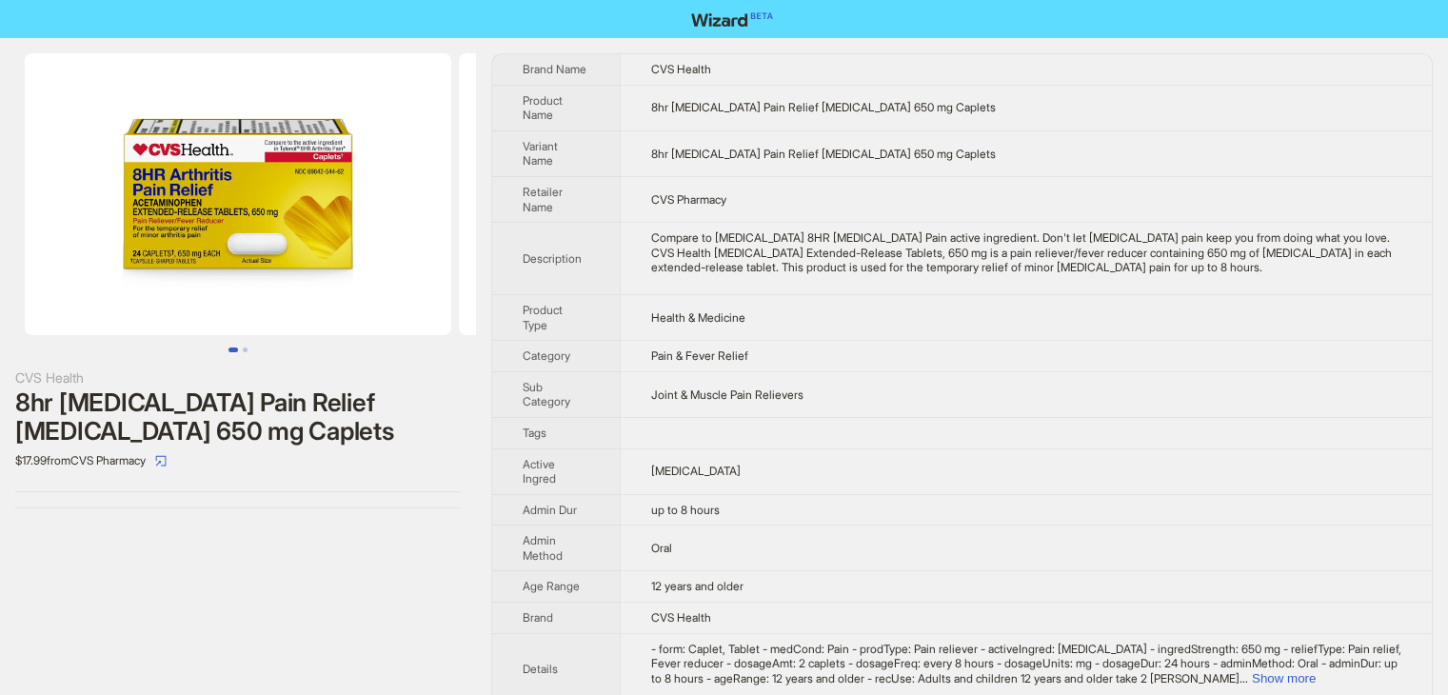
click at [181, 204] on img at bounding box center [238, 194] width 427 height 282
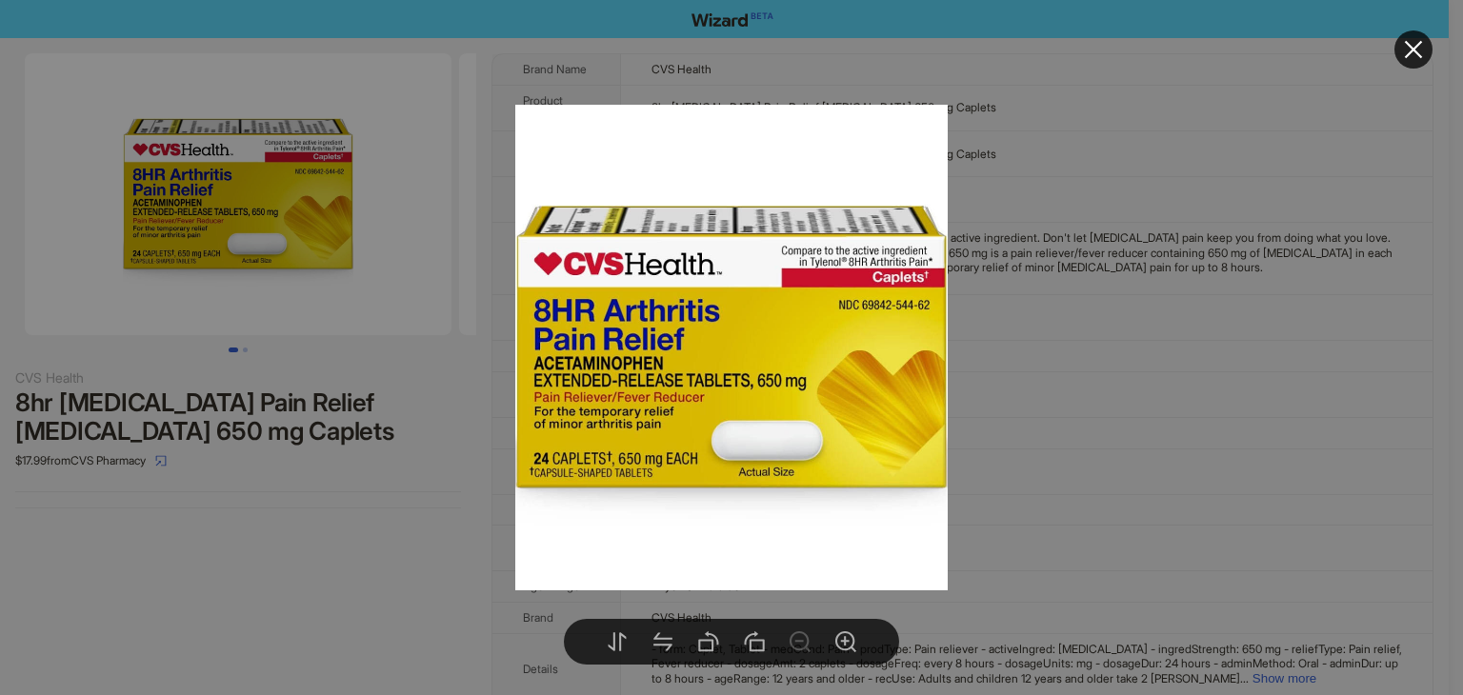
click at [1045, 394] on div at bounding box center [731, 347] width 1463 height 695
